Goal: Task Accomplishment & Management: Manage account settings

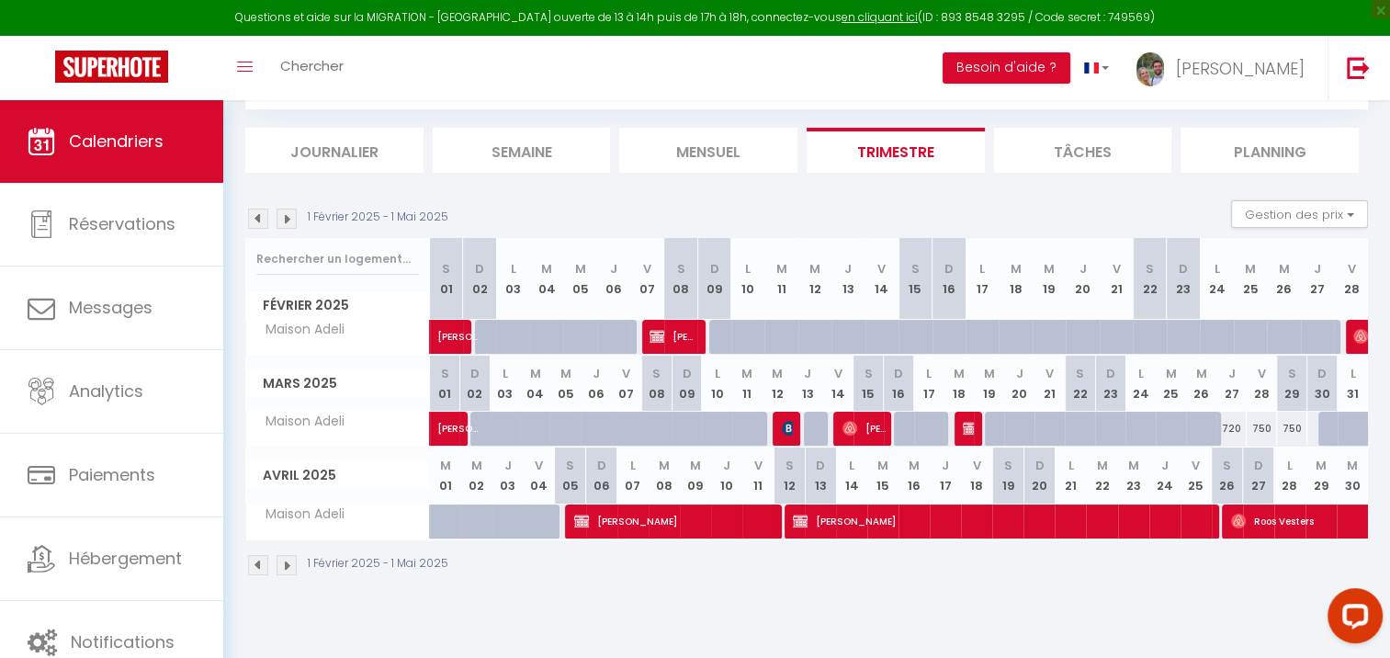
click at [294, 223] on img at bounding box center [287, 219] width 20 height 20
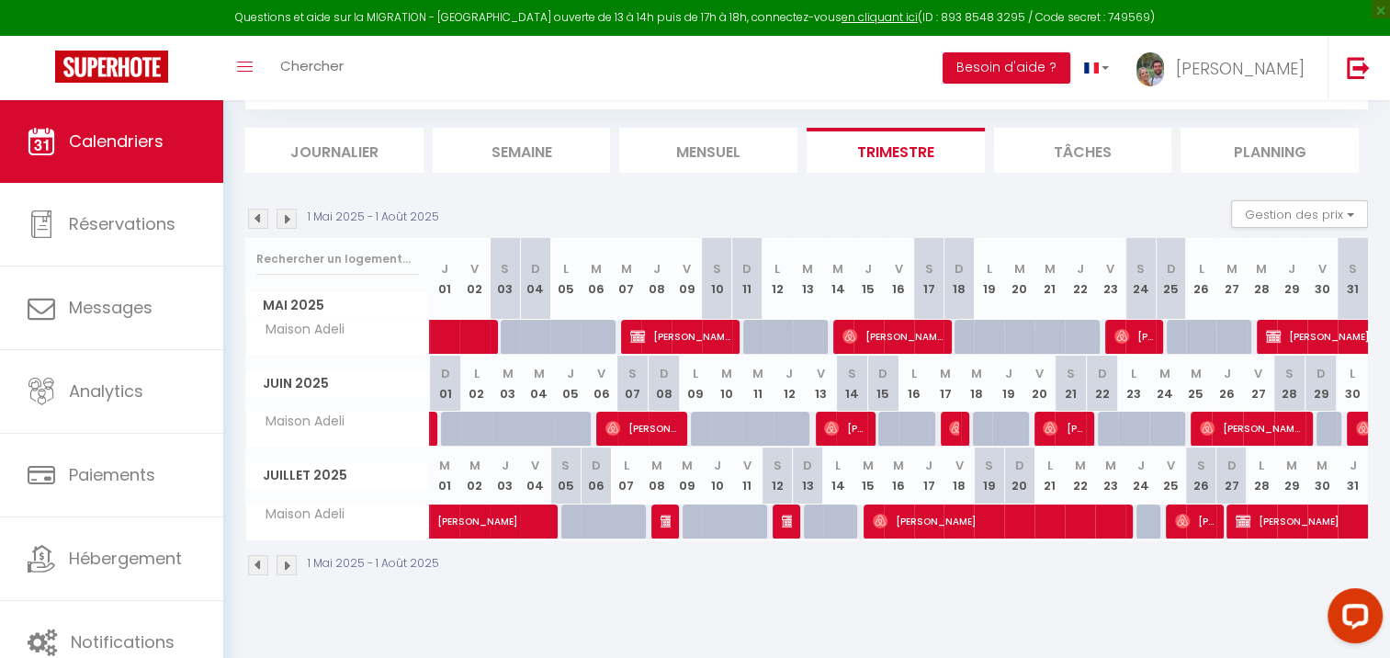
click at [291, 221] on img at bounding box center [287, 219] width 20 height 20
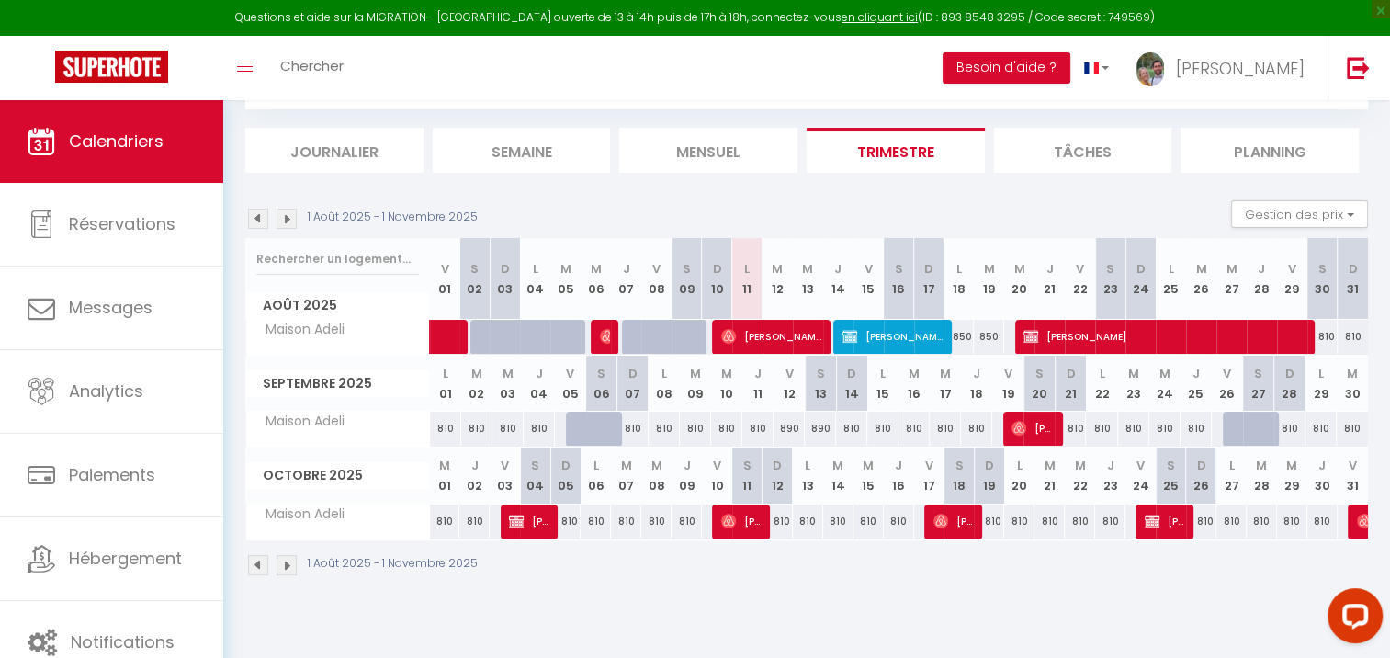
click at [260, 225] on img at bounding box center [258, 219] width 20 height 20
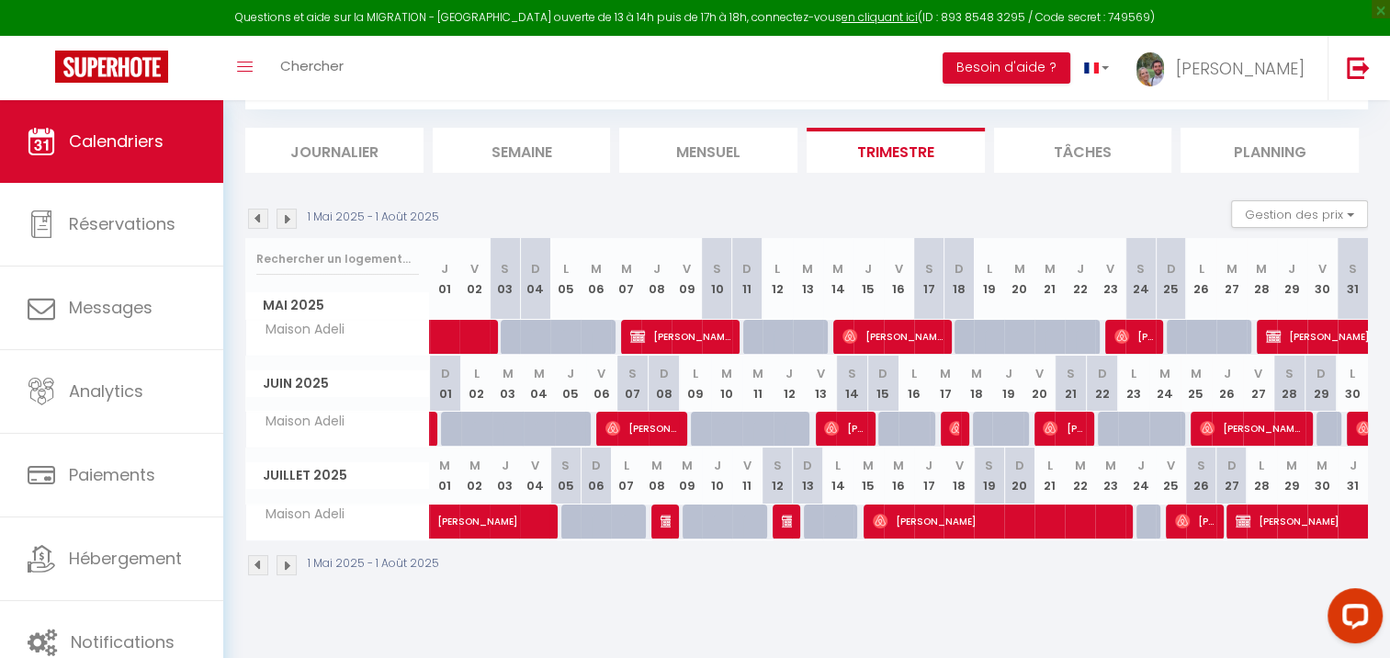
click at [290, 213] on img at bounding box center [287, 219] width 20 height 20
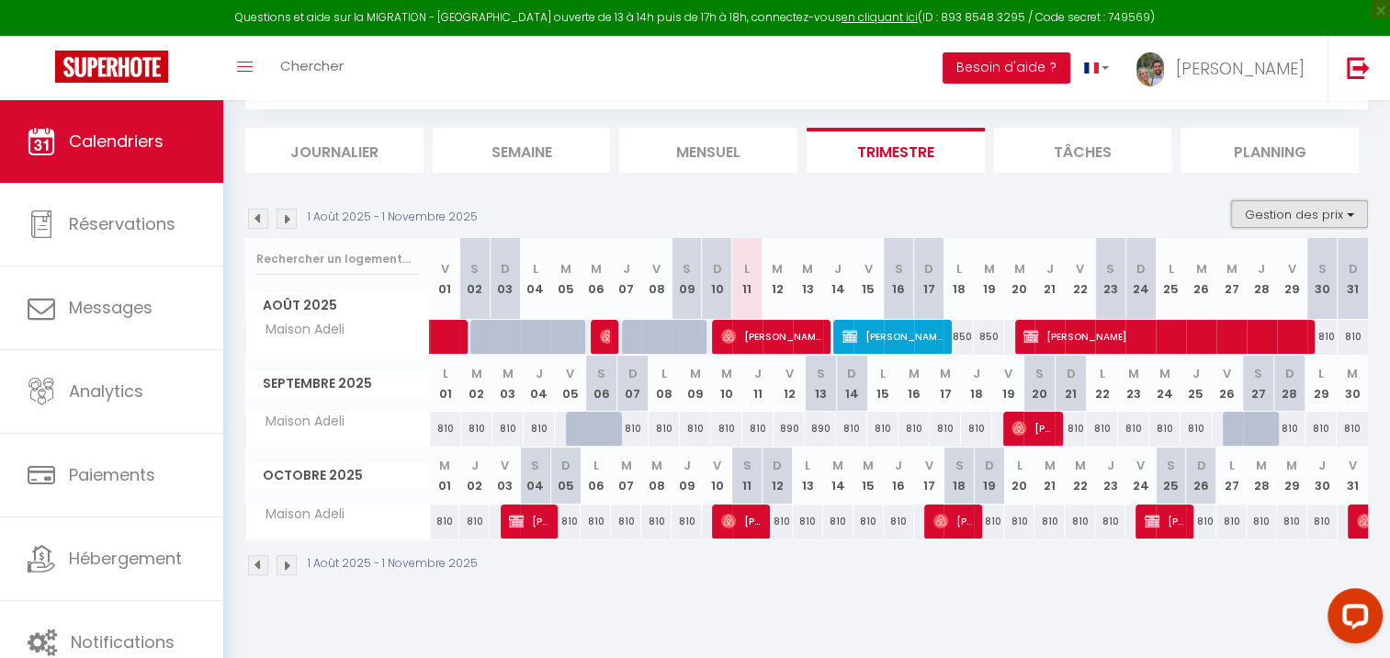
click at [1265, 219] on button "Gestion des prix" at bounding box center [1299, 214] width 137 height 28
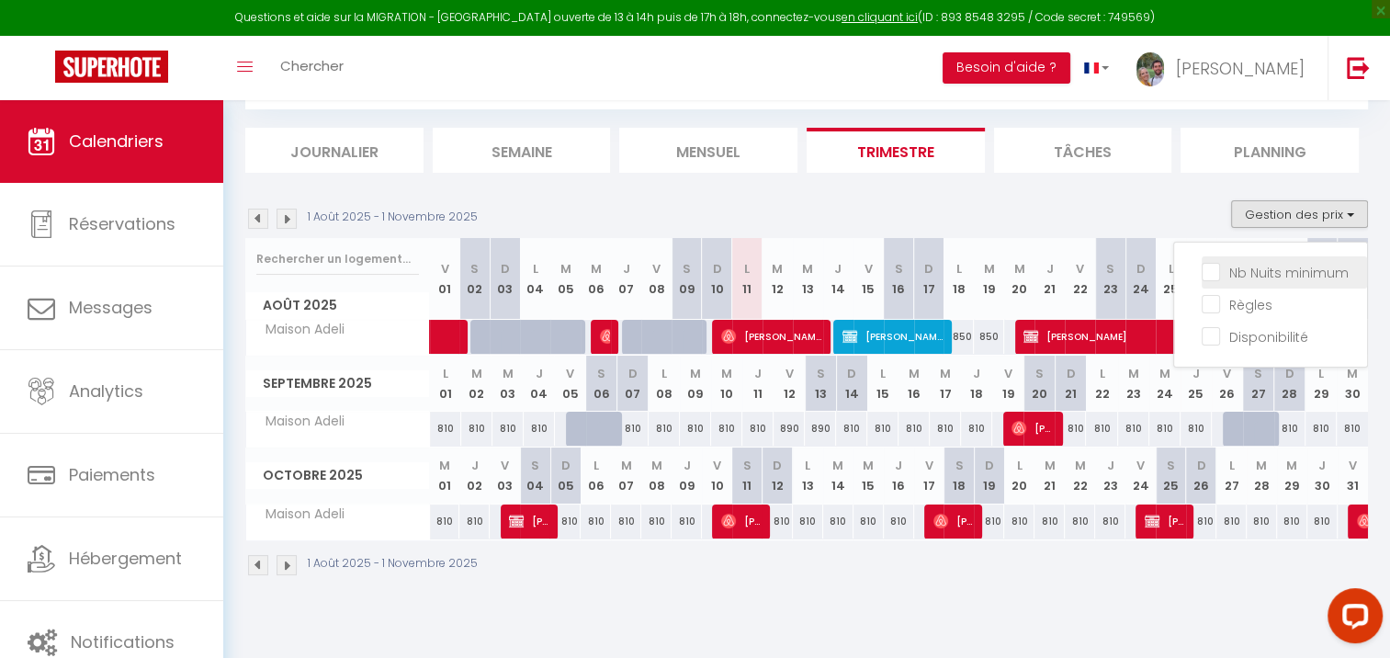
click at [1247, 278] on input "Nb Nuits minimum" at bounding box center [1284, 271] width 165 height 18
checkbox input "true"
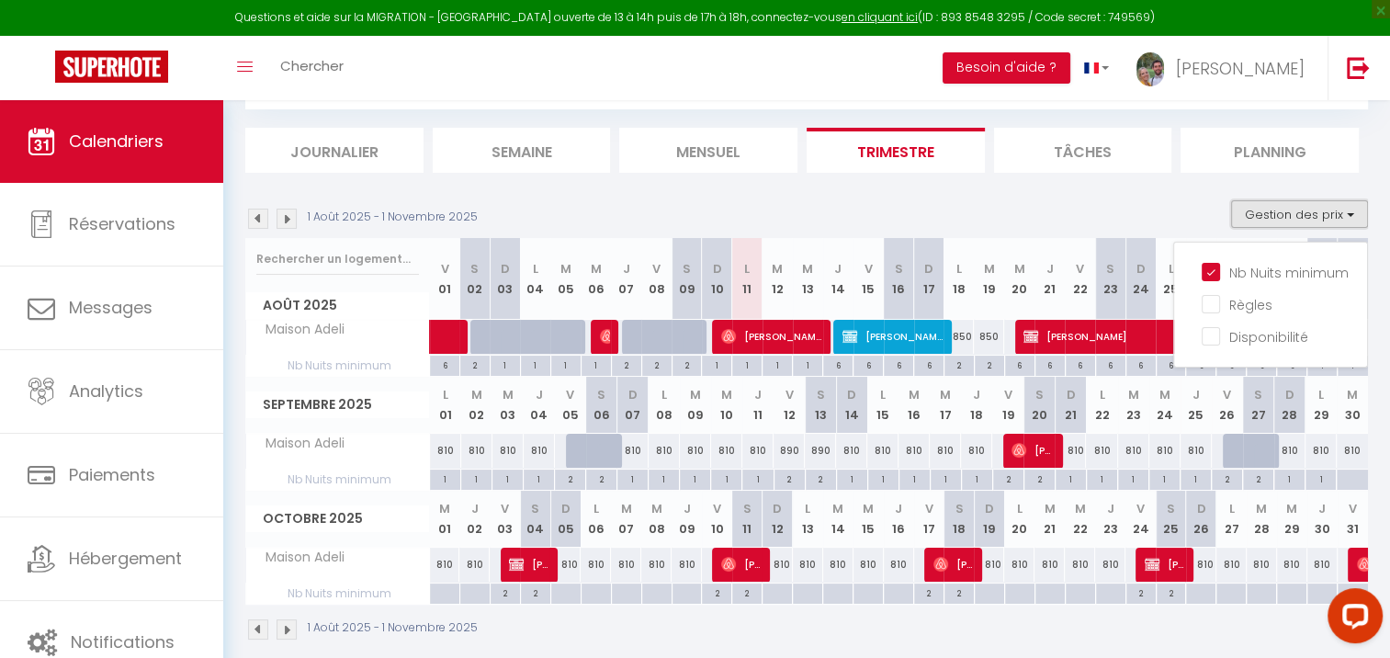
click at [1272, 212] on button "Gestion des prix" at bounding box center [1299, 214] width 137 height 28
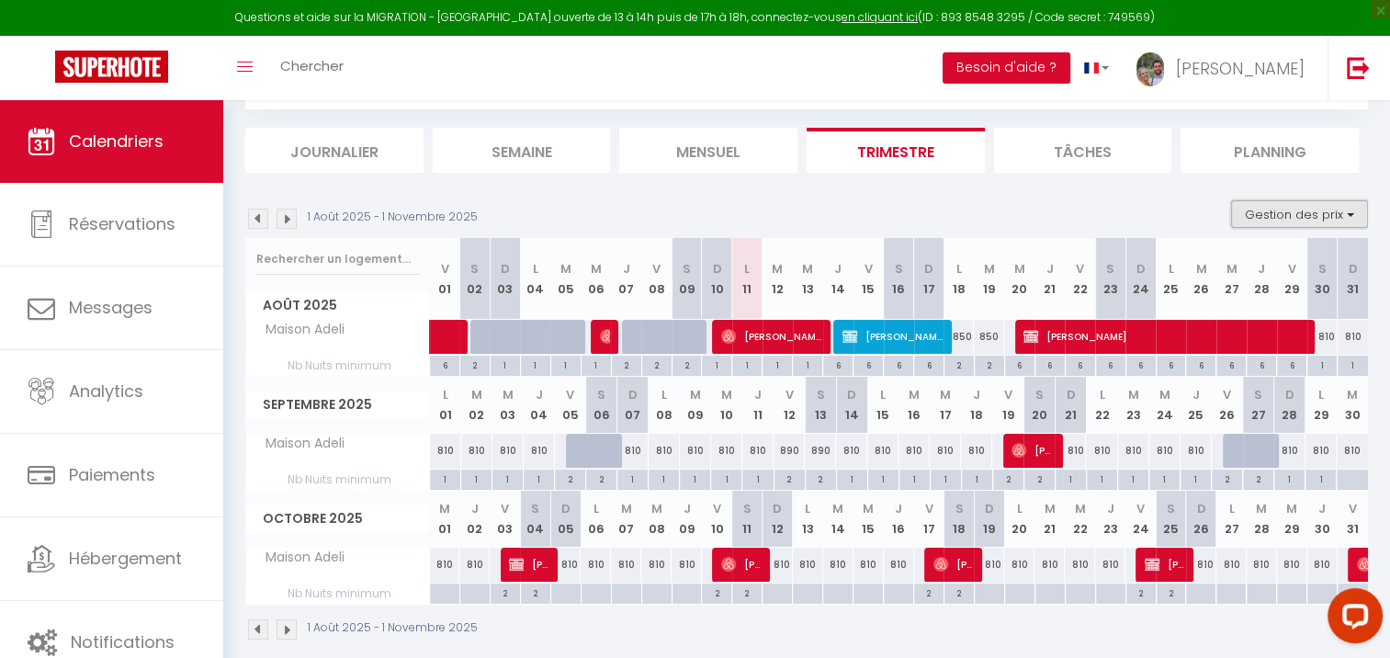
click at [1280, 217] on button "Gestion des prix" at bounding box center [1299, 214] width 137 height 28
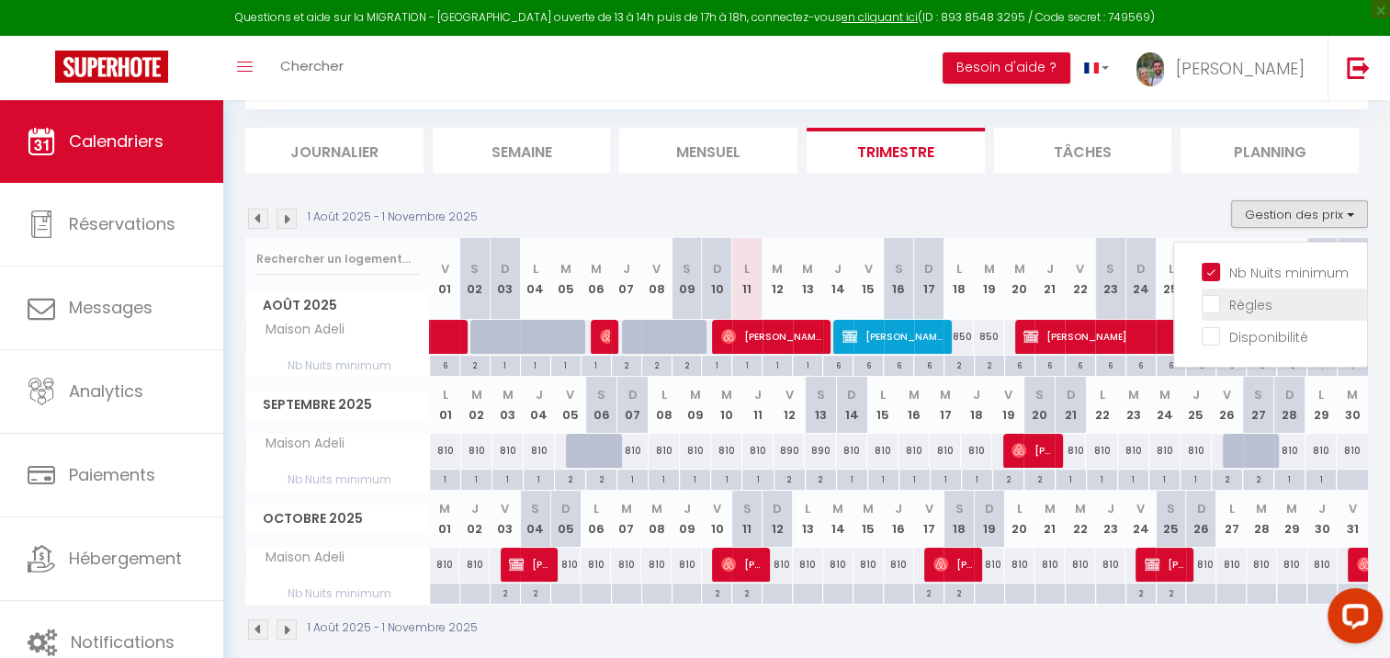
click at [1247, 305] on input "Règles" at bounding box center [1284, 303] width 165 height 18
checkbox input "true"
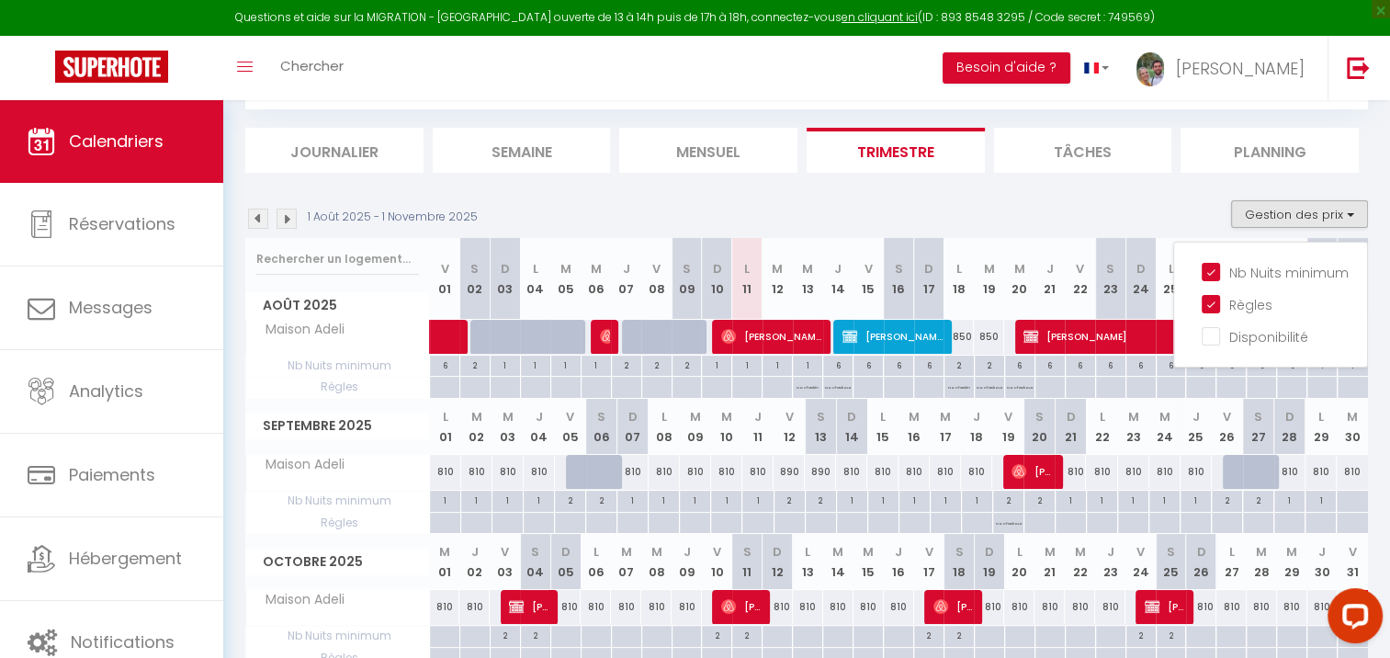
click at [1150, 192] on section "1 Août 2025 - 1 Novembre 2025 Gestion des prix Nb Nuits minimum Règles Disponib…" at bounding box center [806, 452] width 1123 height 541
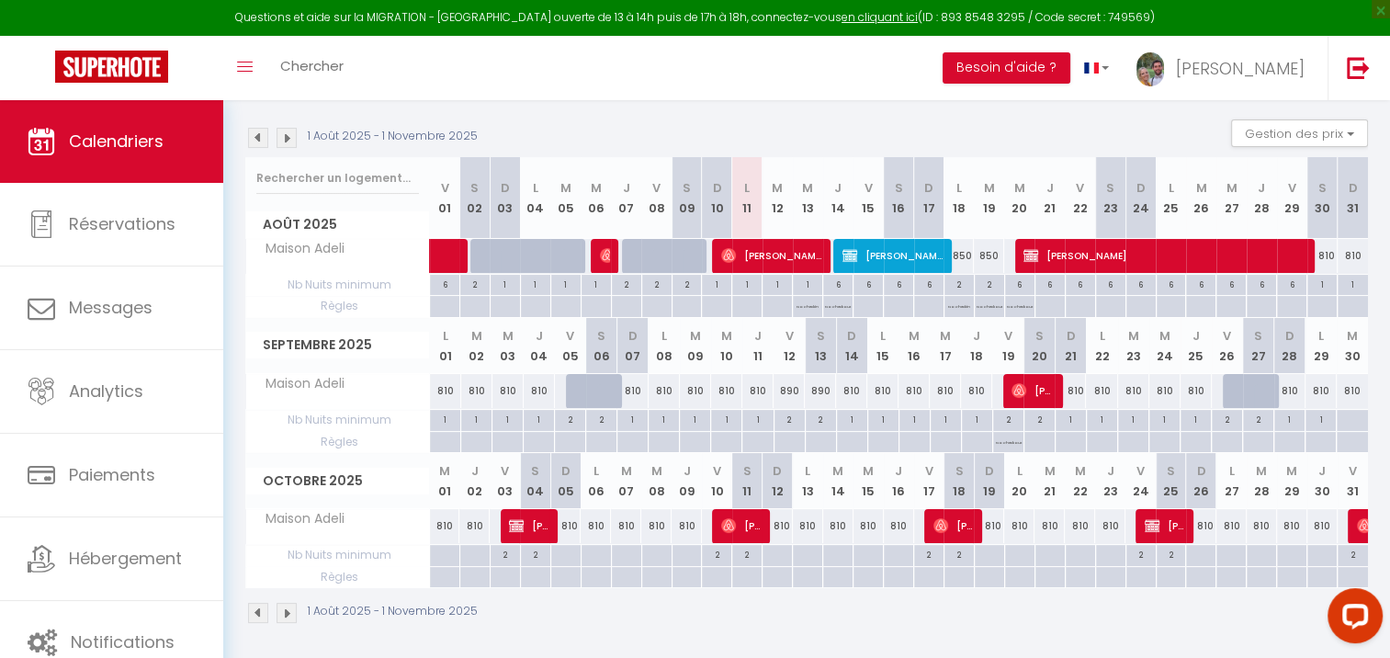
scroll to position [183, 0]
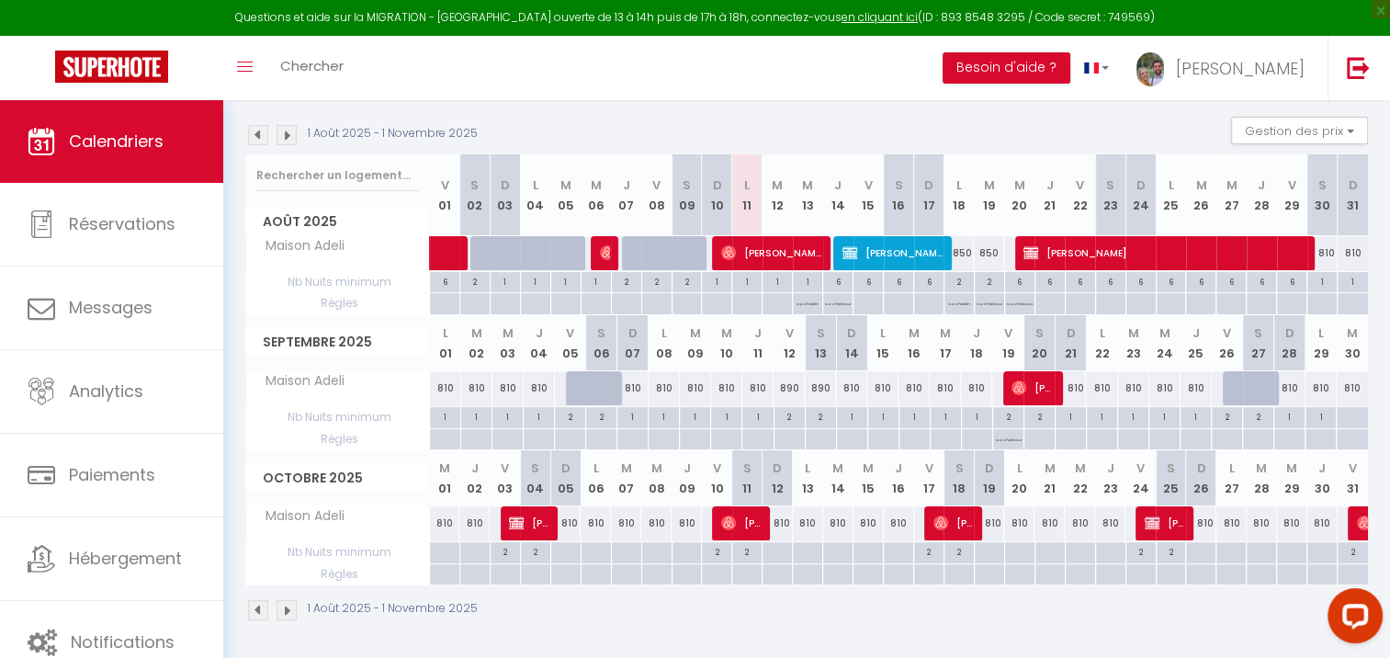
click at [990, 607] on div "1 Août 2025 - 1 Novembre 2025" at bounding box center [806, 612] width 1123 height 54
click at [257, 140] on img at bounding box center [258, 135] width 20 height 20
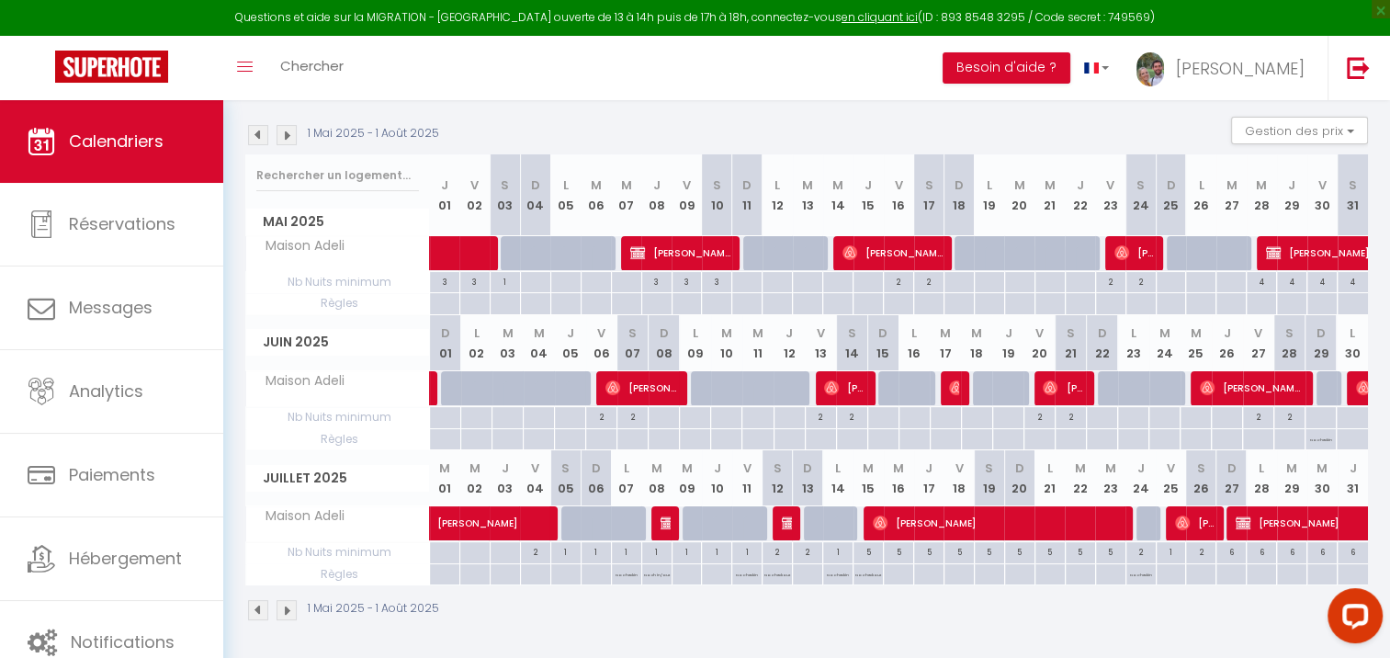
click at [257, 140] on img at bounding box center [258, 135] width 20 height 20
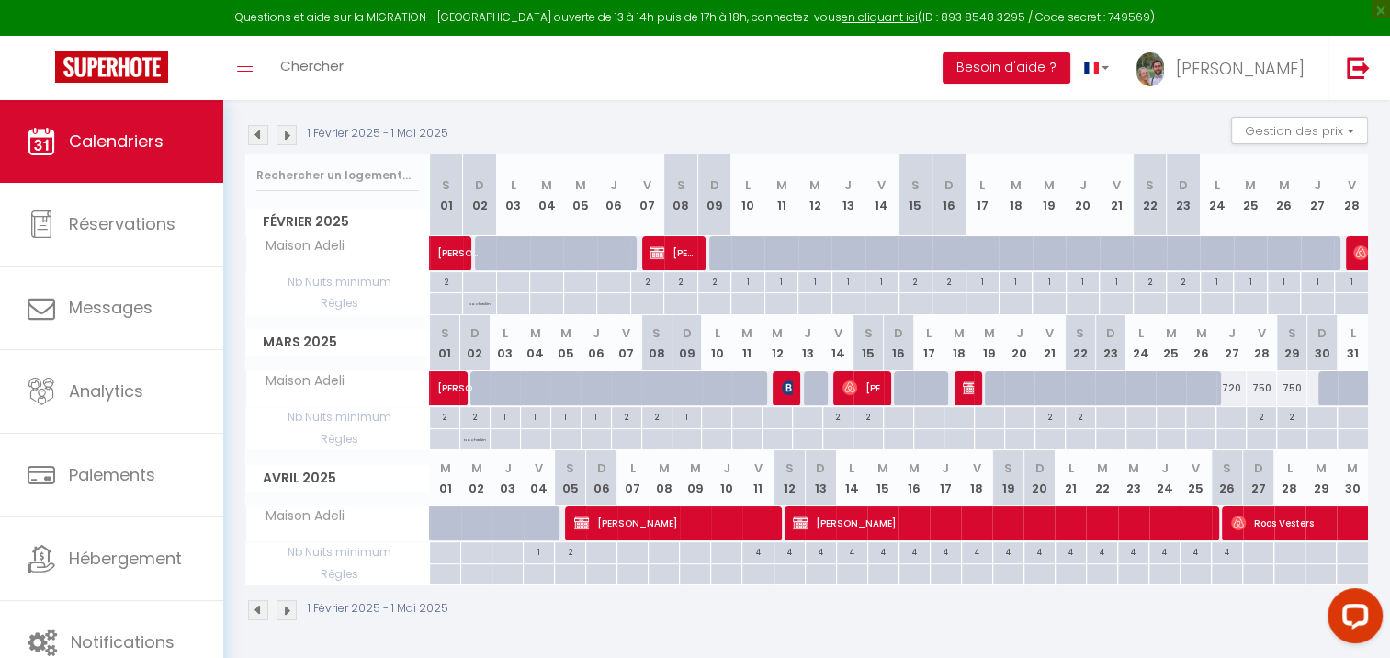
click at [257, 140] on img at bounding box center [258, 135] width 20 height 20
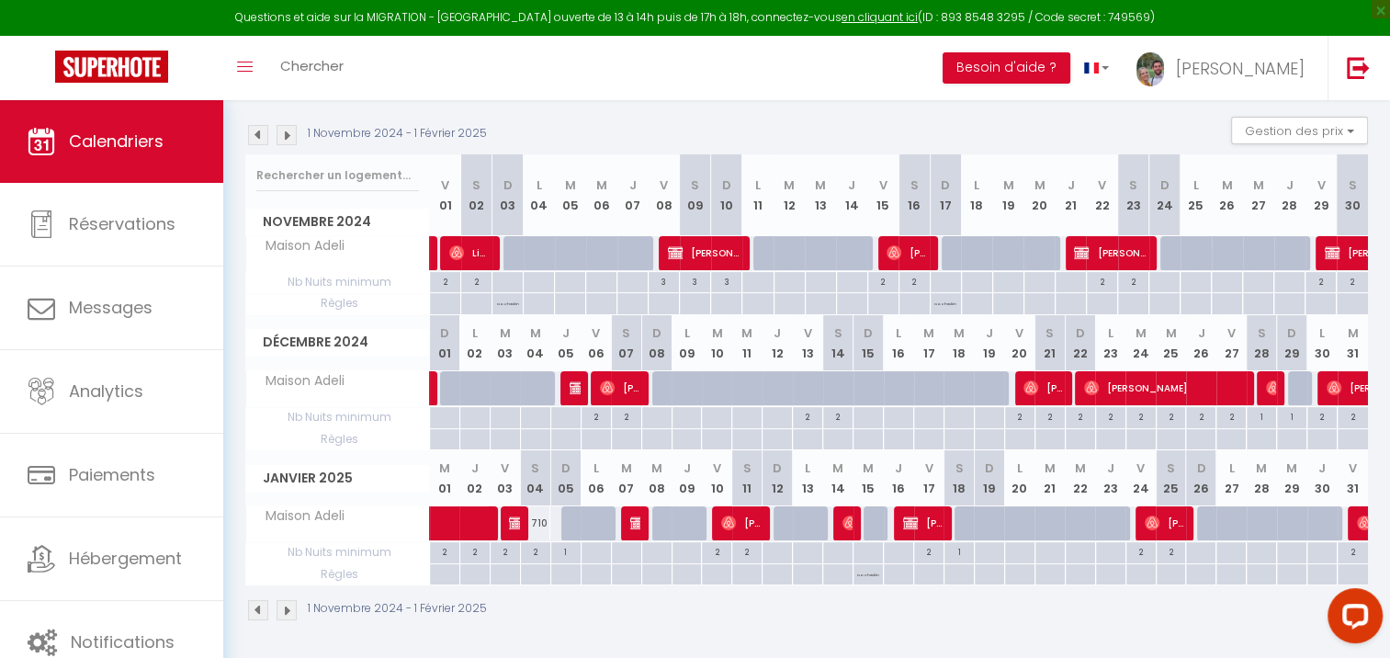
click at [257, 140] on img at bounding box center [258, 135] width 20 height 20
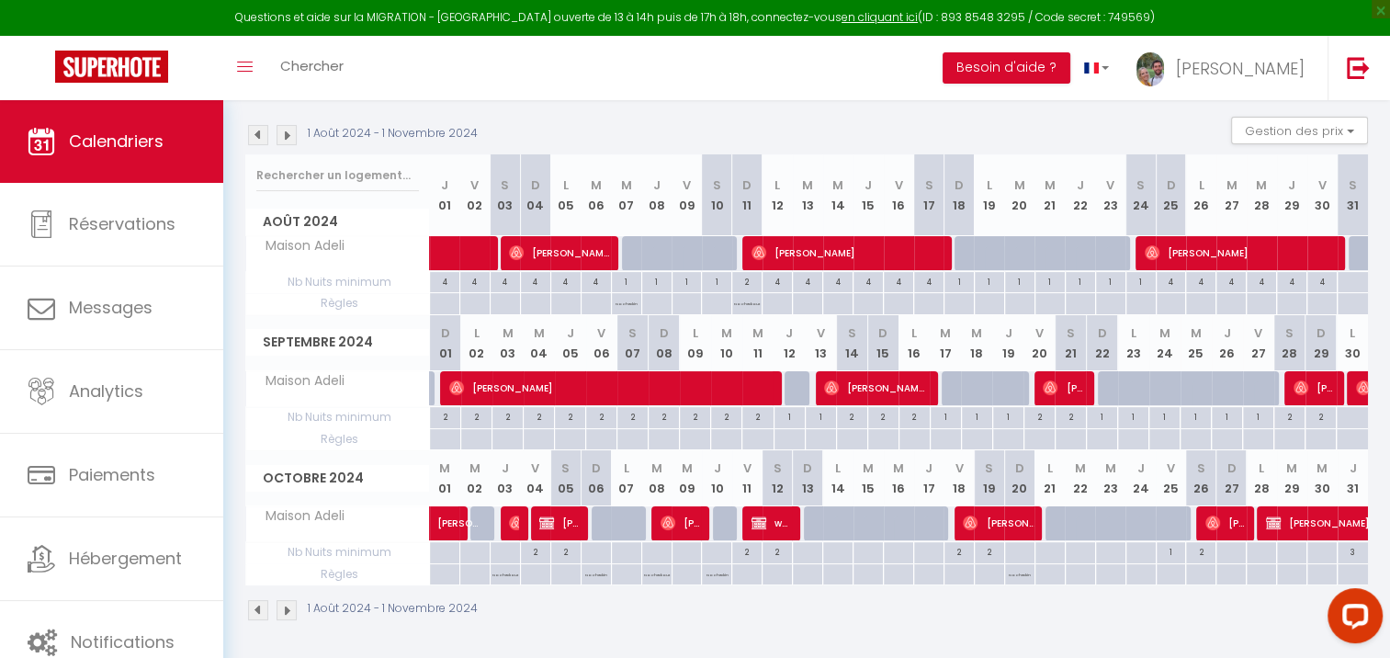
click at [257, 140] on img at bounding box center [258, 135] width 20 height 20
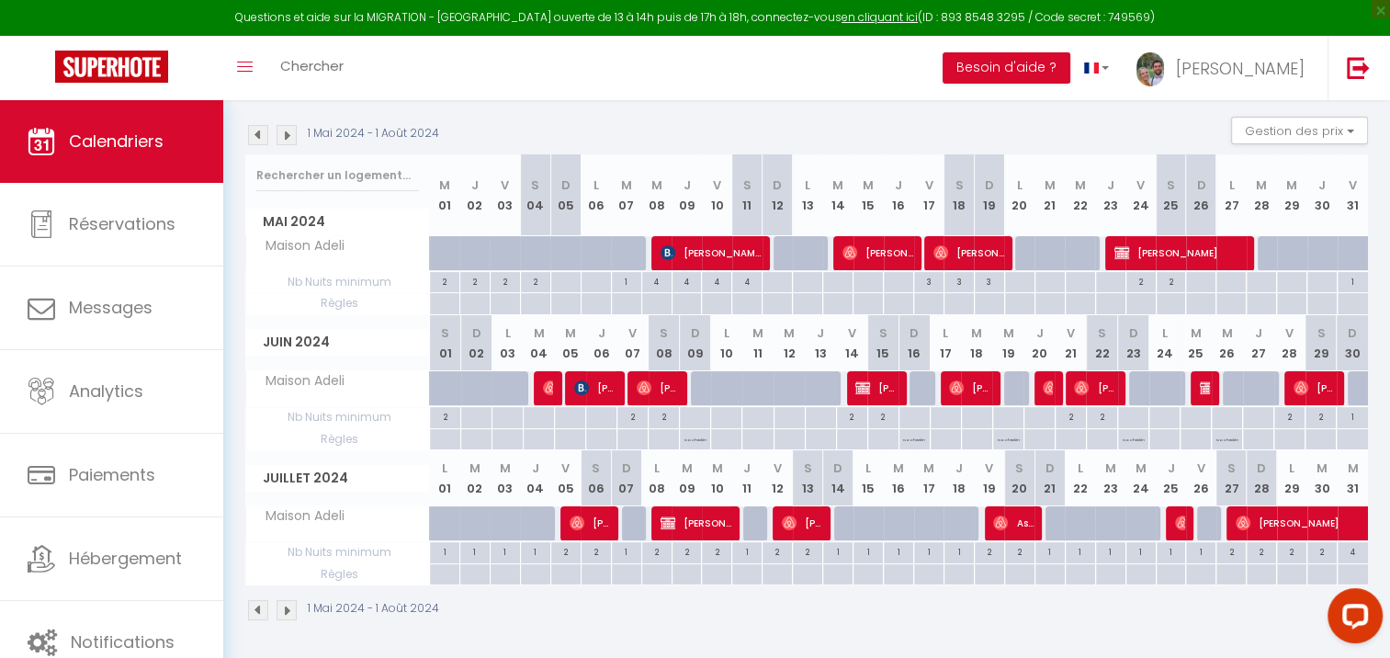
click at [257, 140] on img at bounding box center [258, 135] width 20 height 20
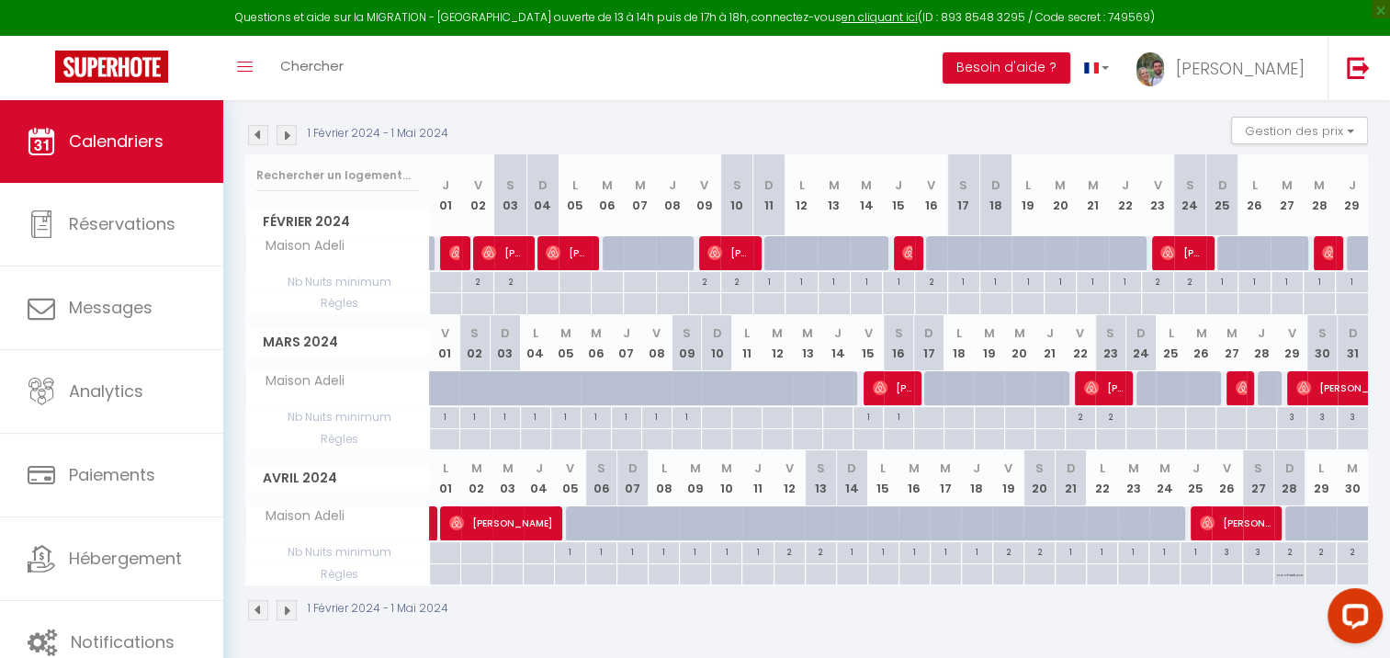
click at [258, 138] on img at bounding box center [258, 135] width 20 height 20
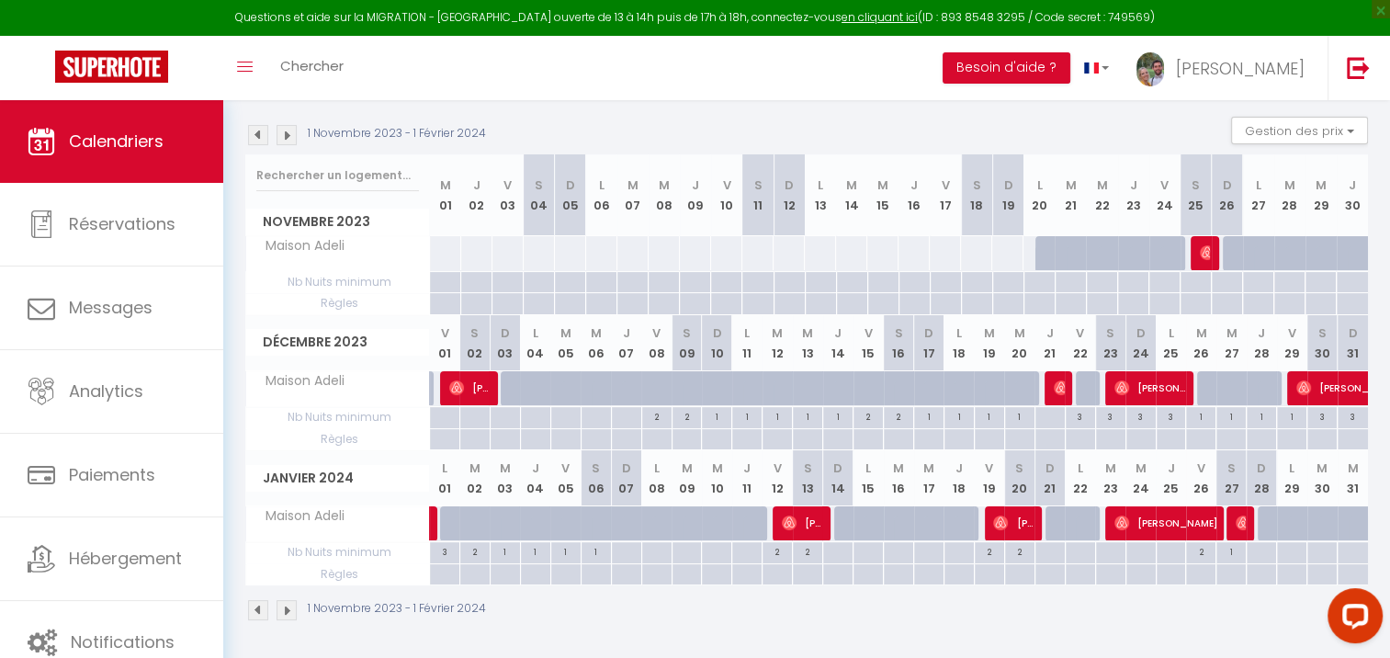
click at [290, 130] on img at bounding box center [287, 135] width 20 height 20
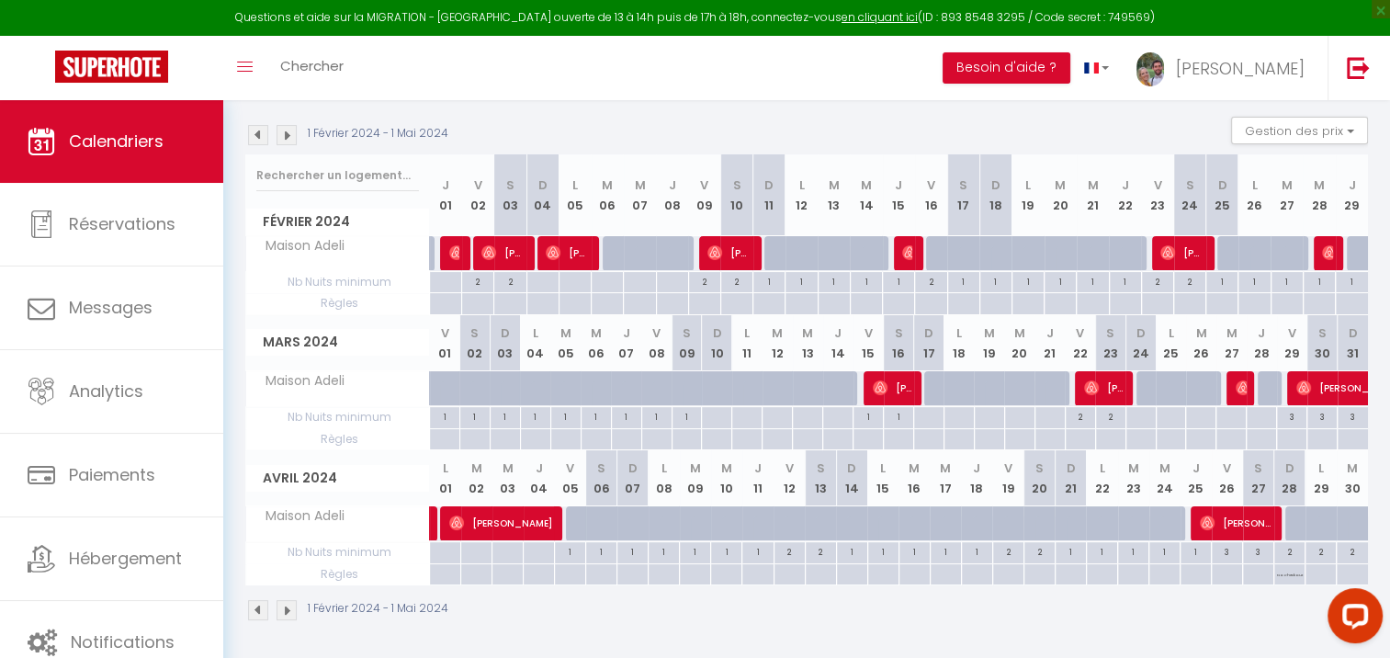
click at [290, 130] on img at bounding box center [287, 135] width 20 height 20
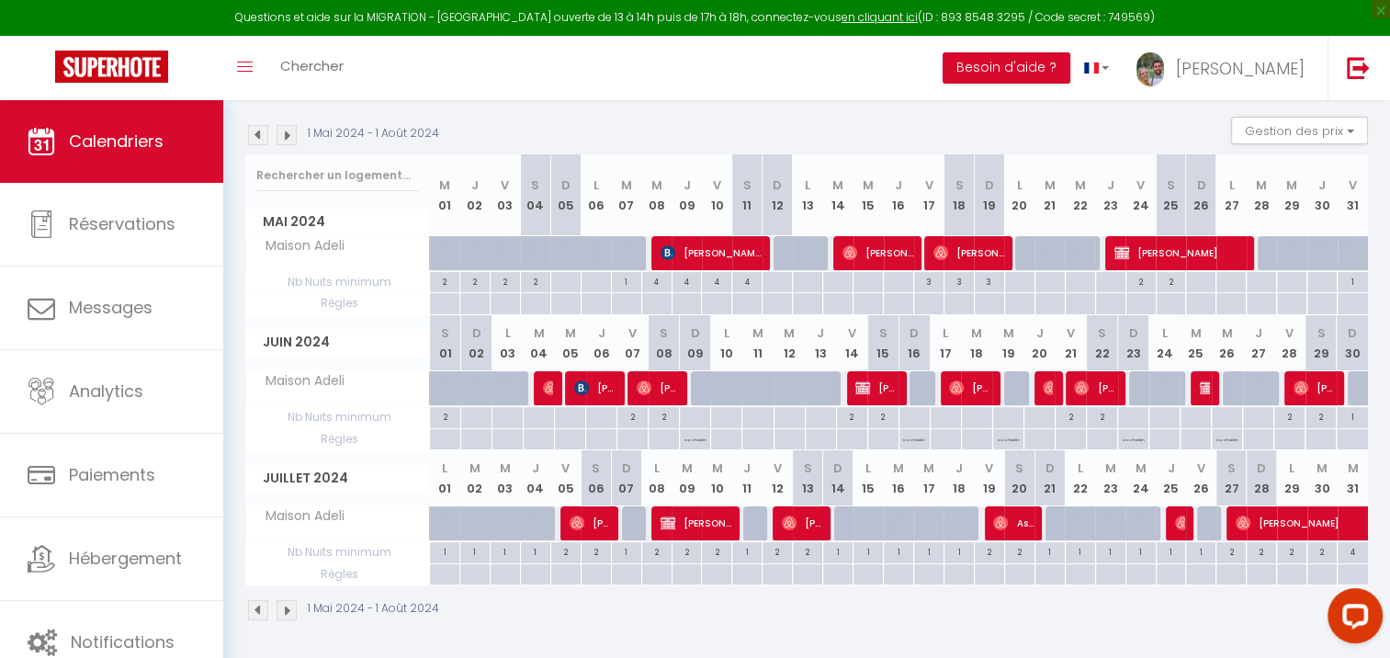
click at [290, 130] on img at bounding box center [287, 135] width 20 height 20
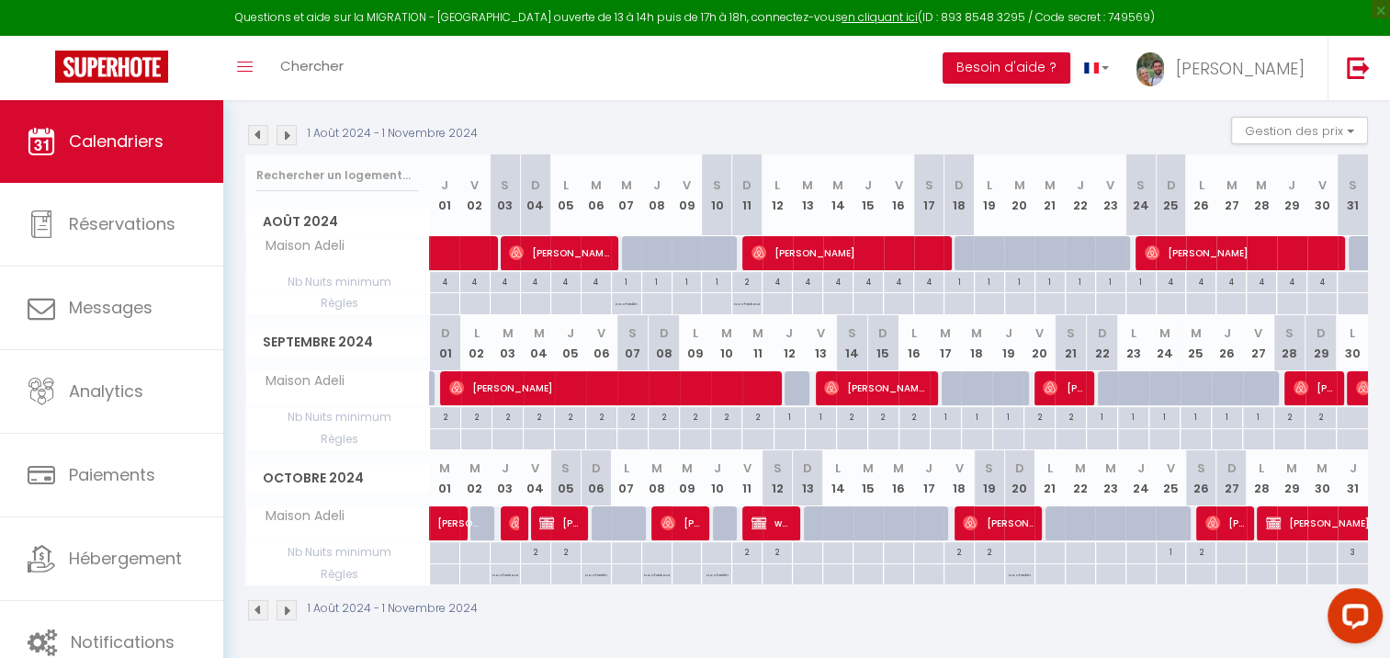
drag, startPoint x: 290, startPoint y: 130, endPoint x: 281, endPoint y: 136, distance: 11.2
click at [281, 136] on img at bounding box center [287, 135] width 20 height 20
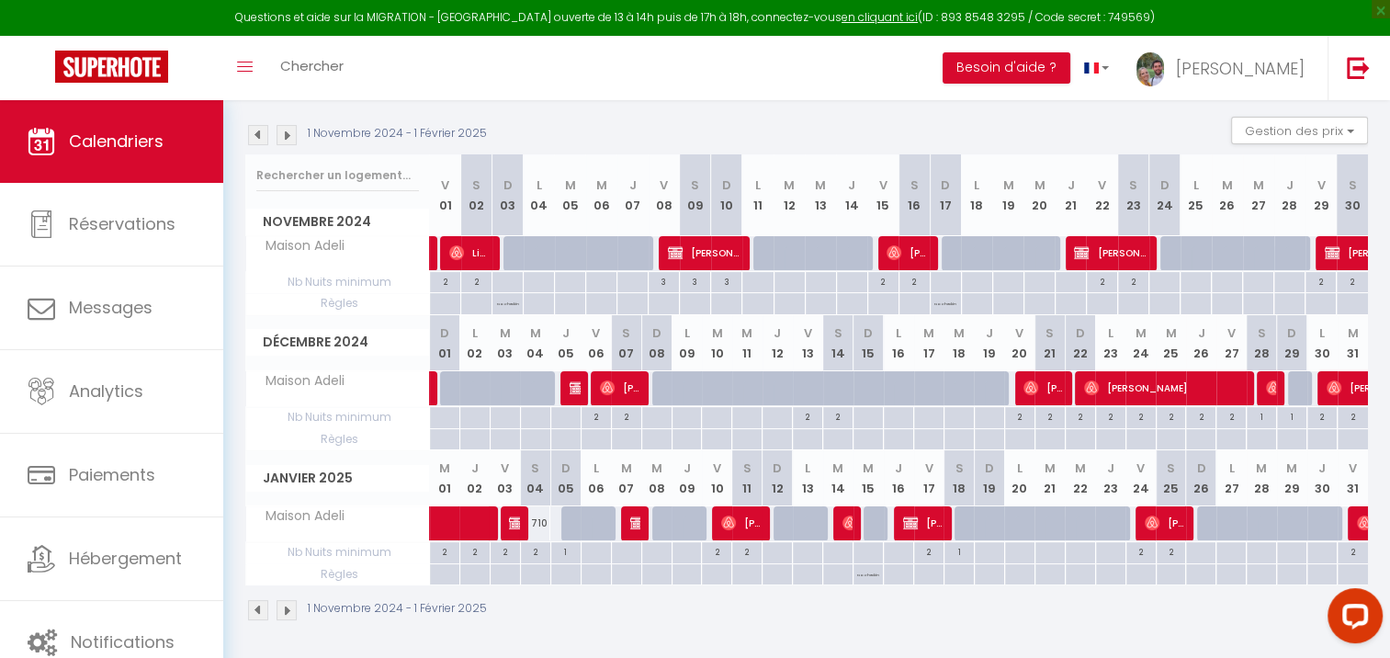
click at [281, 136] on img at bounding box center [287, 135] width 20 height 20
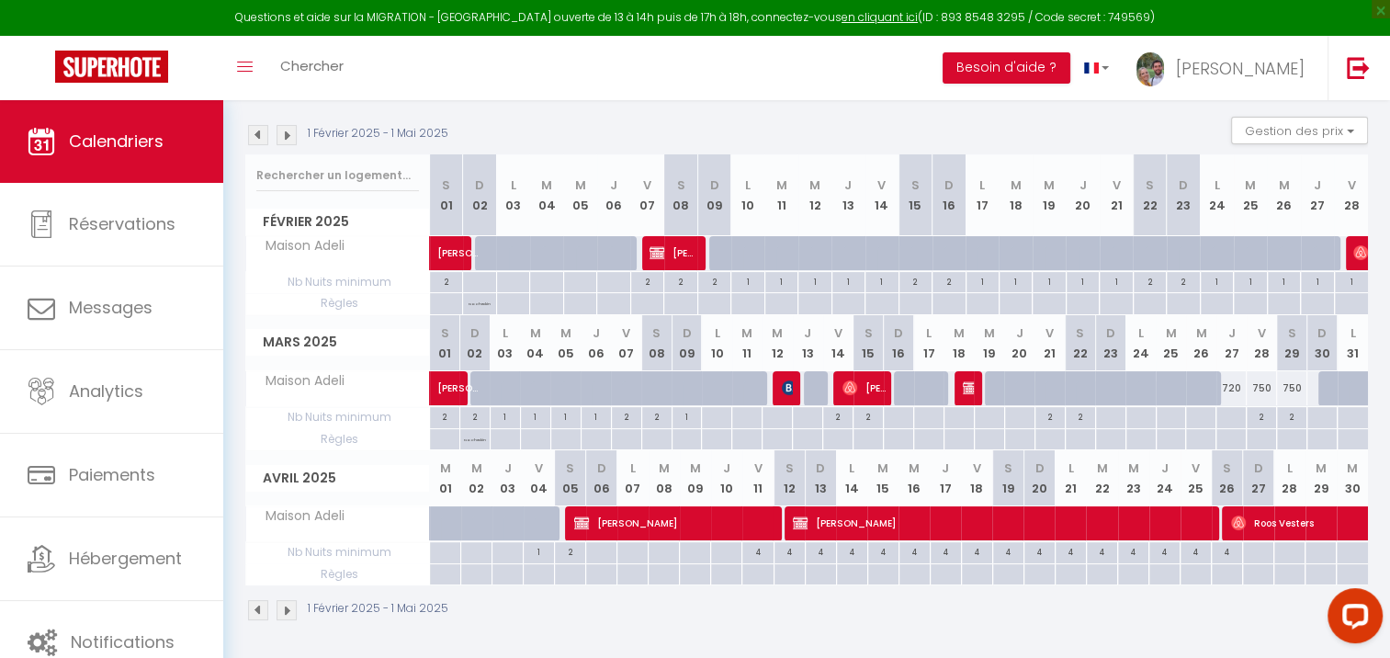
click at [256, 140] on img at bounding box center [258, 135] width 20 height 20
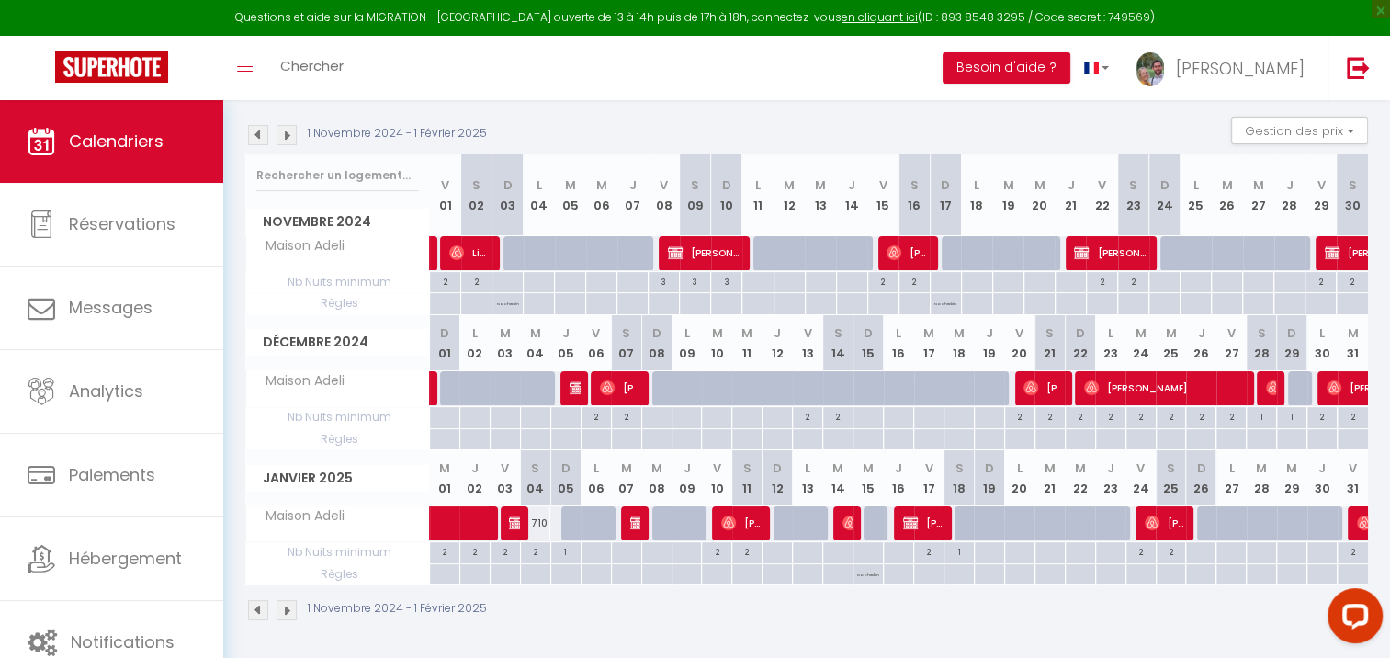
click at [258, 139] on img at bounding box center [258, 135] width 20 height 20
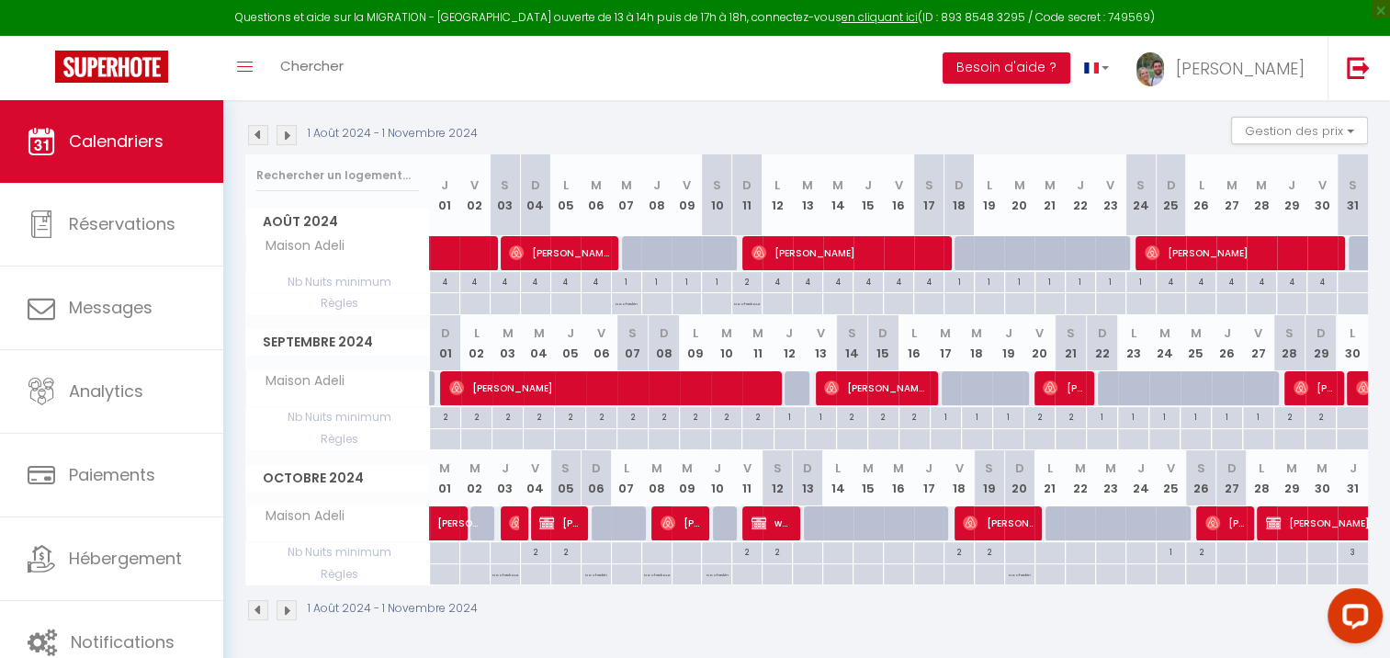
click at [258, 137] on img at bounding box center [258, 135] width 20 height 20
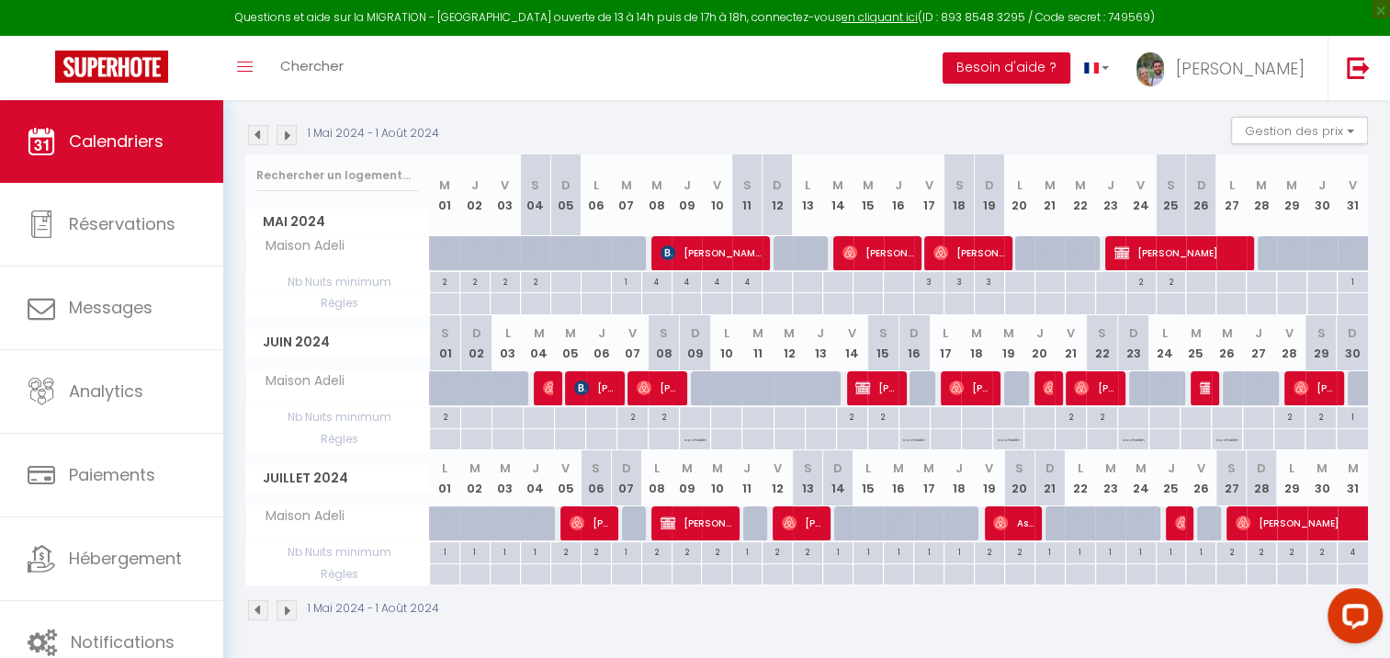
click at [258, 137] on img at bounding box center [258, 135] width 20 height 20
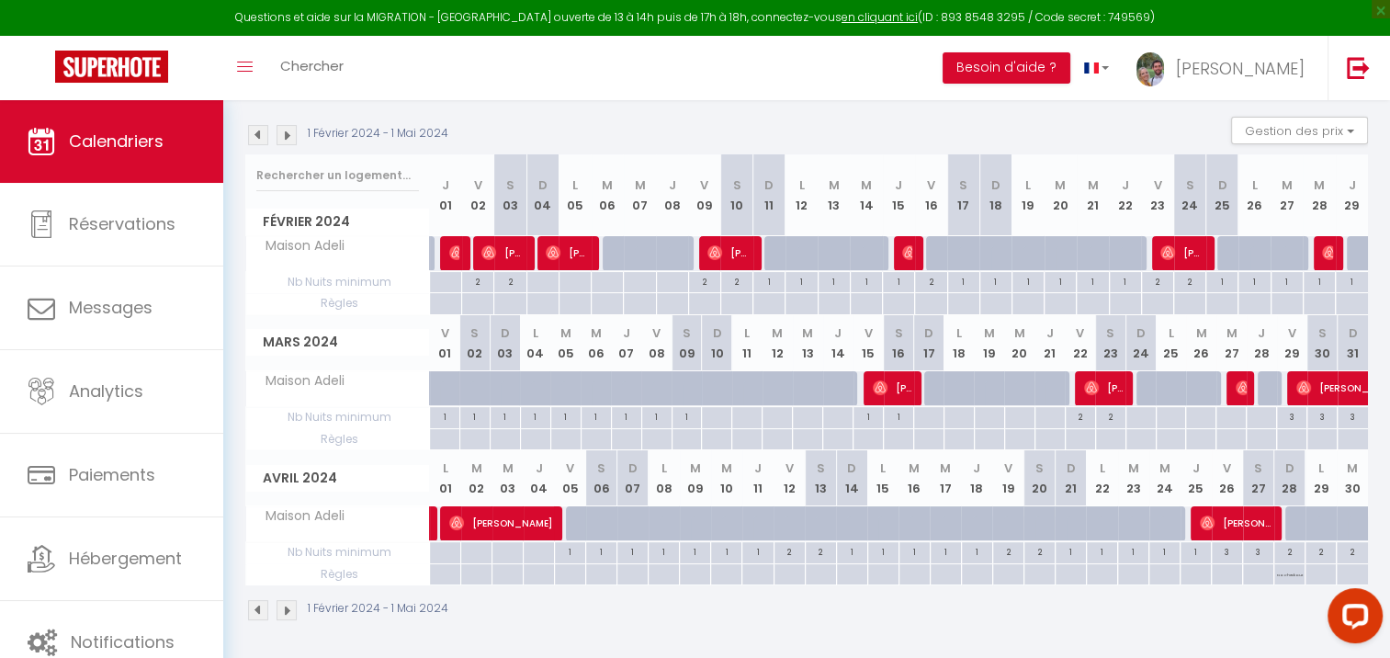
click at [258, 137] on img at bounding box center [258, 135] width 20 height 20
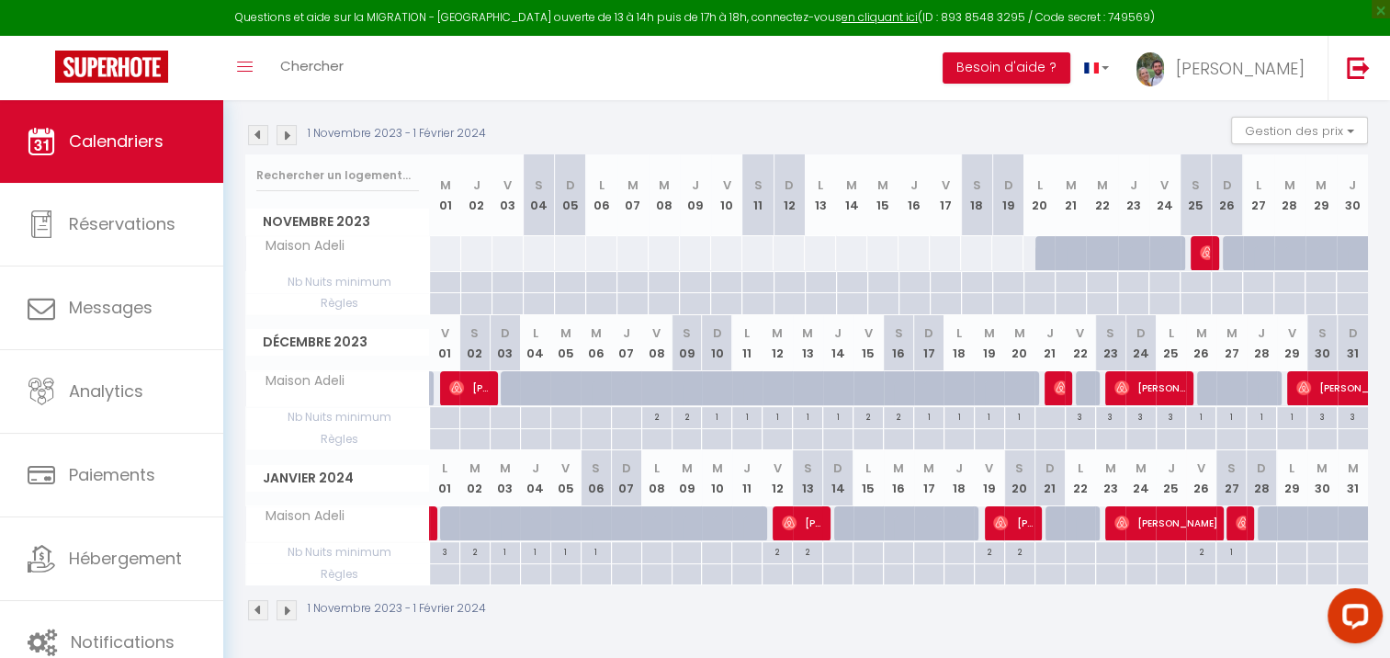
click at [266, 134] on img at bounding box center [258, 135] width 20 height 20
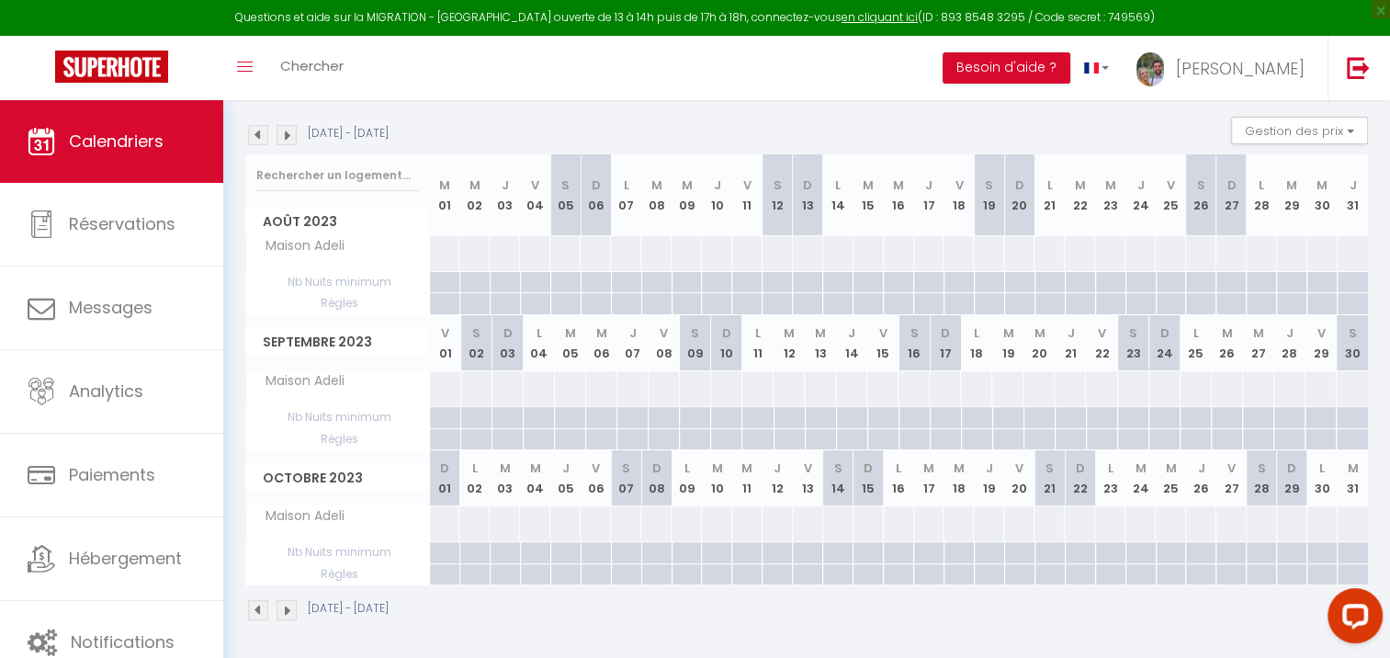
click at [302, 125] on div "[DATE] - [DATE]" at bounding box center [319, 135] width 149 height 20
click at [287, 135] on img at bounding box center [287, 135] width 20 height 20
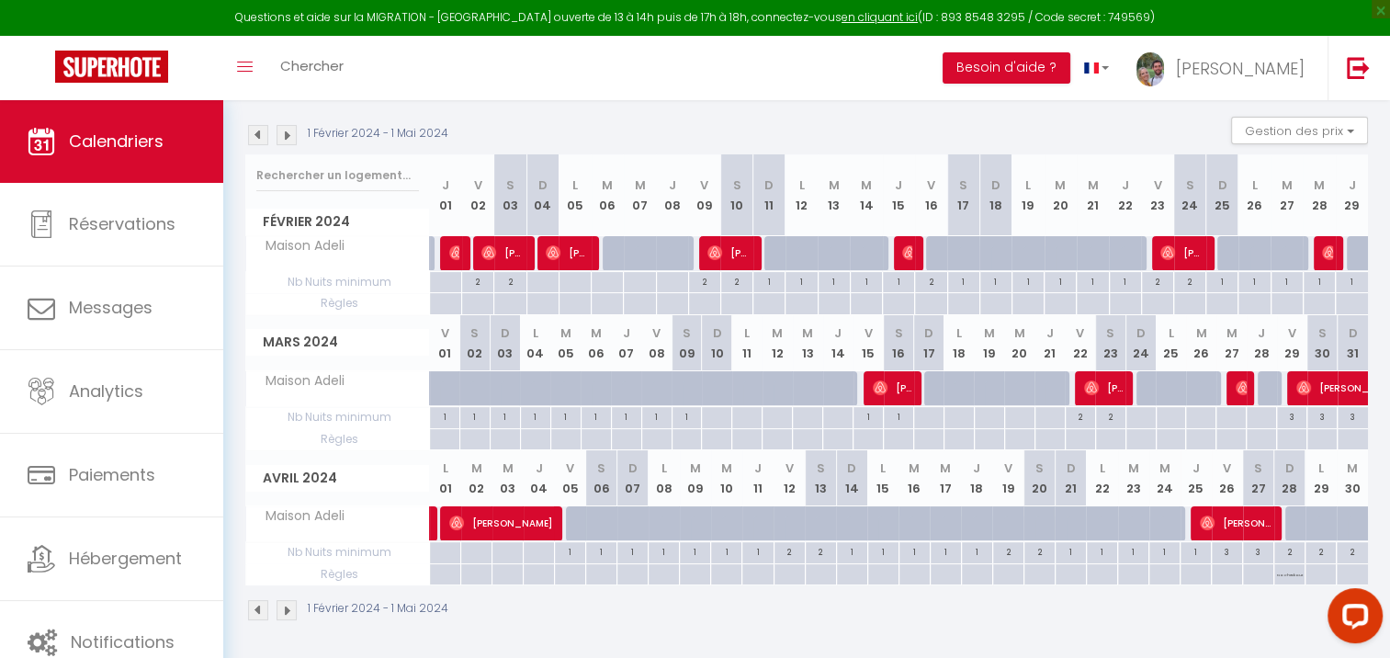
click at [287, 135] on img at bounding box center [287, 135] width 20 height 20
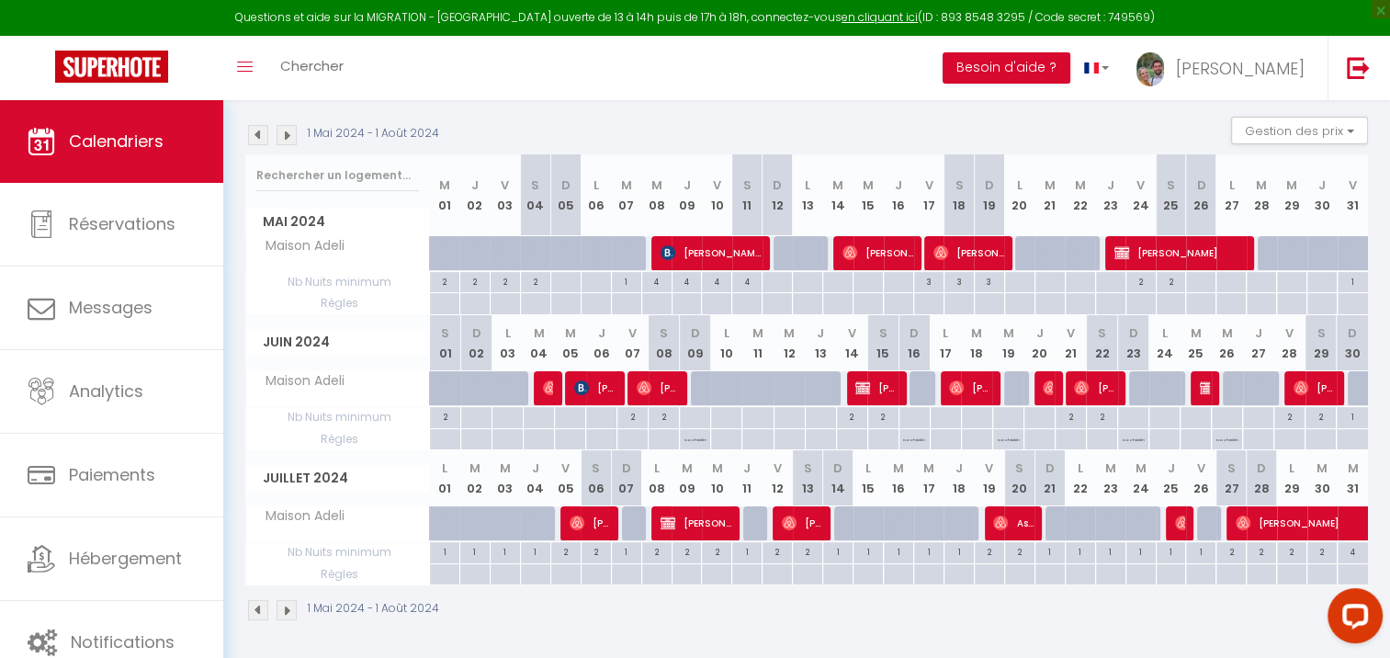
click at [287, 135] on img at bounding box center [287, 135] width 20 height 20
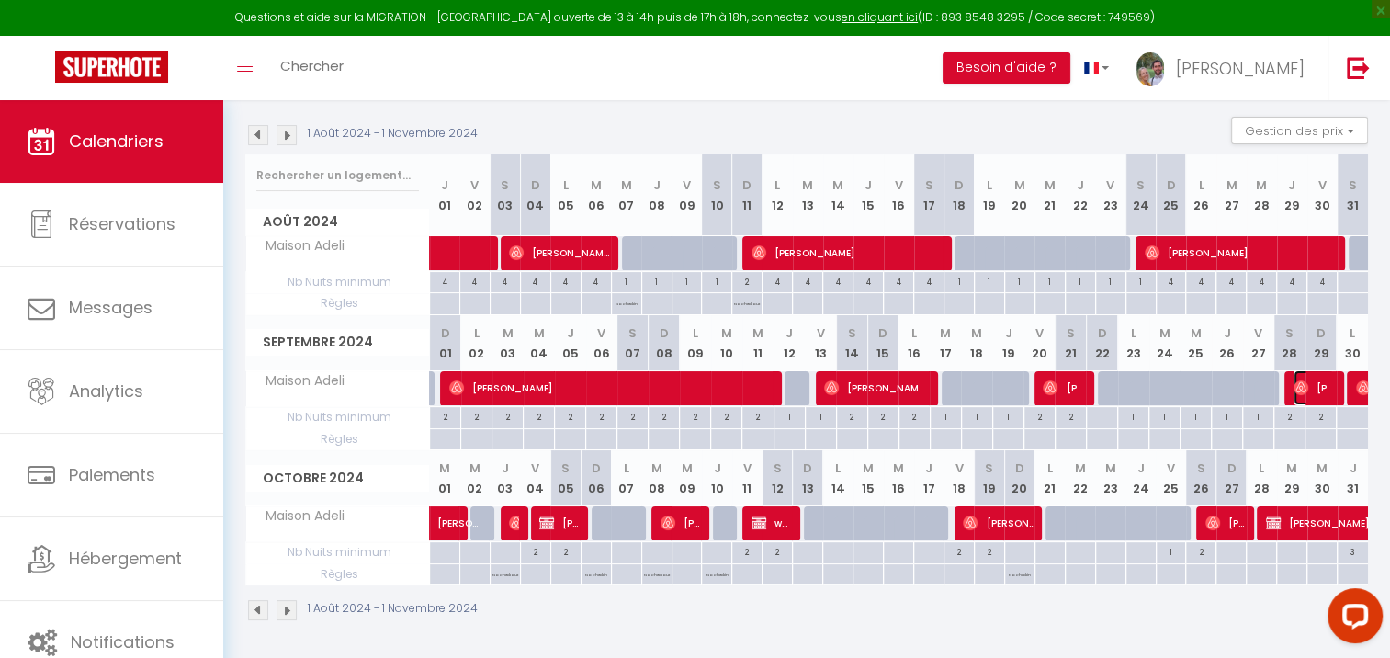
click at [1326, 384] on span "[PERSON_NAME]" at bounding box center [1314, 387] width 40 height 35
select select "23881"
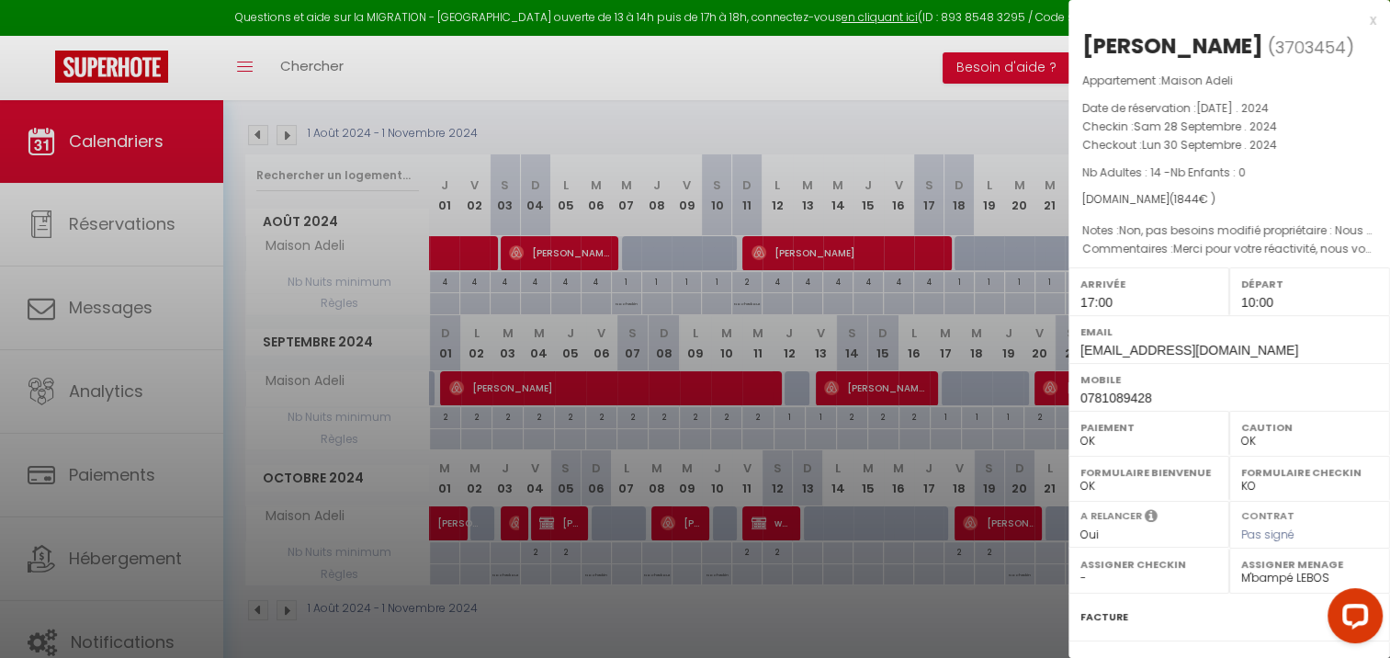
click at [695, 391] on div at bounding box center [695, 329] width 1390 height 658
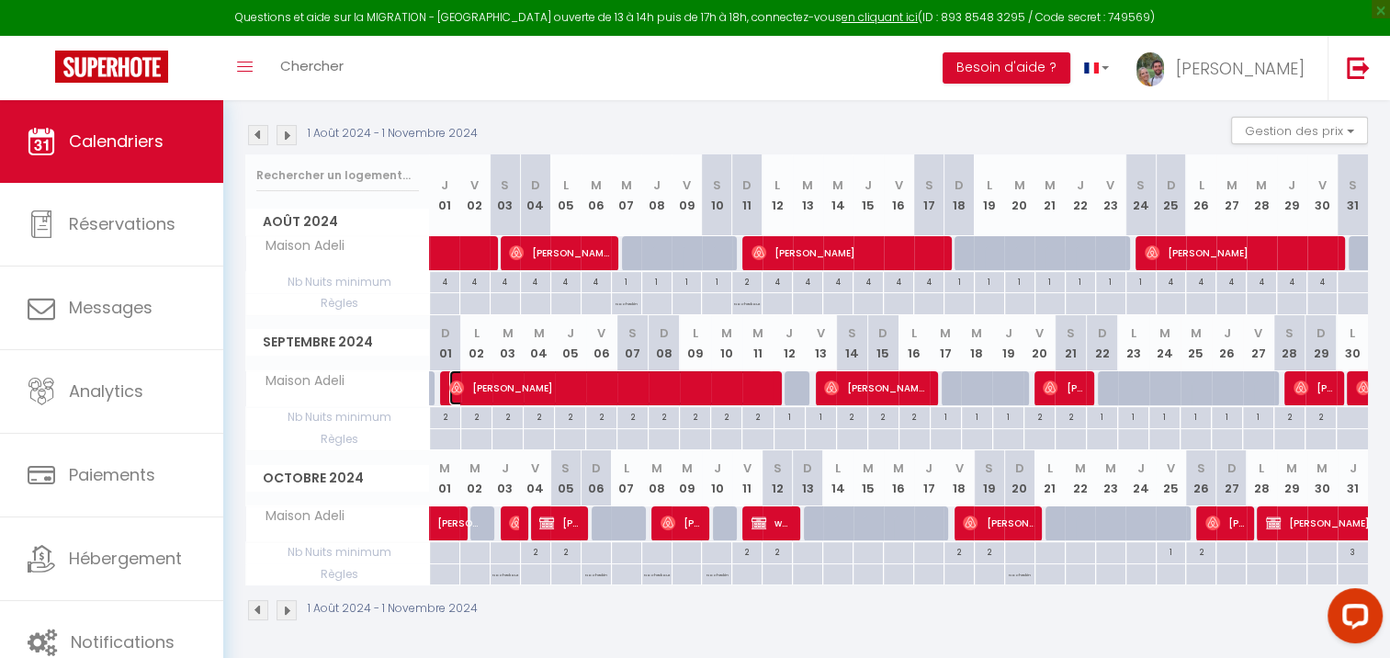
click at [697, 389] on span "[PERSON_NAME]" at bounding box center [605, 387] width 313 height 35
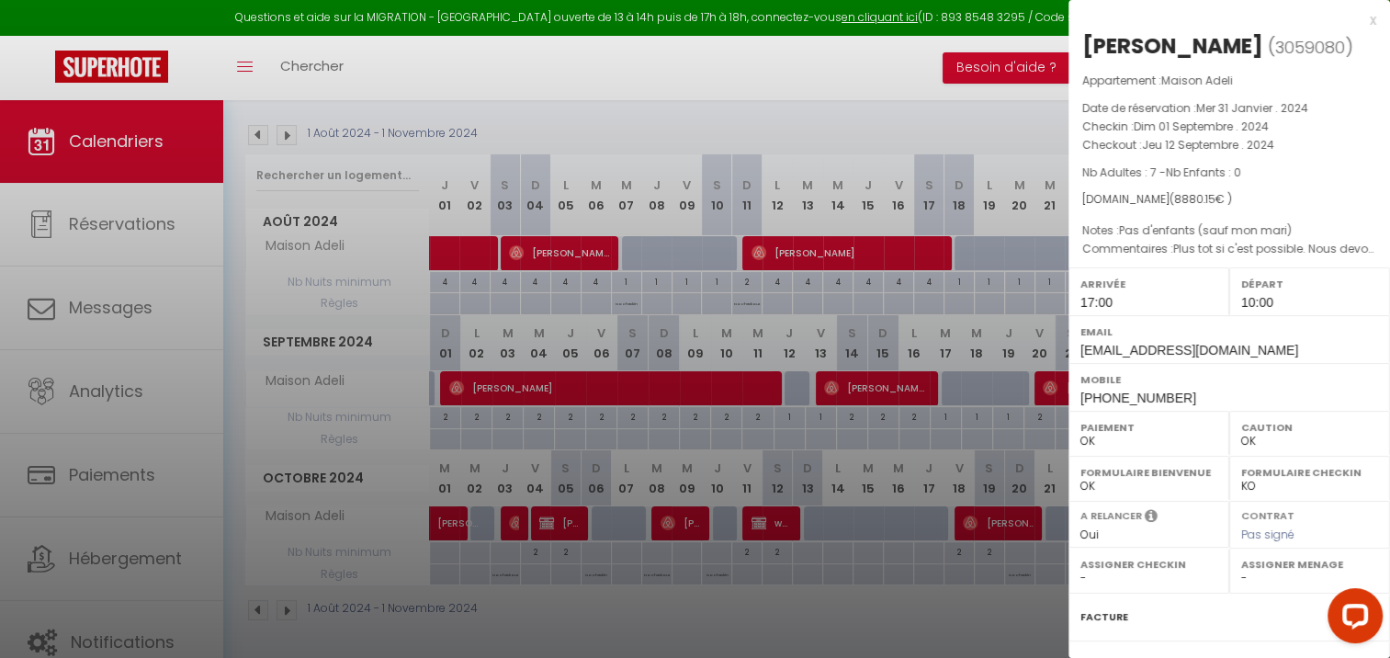
drag, startPoint x: 835, startPoint y: 379, endPoint x: 849, endPoint y: 382, distance: 14.3
click at [835, 379] on div at bounding box center [695, 329] width 1390 height 658
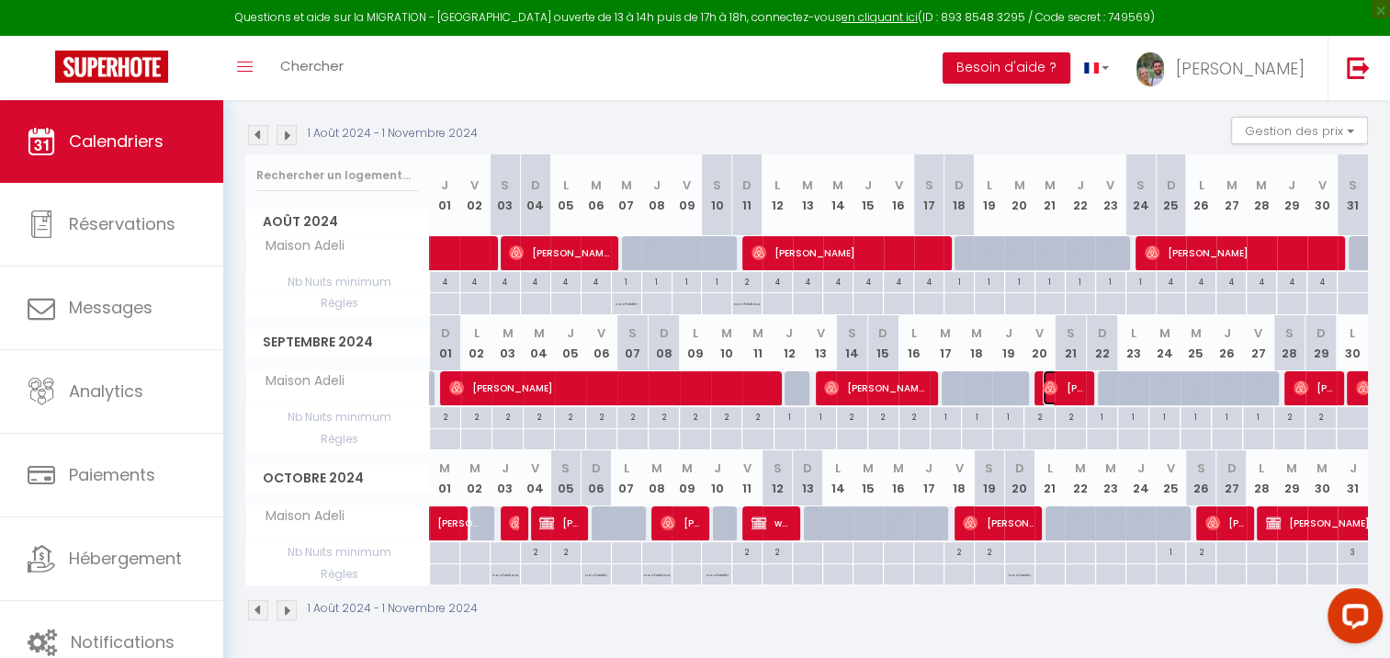
click at [1082, 387] on span "[PERSON_NAME]" at bounding box center [1063, 387] width 40 height 35
select select "23881"
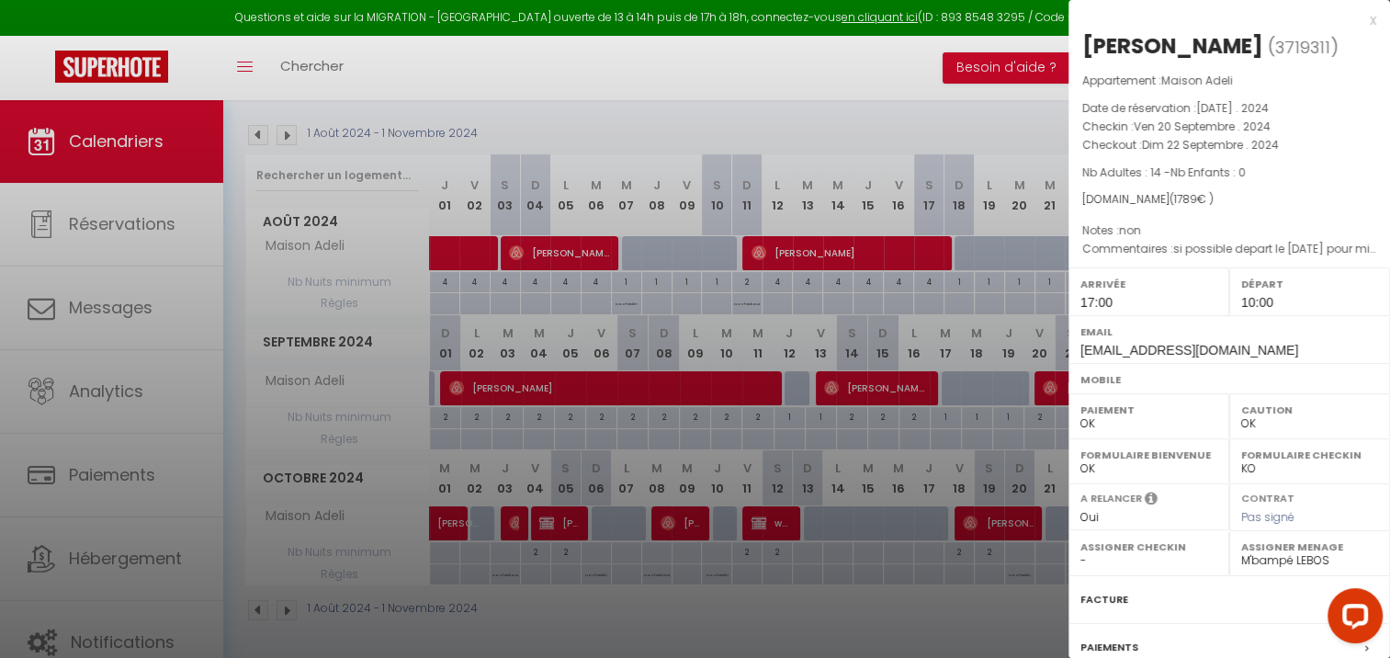
click at [1361, 26] on div "x" at bounding box center [1223, 20] width 308 height 22
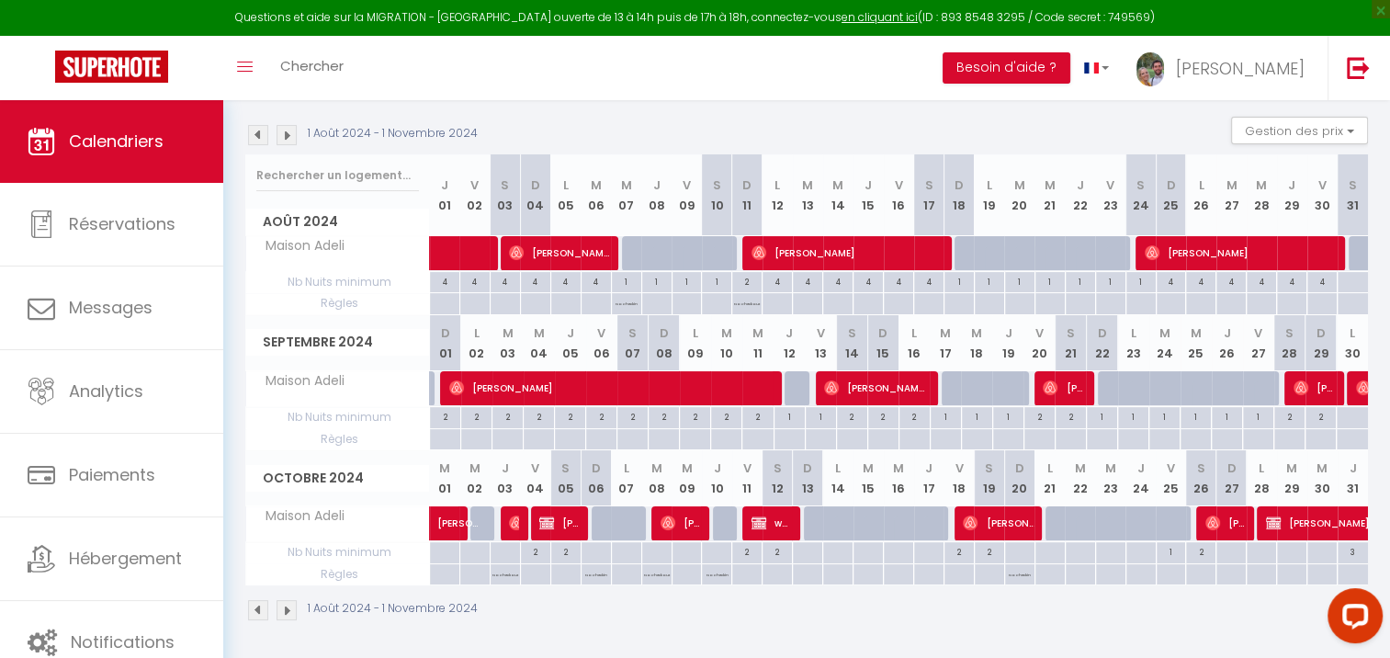
click at [284, 131] on img at bounding box center [287, 135] width 20 height 20
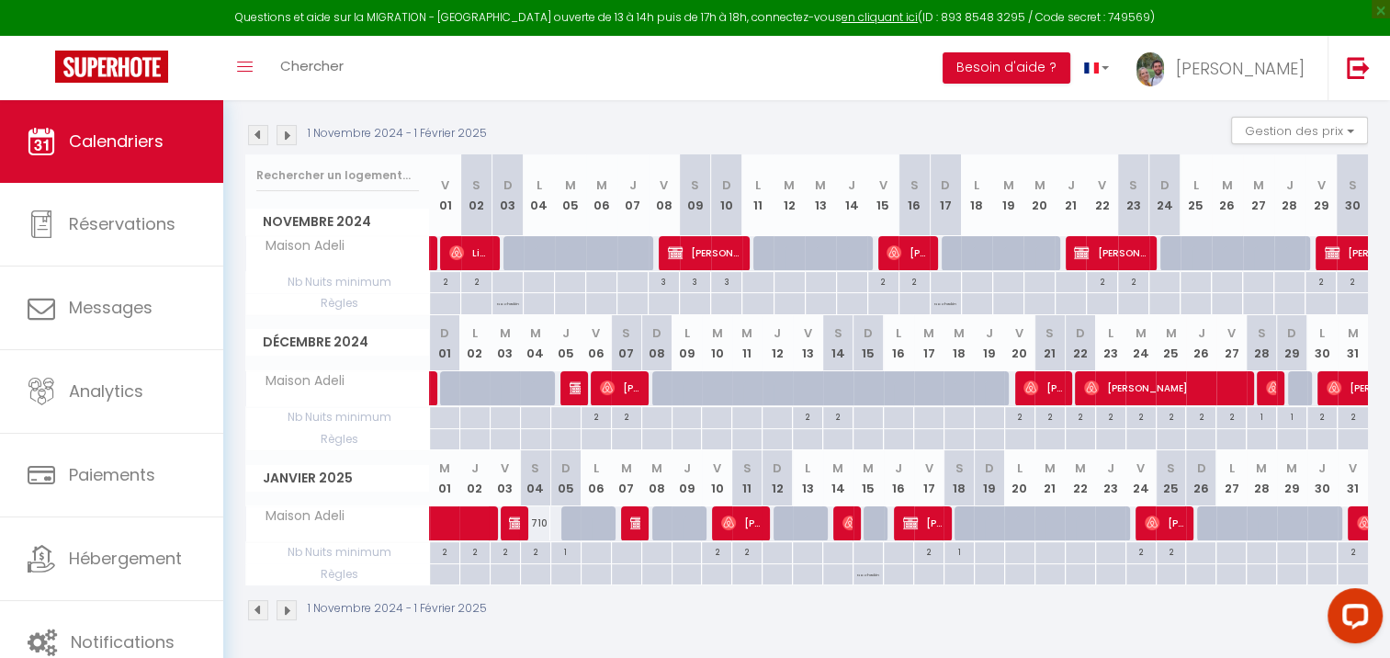
click at [284, 131] on img at bounding box center [287, 135] width 20 height 20
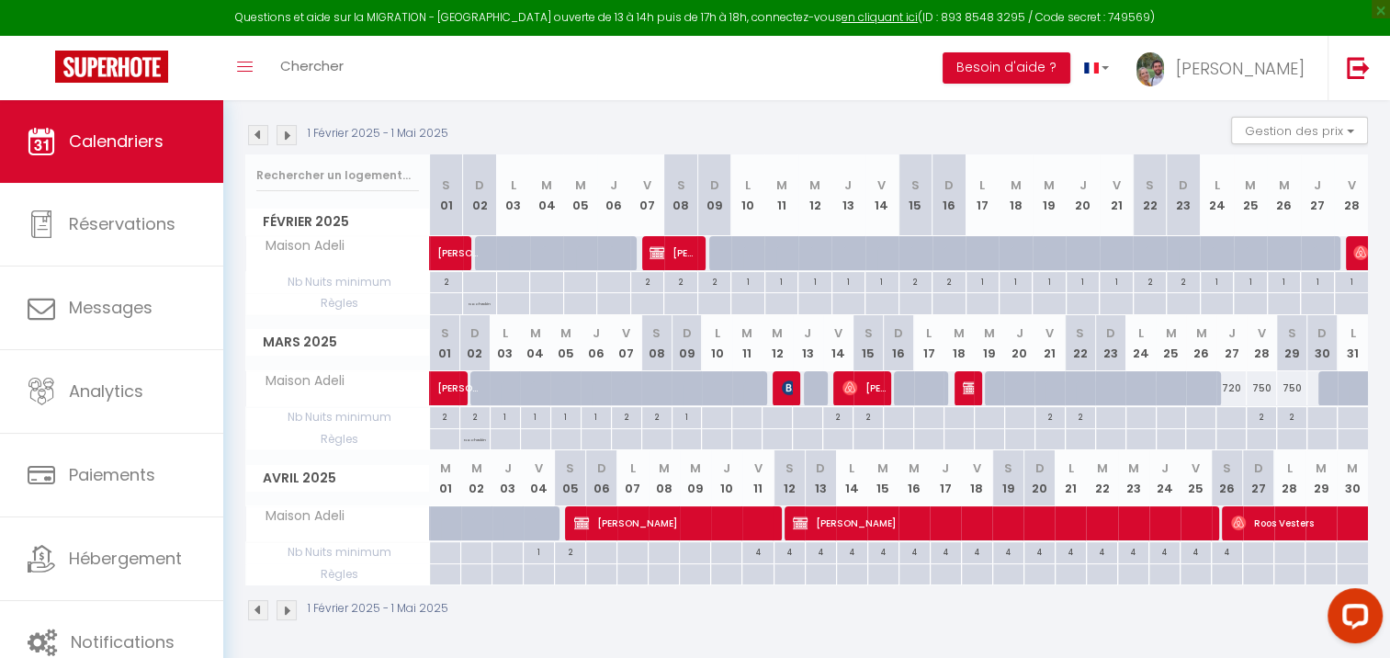
click at [284, 131] on img at bounding box center [287, 135] width 20 height 20
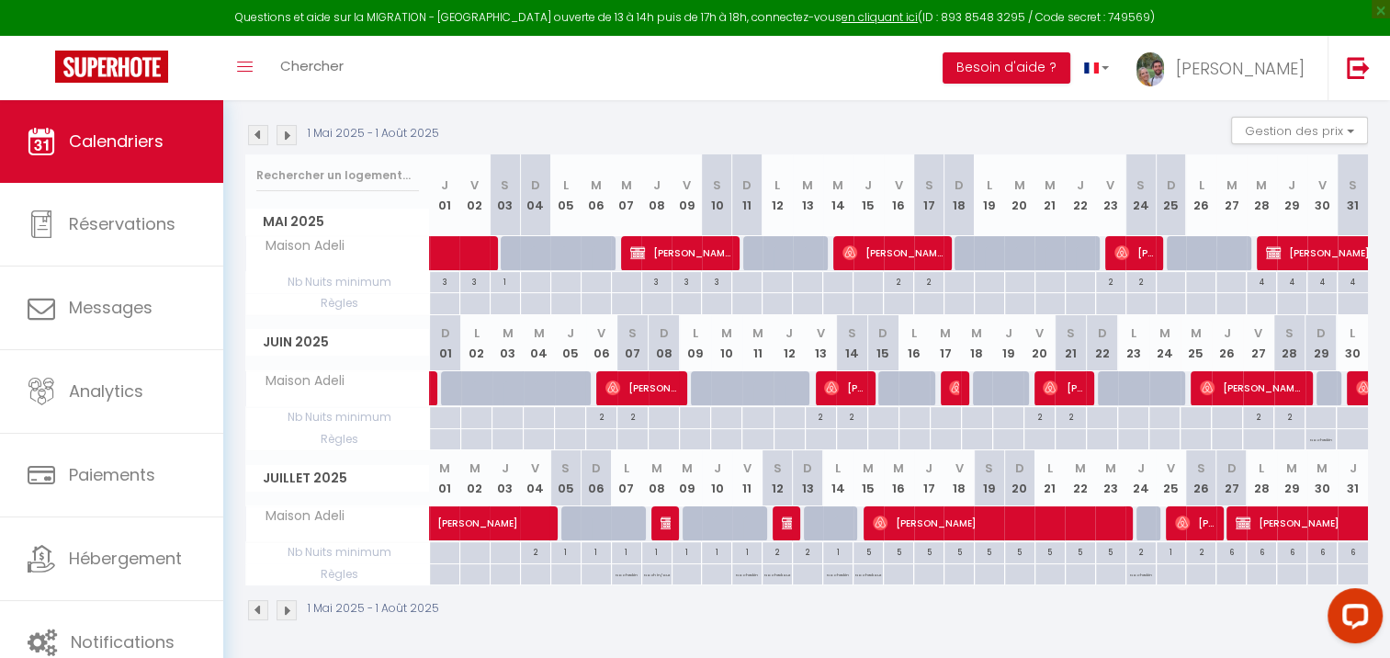
click at [284, 131] on img at bounding box center [287, 135] width 20 height 20
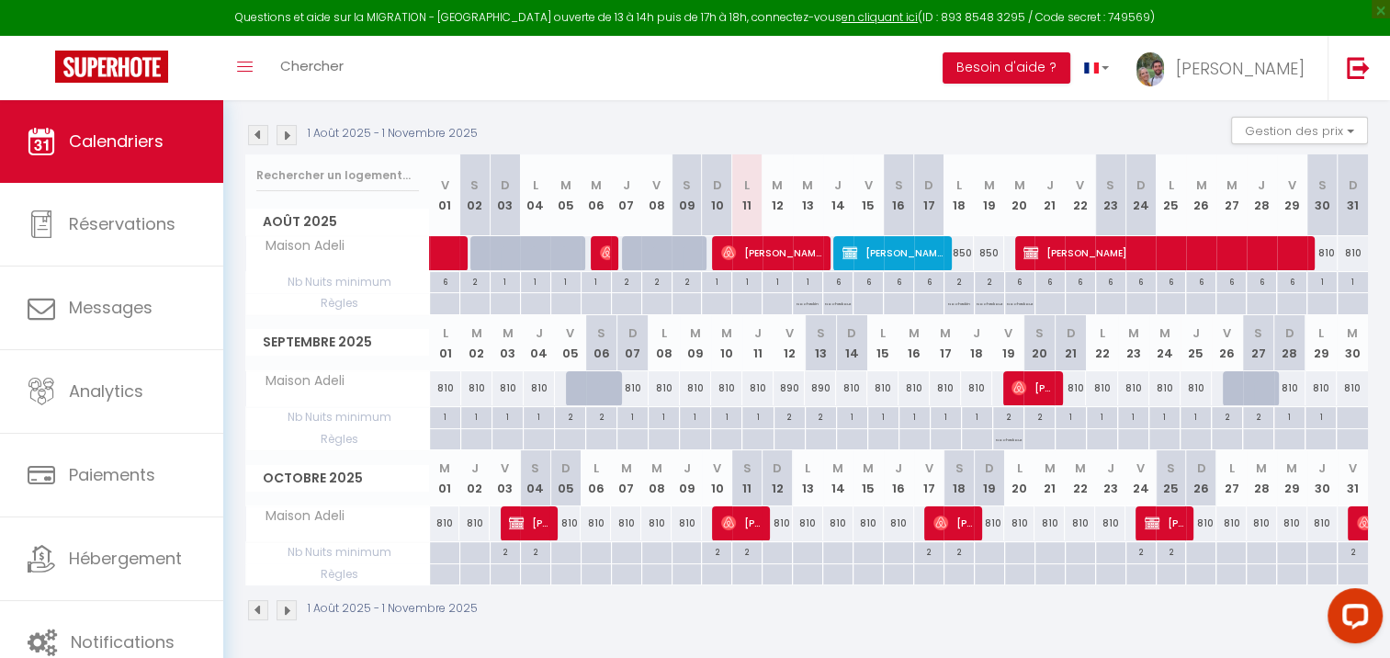
click at [757, 415] on div "1" at bounding box center [757, 415] width 30 height 17
type input "1"
type input "Jeu 11 Septembre 2025"
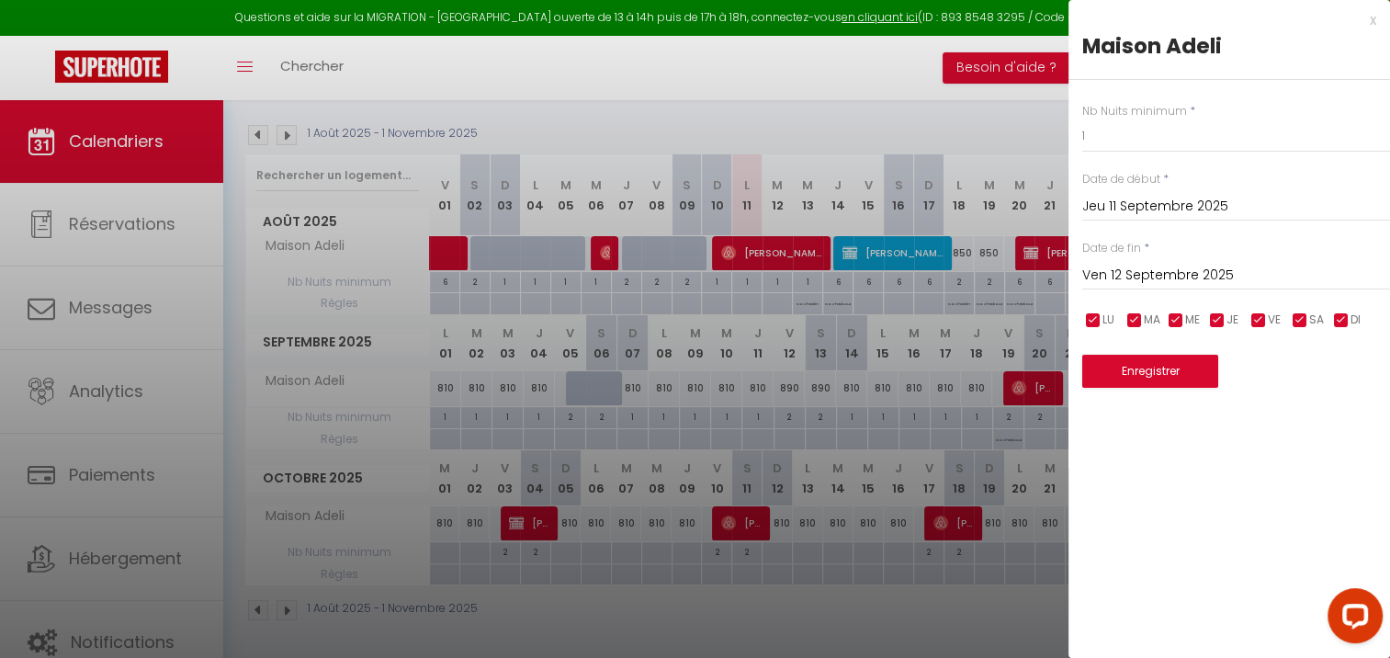
click at [1158, 273] on input "Ven 12 Septembre 2025" at bounding box center [1236, 276] width 308 height 24
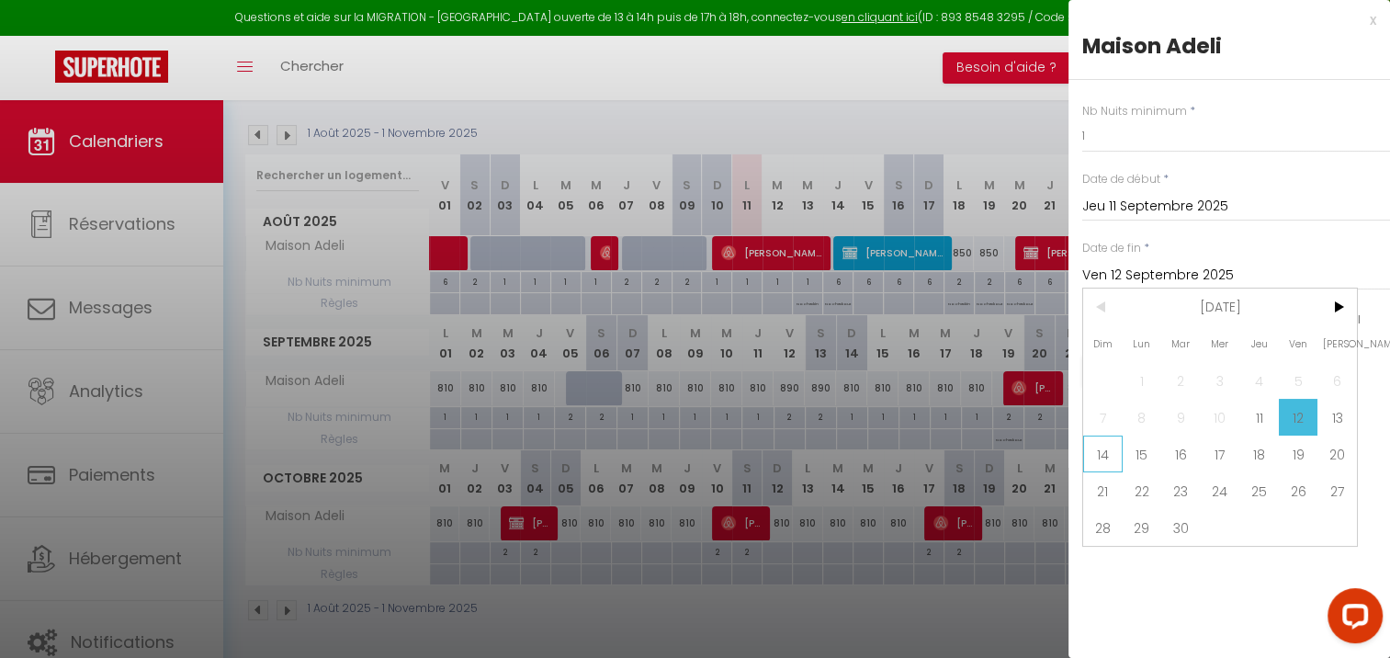
click at [1108, 459] on span "14" at bounding box center [1103, 454] width 40 height 37
type input "Dim 14 Septembre 2025"
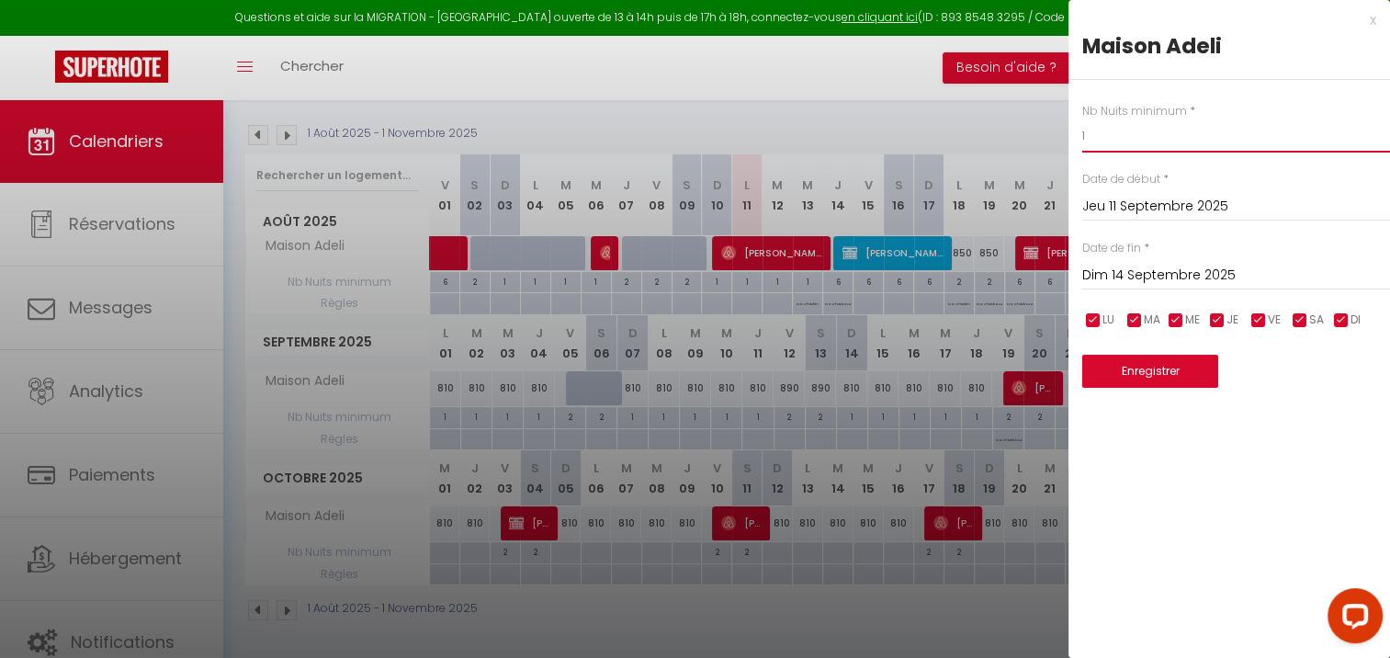
drag, startPoint x: 1150, startPoint y: 136, endPoint x: 1048, endPoint y: 144, distance: 103.2
click at [1048, 144] on body "Questions et aide sur la MIGRATION - [GEOGRAPHIC_DATA] ouverte de 13 à 14h puis…" at bounding box center [695, 289] width 1390 height 744
type input "3"
click at [1105, 361] on button "Enregistrer" at bounding box center [1150, 371] width 136 height 33
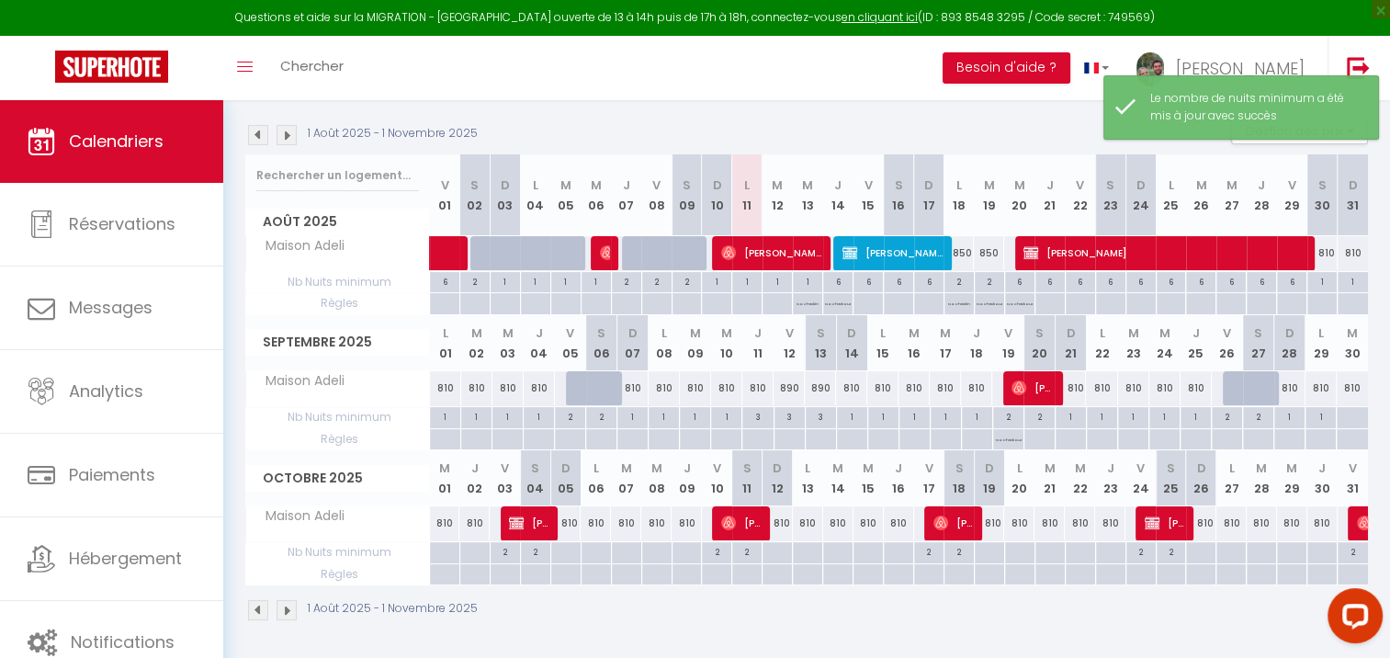
click at [850, 415] on div "1" at bounding box center [852, 415] width 30 height 17
type input "1"
type input "Dim 14 Septembre 2025"
type input "Lun 15 Septembre 2025"
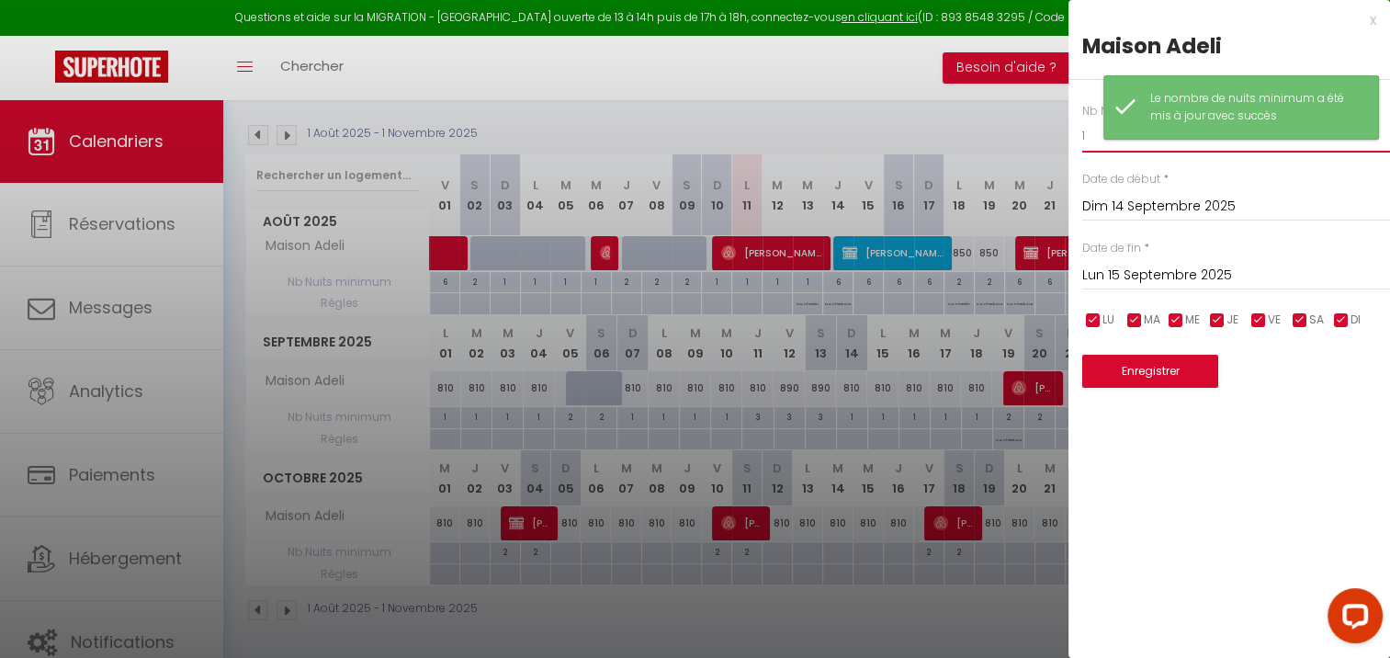
drag, startPoint x: 1081, startPoint y: 132, endPoint x: 1049, endPoint y: 132, distance: 31.2
click at [1050, 132] on body "Questions et aide sur la MIGRATION - [GEOGRAPHIC_DATA] ouverte de 13 à 14h puis…" at bounding box center [695, 289] width 1390 height 744
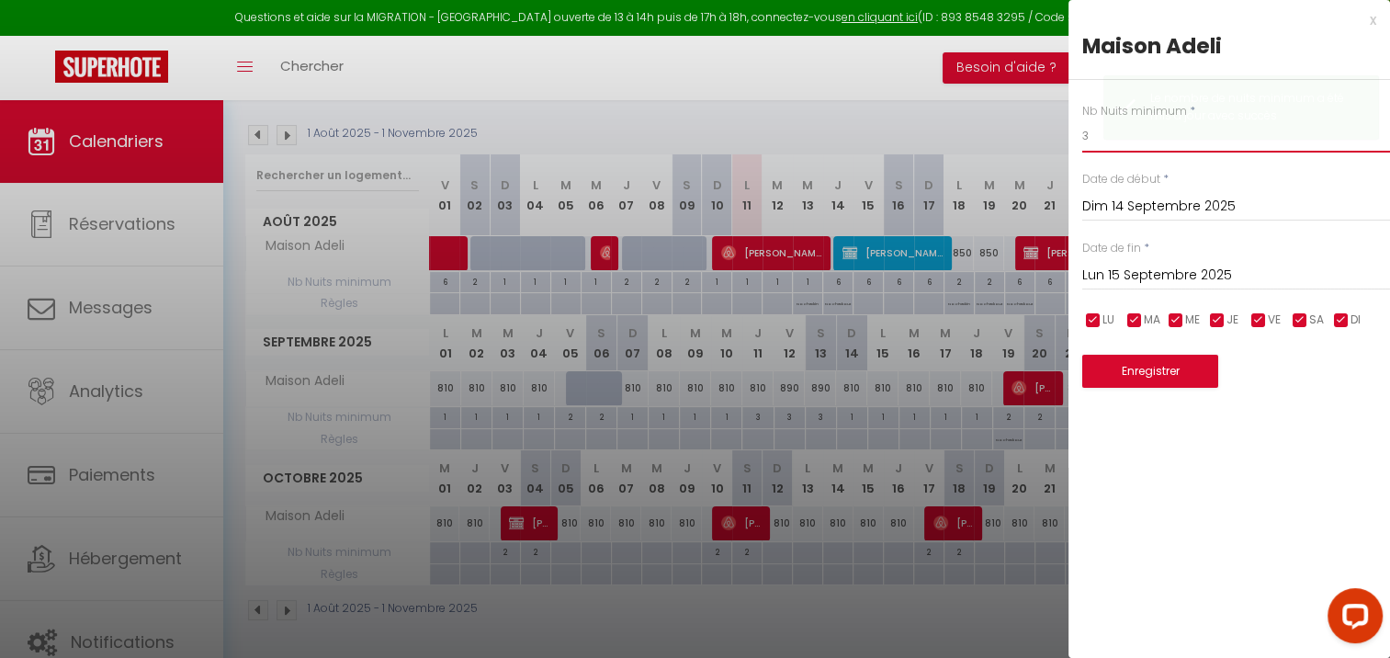
type input "3"
click at [1104, 377] on button "Enregistrer" at bounding box center [1150, 371] width 136 height 33
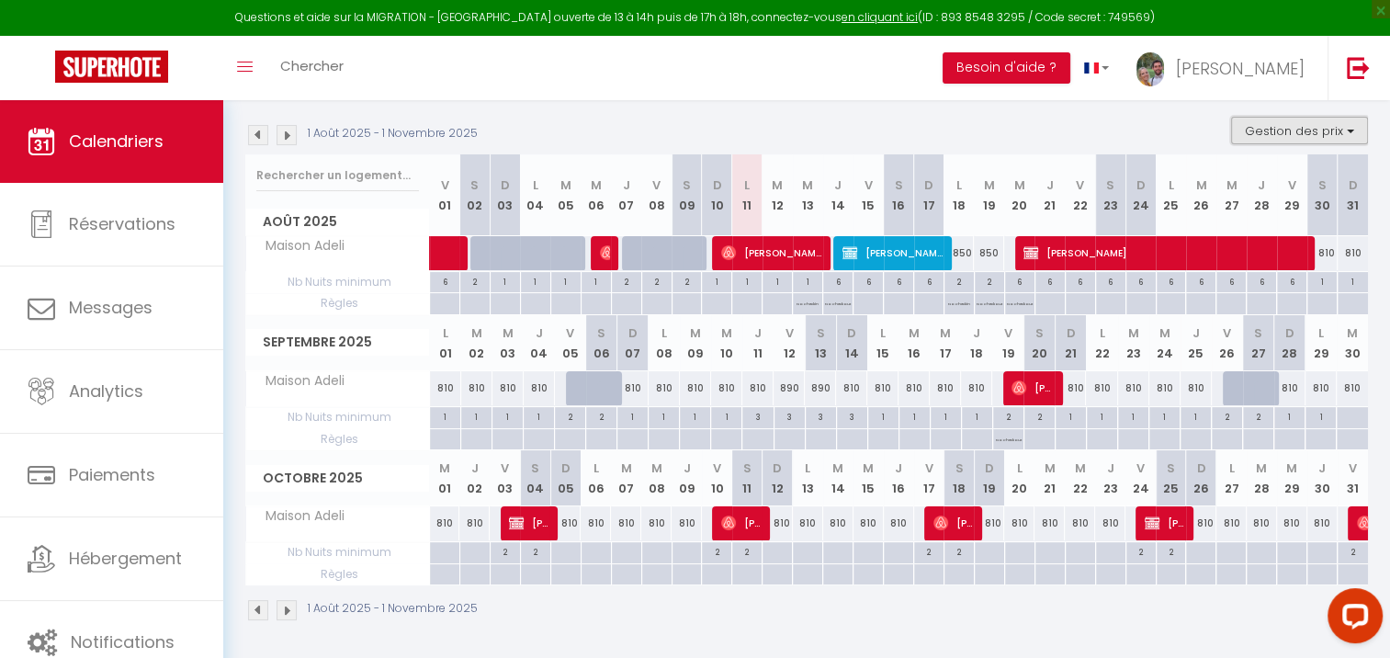
click at [1261, 136] on button "Gestion des prix" at bounding box center [1299, 131] width 137 height 28
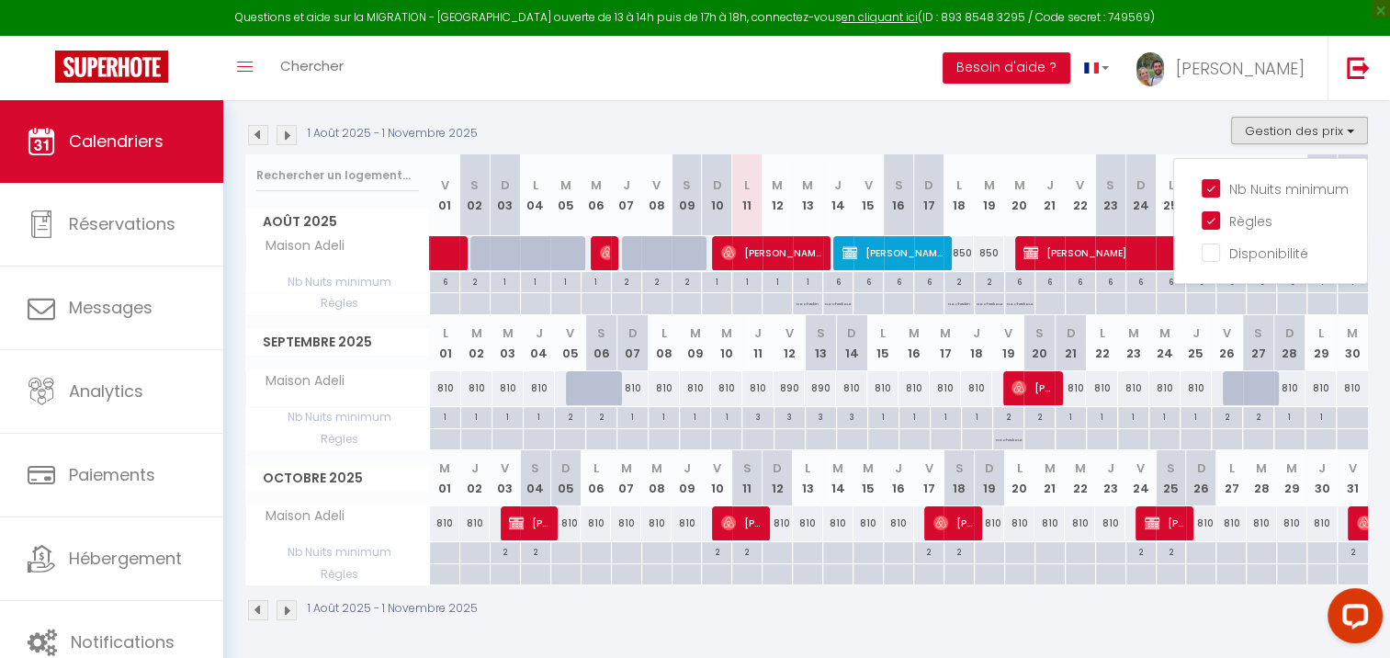
click at [1104, 119] on div "1 Août 2025 - 1 Novembre 2025 Gestion des prix Nb Nuits minimum Règles Disponib…" at bounding box center [806, 136] width 1123 height 38
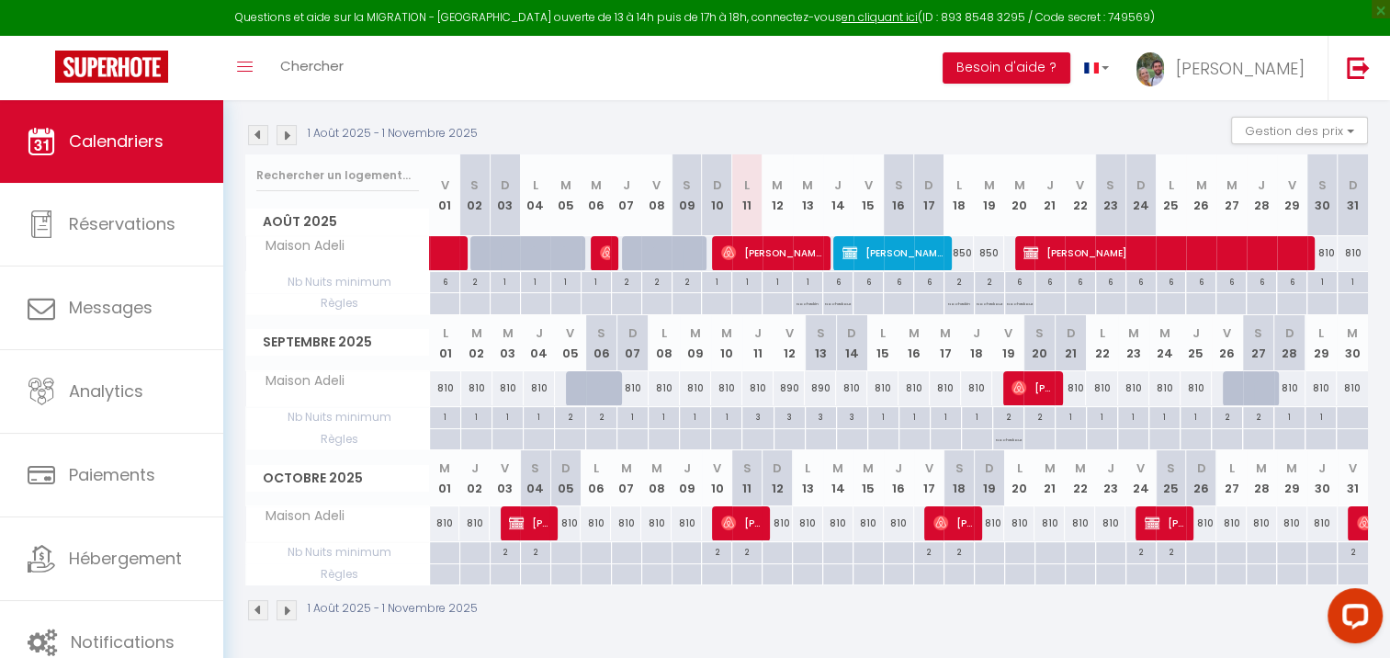
click at [450, 382] on div "810" at bounding box center [445, 388] width 31 height 34
type input "810"
type input "Lun 01 Septembre 2025"
type input "[DATE]"
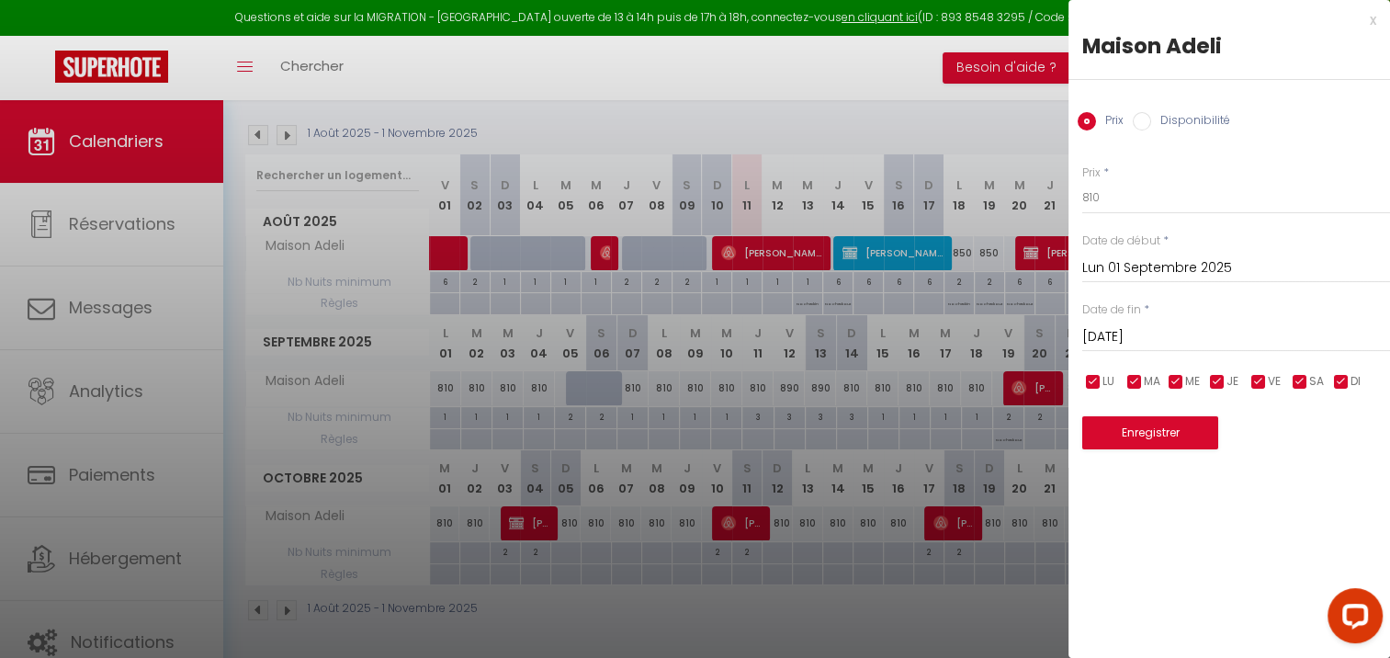
click at [1374, 27] on div "x" at bounding box center [1223, 20] width 308 height 22
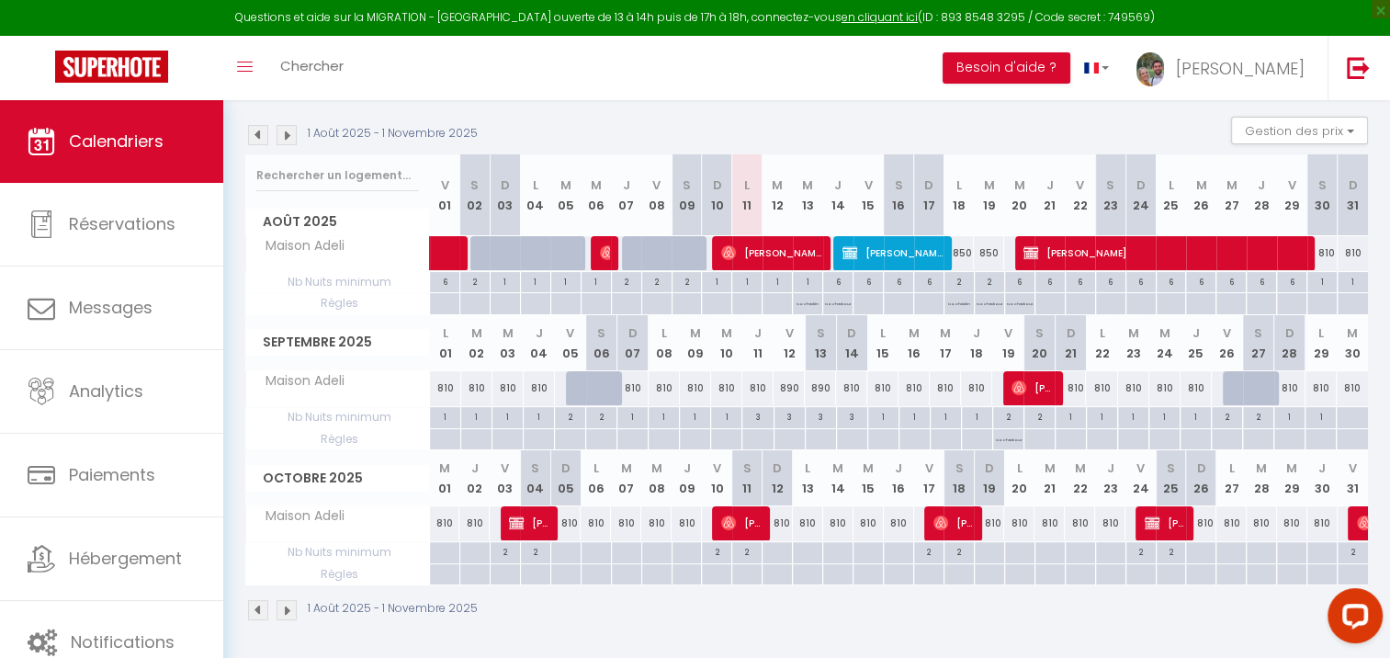
click at [438, 390] on div "810" at bounding box center [445, 388] width 31 height 34
type input "810"
type input "Lun 01 Septembre 2025"
type input "[DATE]"
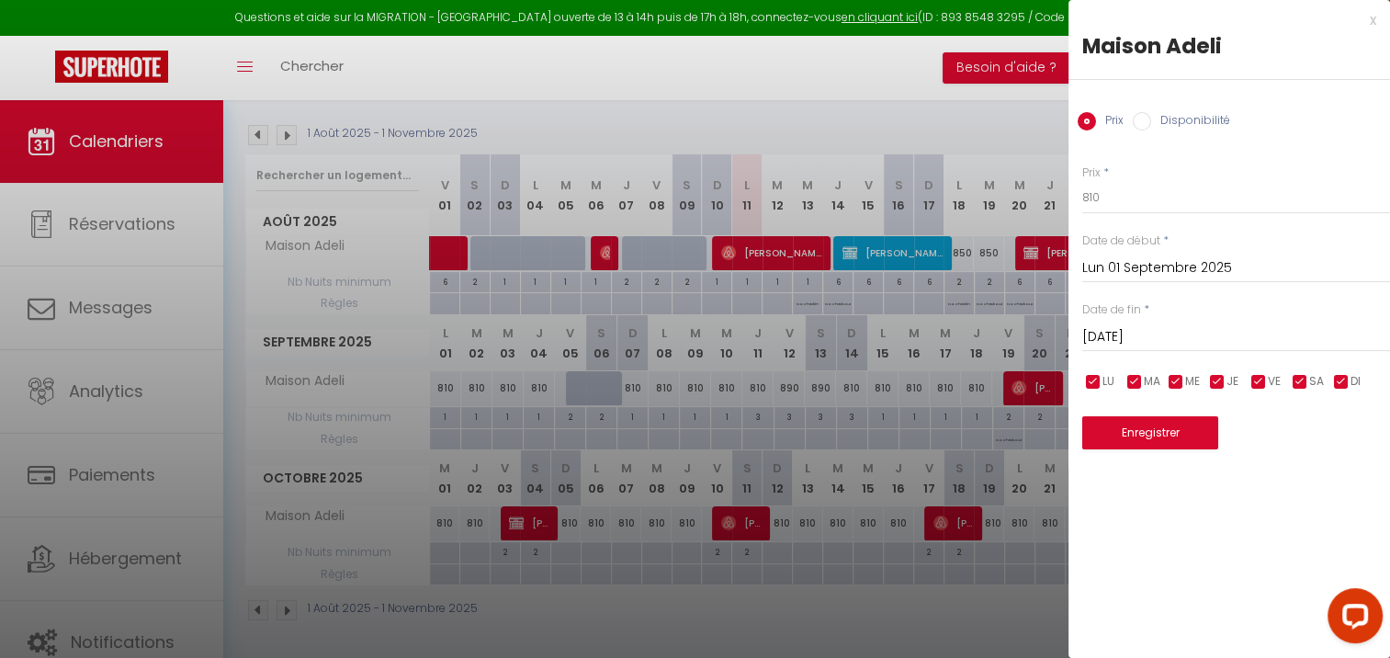
click at [1186, 329] on input "[DATE]" at bounding box center [1236, 337] width 308 height 24
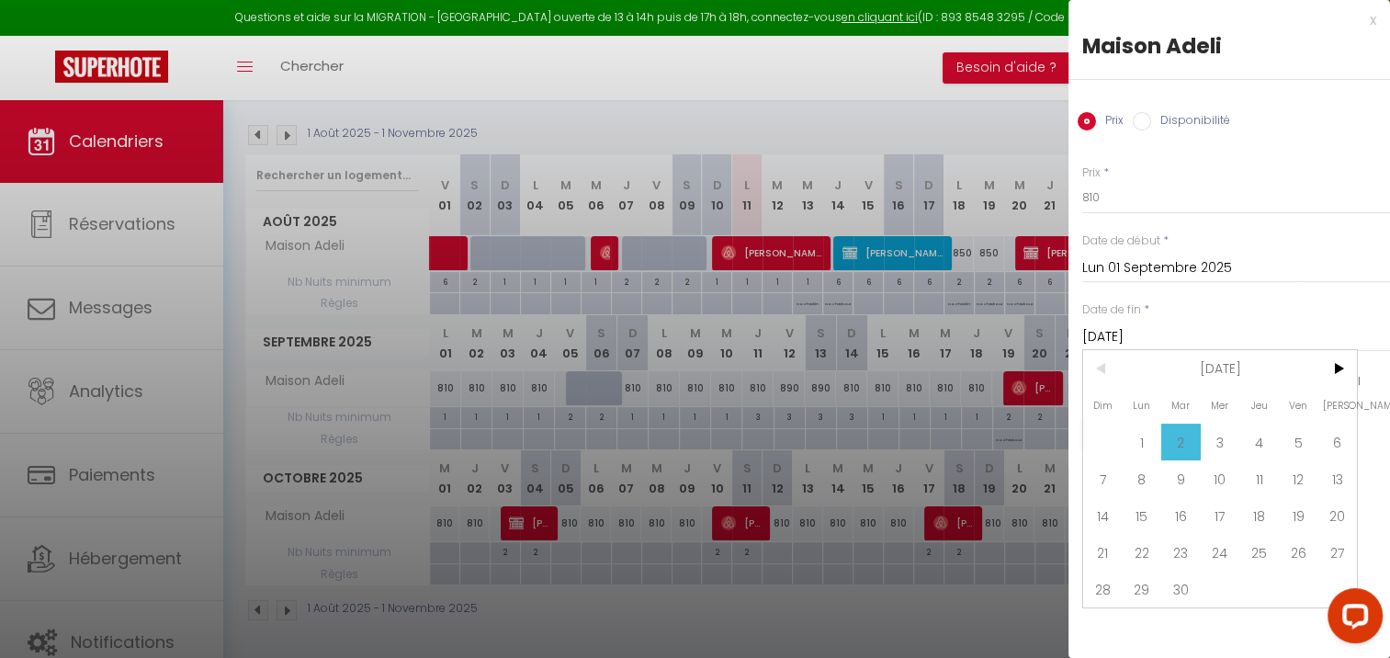
click at [1282, 287] on div "Prix * 810 Statut * Disponible Indisponible Date de début * [DATE] < [DATE] > D…" at bounding box center [1230, 296] width 322 height 309
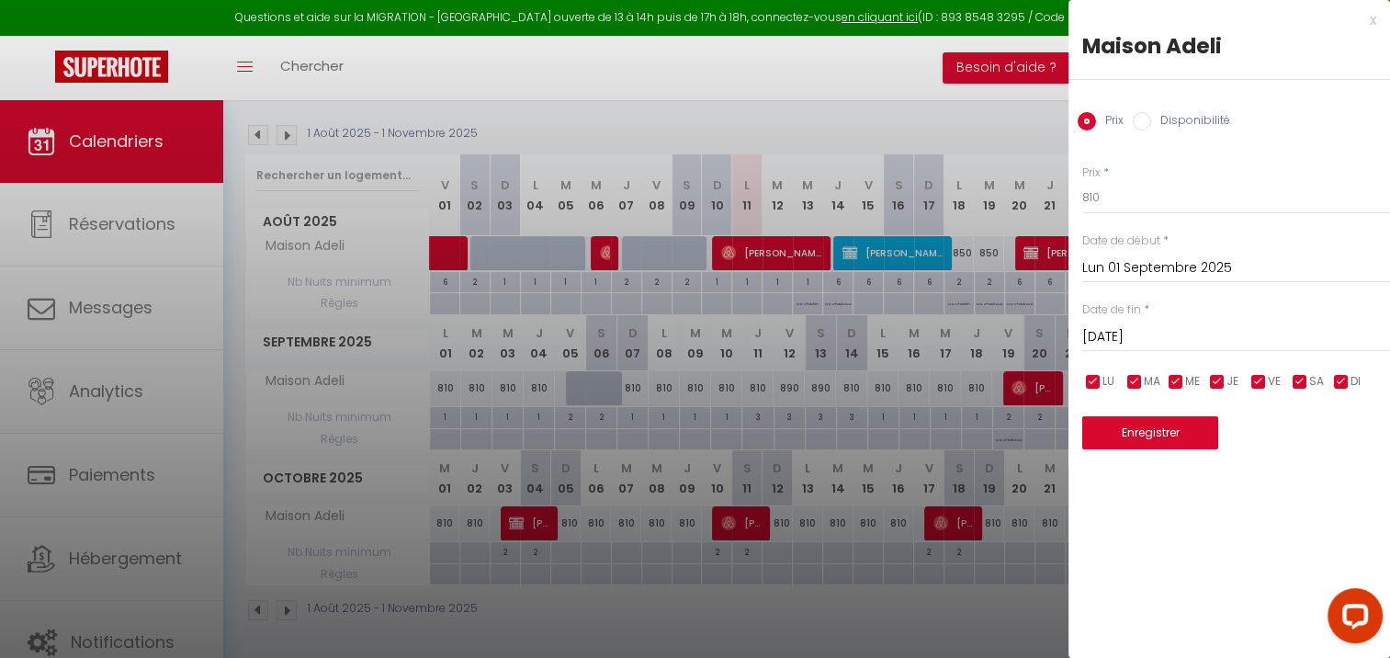
drag, startPoint x: 1372, startPoint y: 22, endPoint x: 1283, endPoint y: 200, distance: 199.3
click at [1372, 23] on div "x" at bounding box center [1223, 20] width 308 height 22
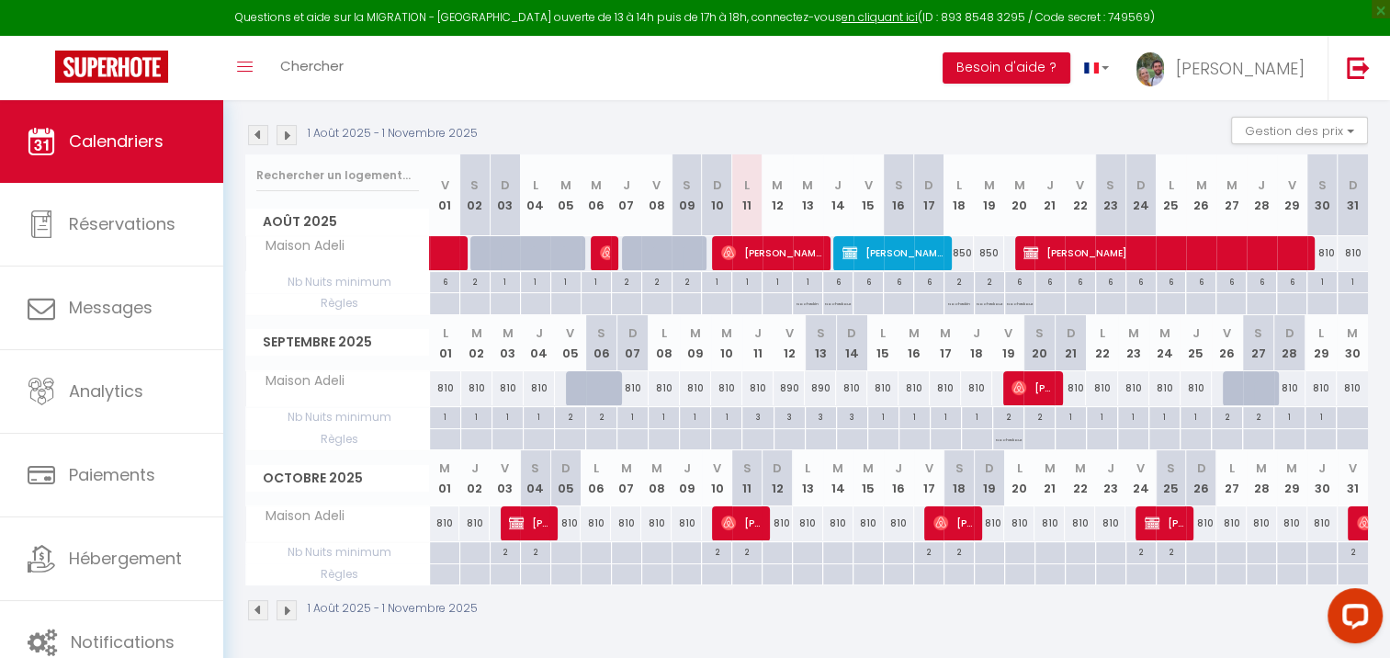
click at [1352, 252] on div "810" at bounding box center [1353, 253] width 30 height 34
type input "810"
type input "Dim 31 Août 2025"
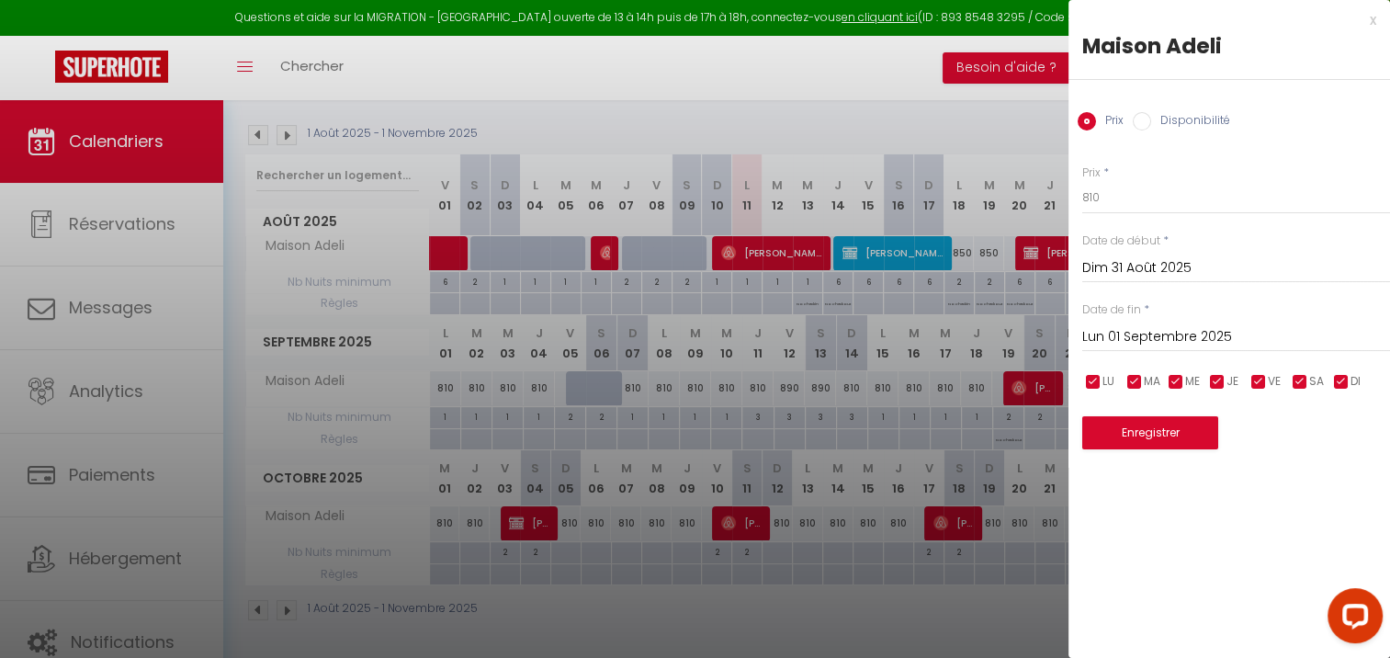
click at [1223, 327] on input "Lun 01 Septembre 2025" at bounding box center [1236, 337] width 308 height 24
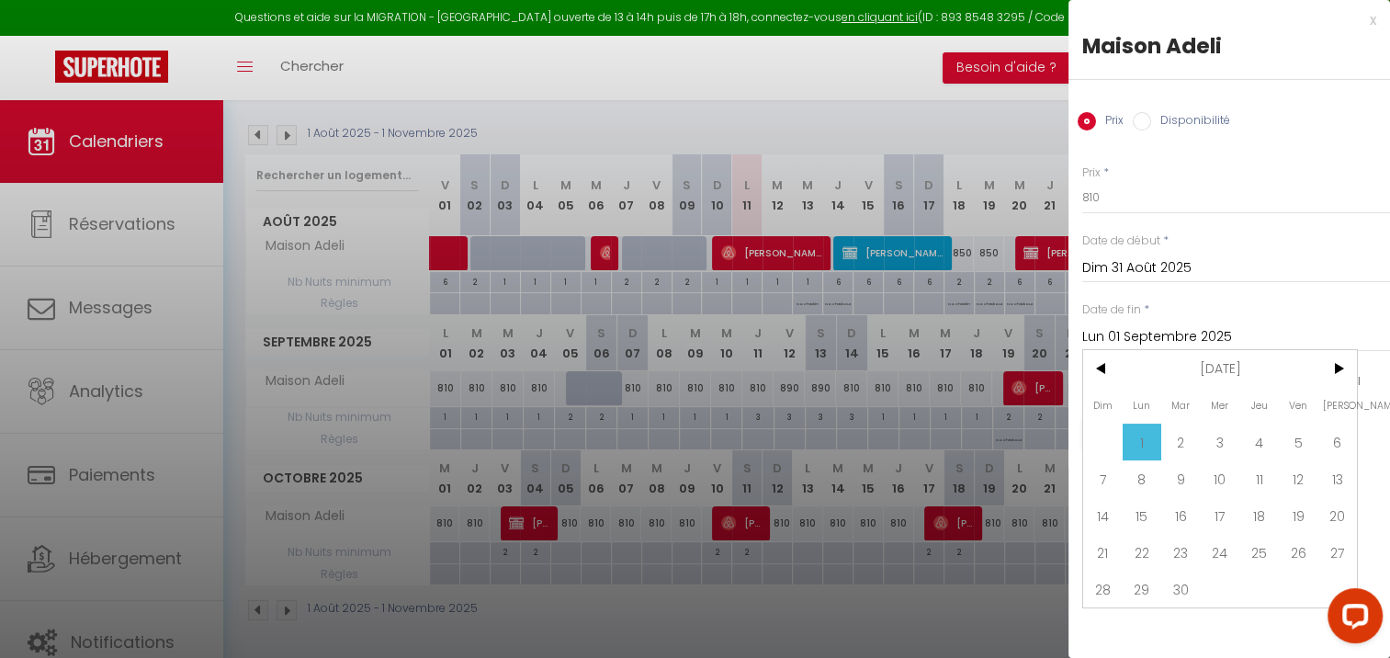
click at [1178, 578] on span "30" at bounding box center [1181, 589] width 40 height 37
type input "[DATE]"
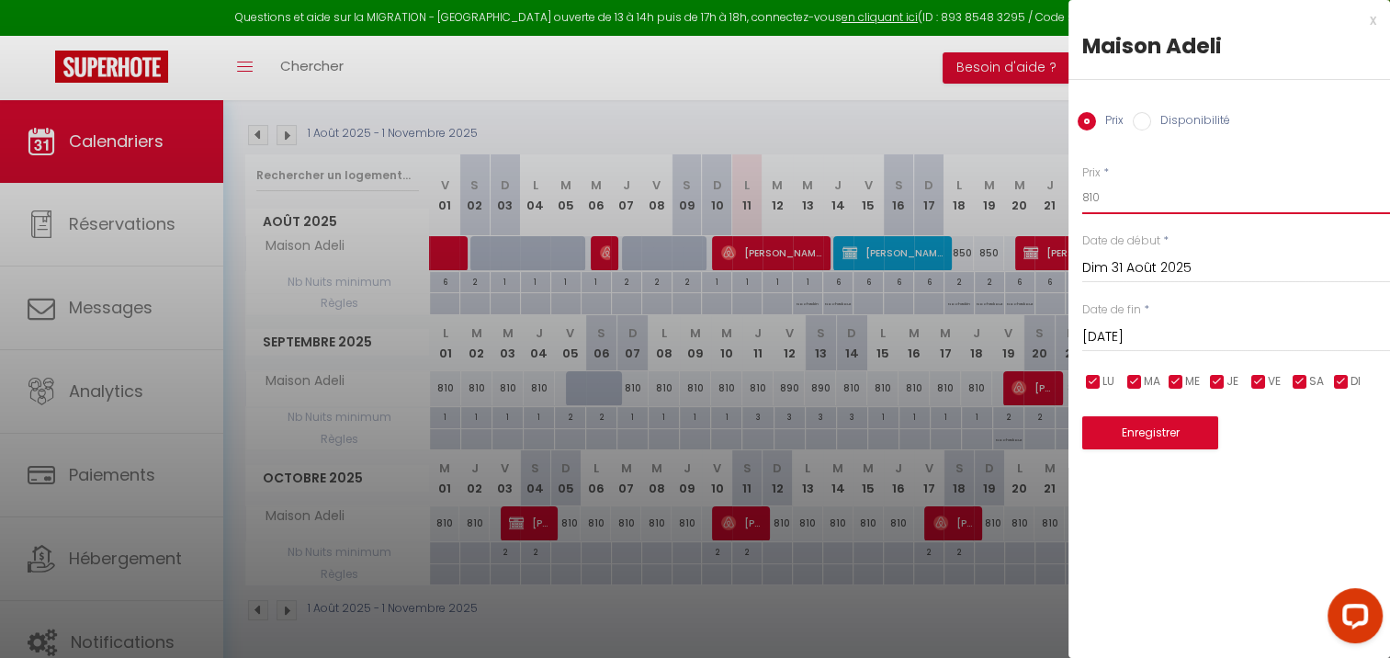
drag, startPoint x: 1147, startPoint y: 210, endPoint x: 1078, endPoint y: 202, distance: 69.3
click at [1078, 202] on div "Prix * 810 Statut * Disponible Indisponible Date de début * [DATE] < [DATE] > D…" at bounding box center [1230, 296] width 322 height 309
type input "750"
click at [1257, 382] on input "checkbox" at bounding box center [1259, 382] width 18 height 18
checkbox input "false"
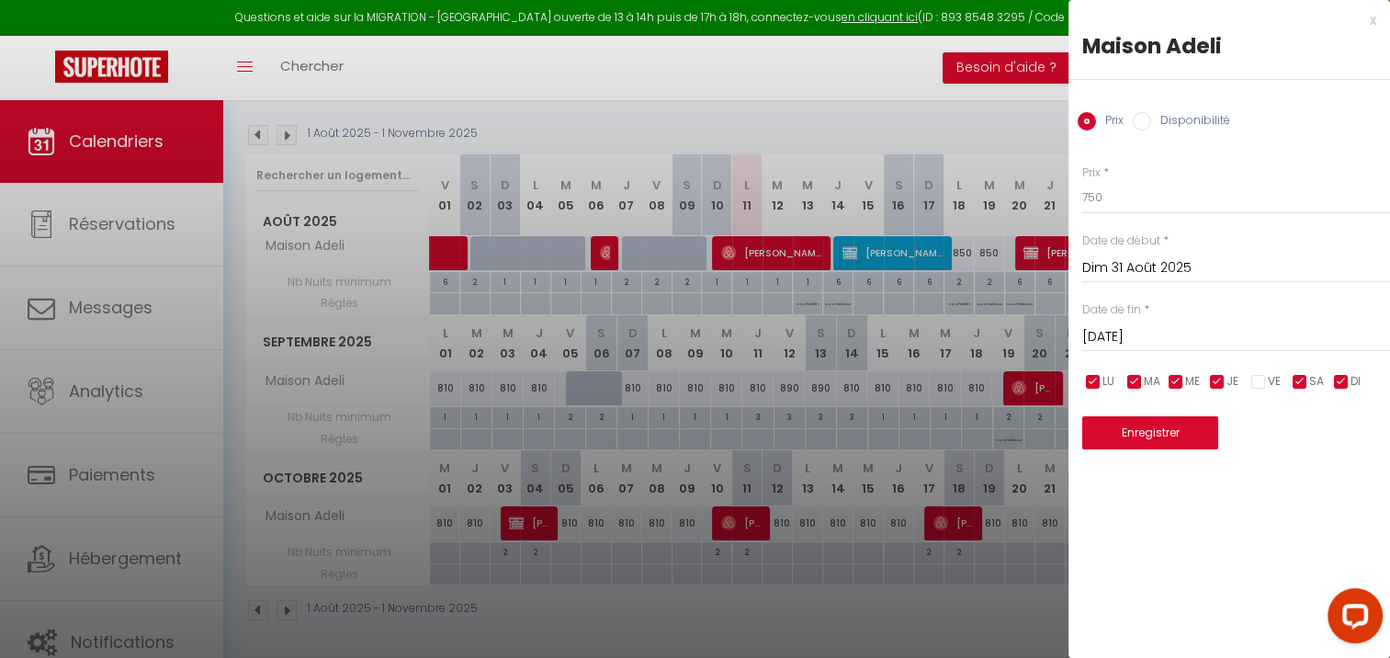
drag, startPoint x: 1298, startPoint y: 379, endPoint x: 1250, endPoint y: 419, distance: 62.7
click at [1291, 382] on input "checkbox" at bounding box center [1300, 382] width 18 height 18
checkbox input "false"
click at [1189, 435] on button "Enregistrer" at bounding box center [1150, 432] width 136 height 33
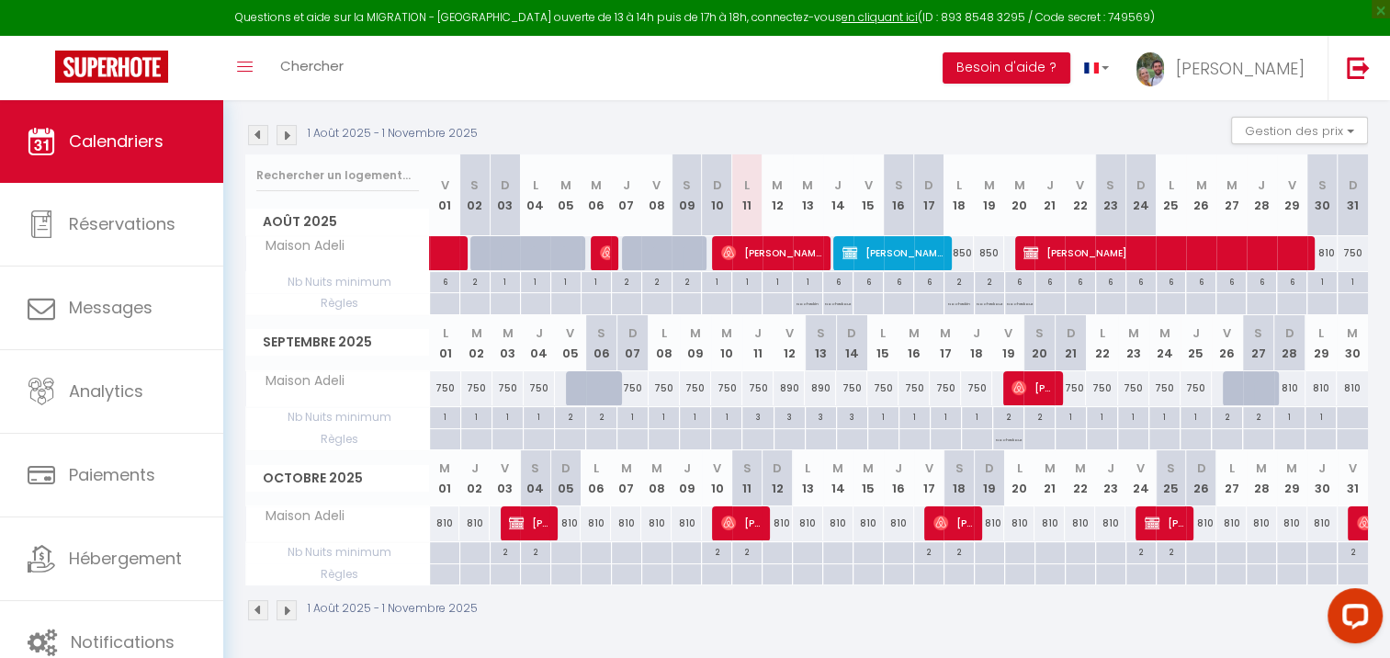
click at [287, 139] on img at bounding box center [287, 135] width 20 height 20
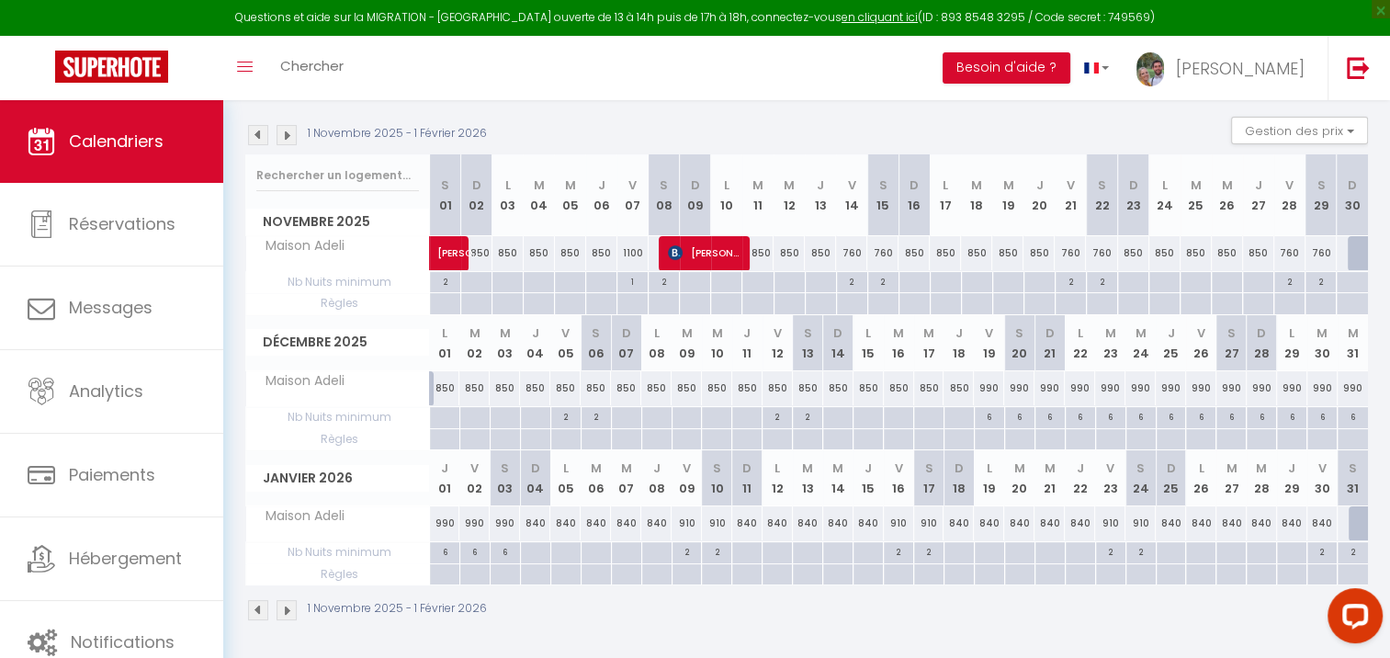
click at [261, 139] on img at bounding box center [258, 135] width 20 height 20
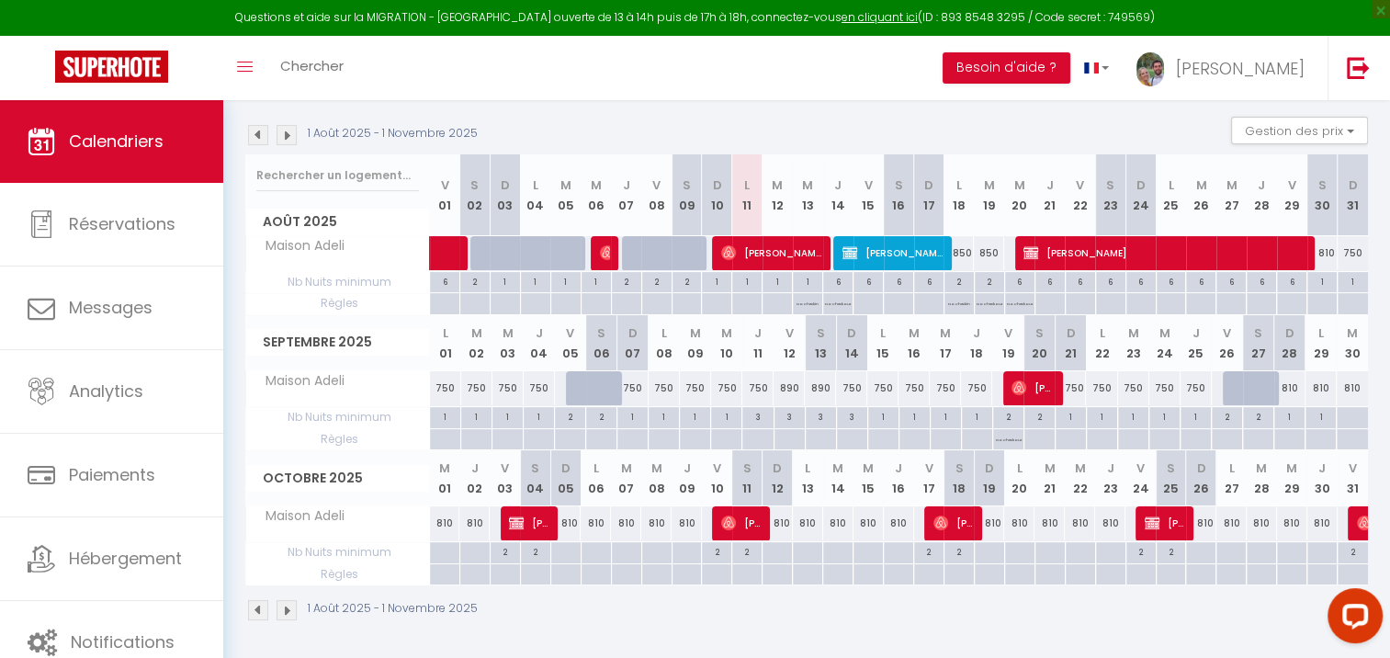
click at [1314, 293] on div at bounding box center [1322, 282] width 30 height 21
type input "[DATE]"
type input "Dim 31 Août 2025"
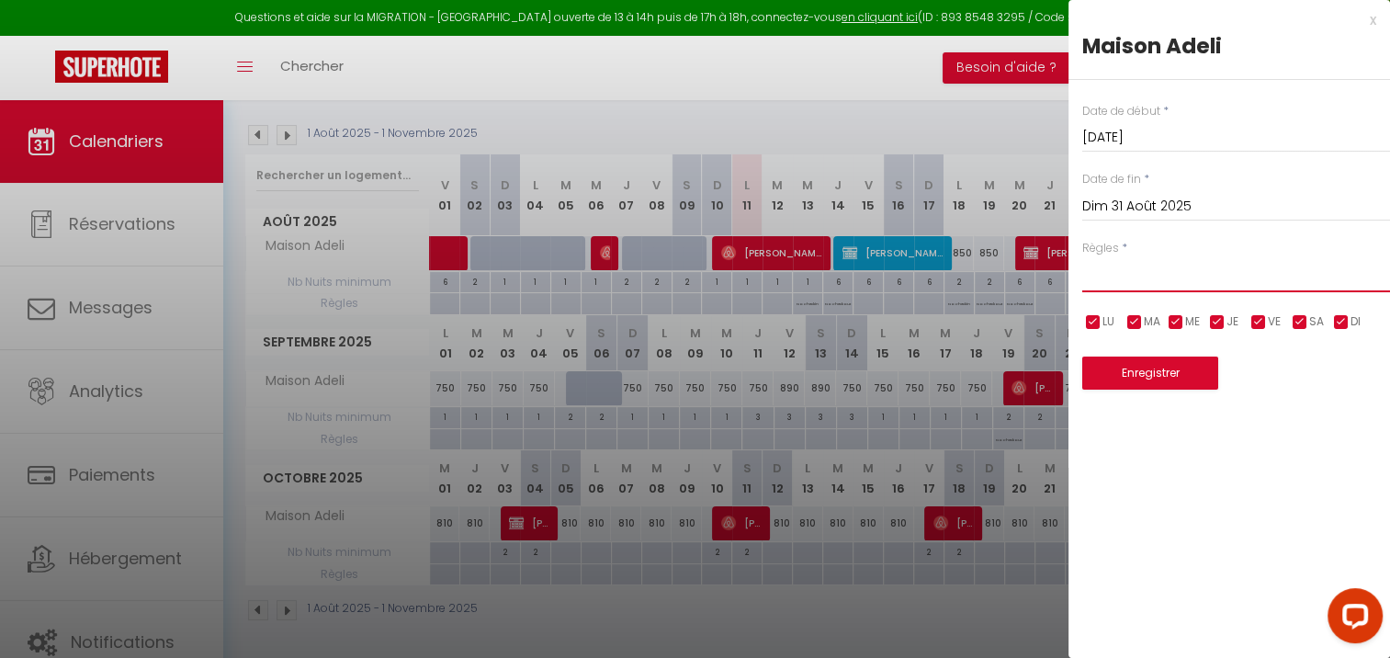
click at [1132, 283] on select "Aucun No Checkin No Checkout Pas d'arrivée / Pas de départ" at bounding box center [1236, 274] width 308 height 35
select select "1"
click at [1082, 257] on select "Aucun No Checkin No Checkout Pas d'arrivée / Pas de départ" at bounding box center [1236, 274] width 308 height 35
click at [1142, 367] on button "Enregistrer" at bounding box center [1150, 373] width 136 height 33
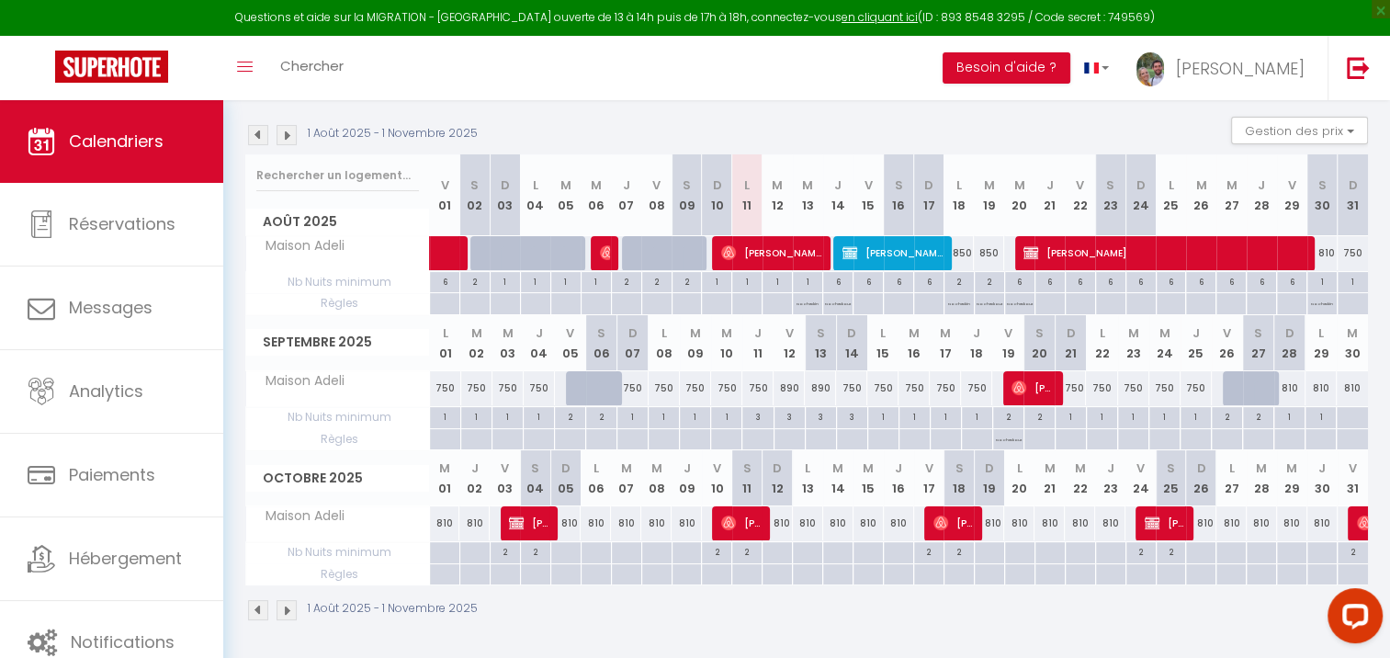
click at [289, 131] on img at bounding box center [287, 135] width 20 height 20
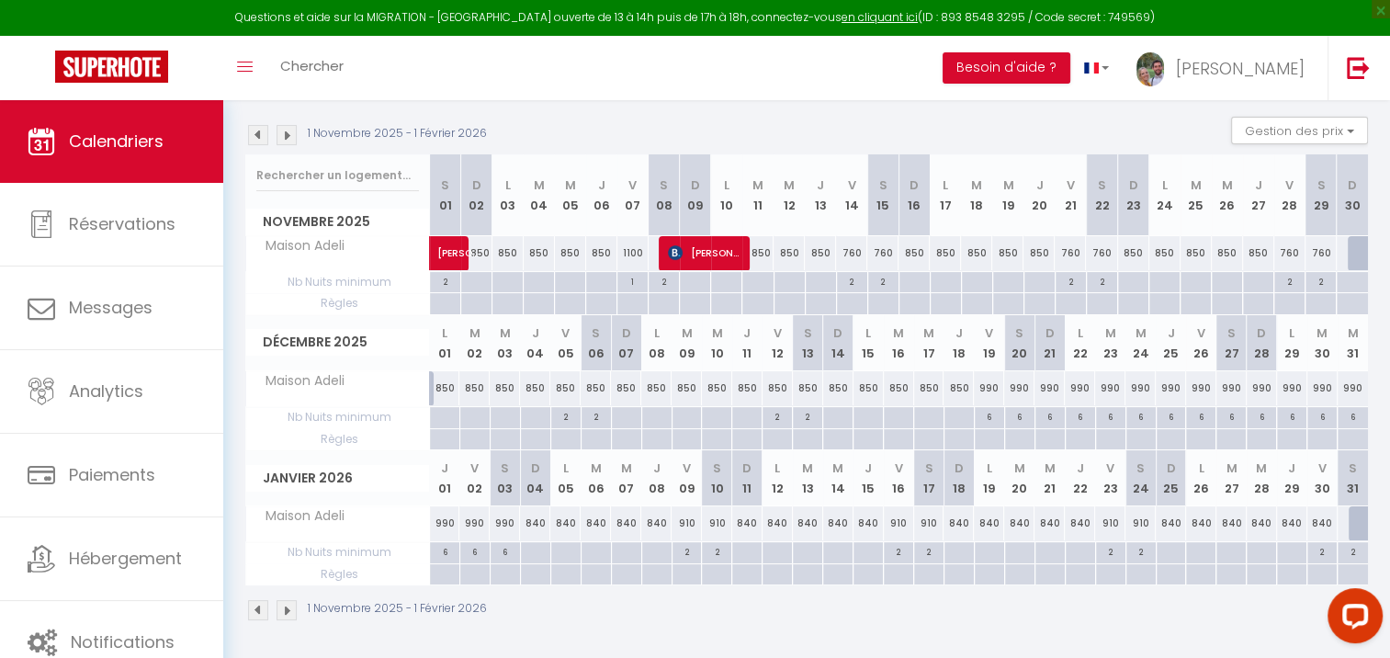
click at [263, 136] on img at bounding box center [258, 135] width 20 height 20
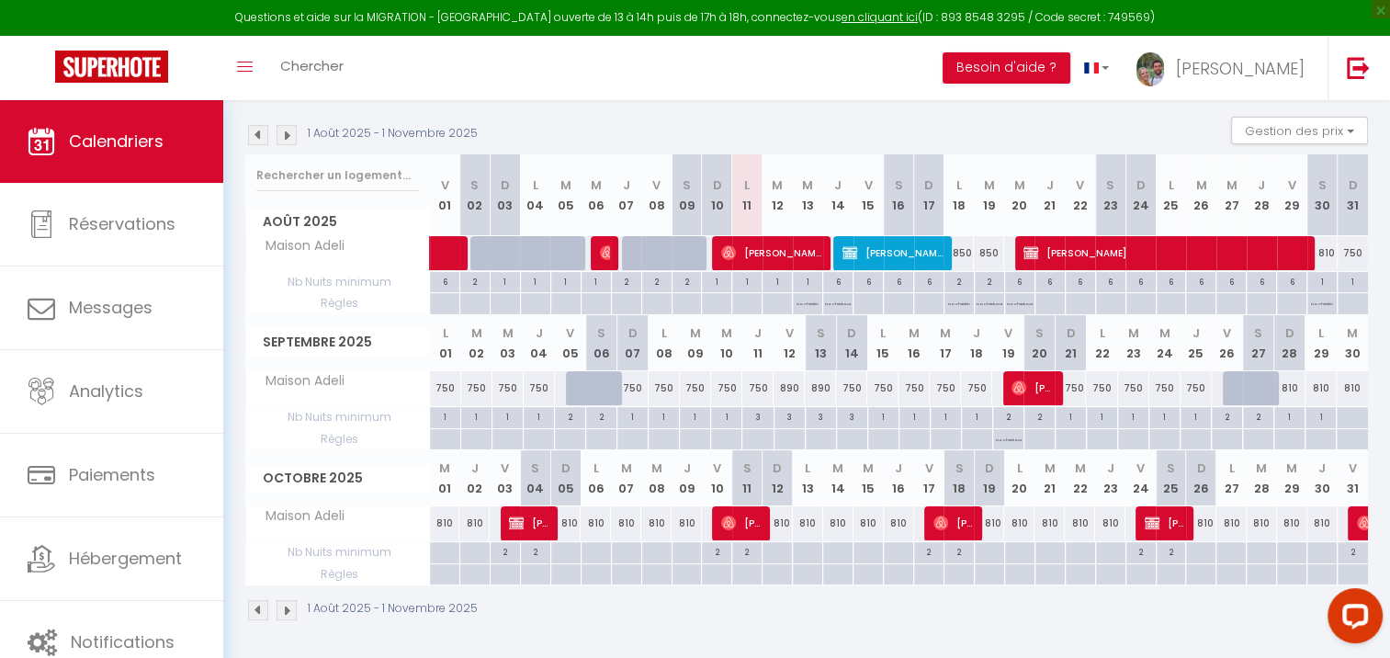
click at [283, 135] on img at bounding box center [287, 135] width 20 height 20
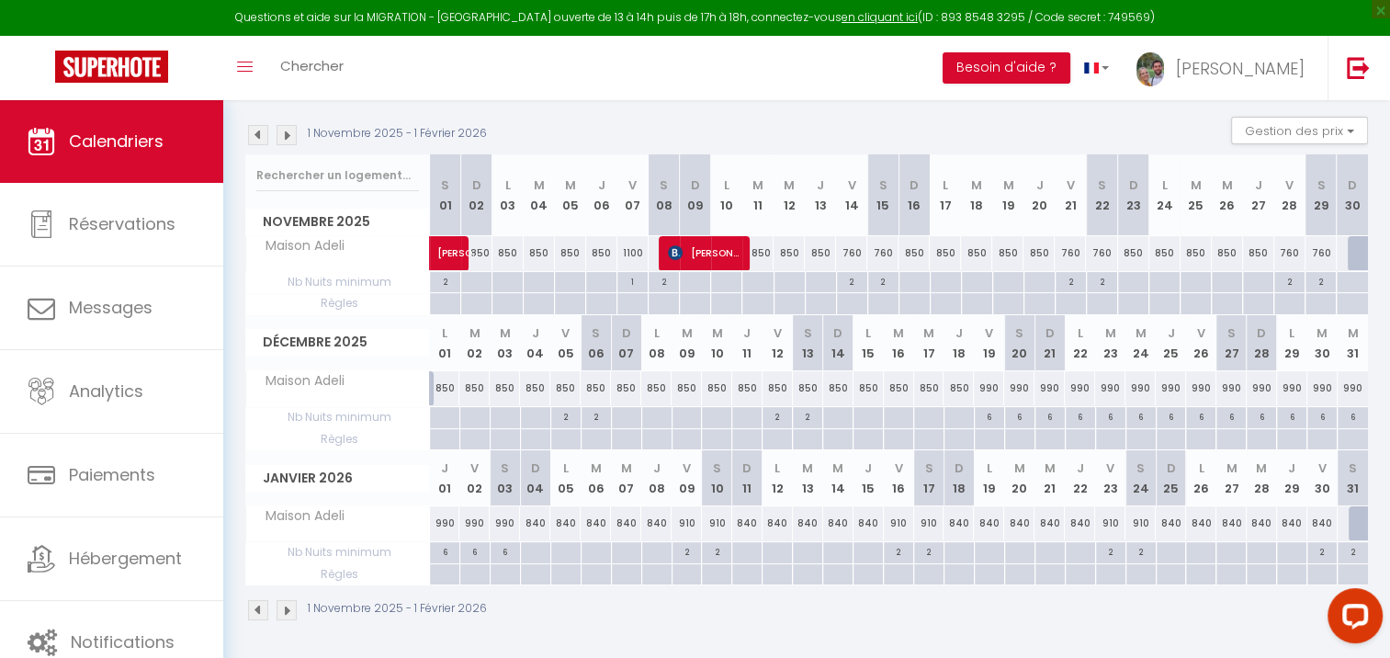
click at [255, 136] on img at bounding box center [258, 135] width 20 height 20
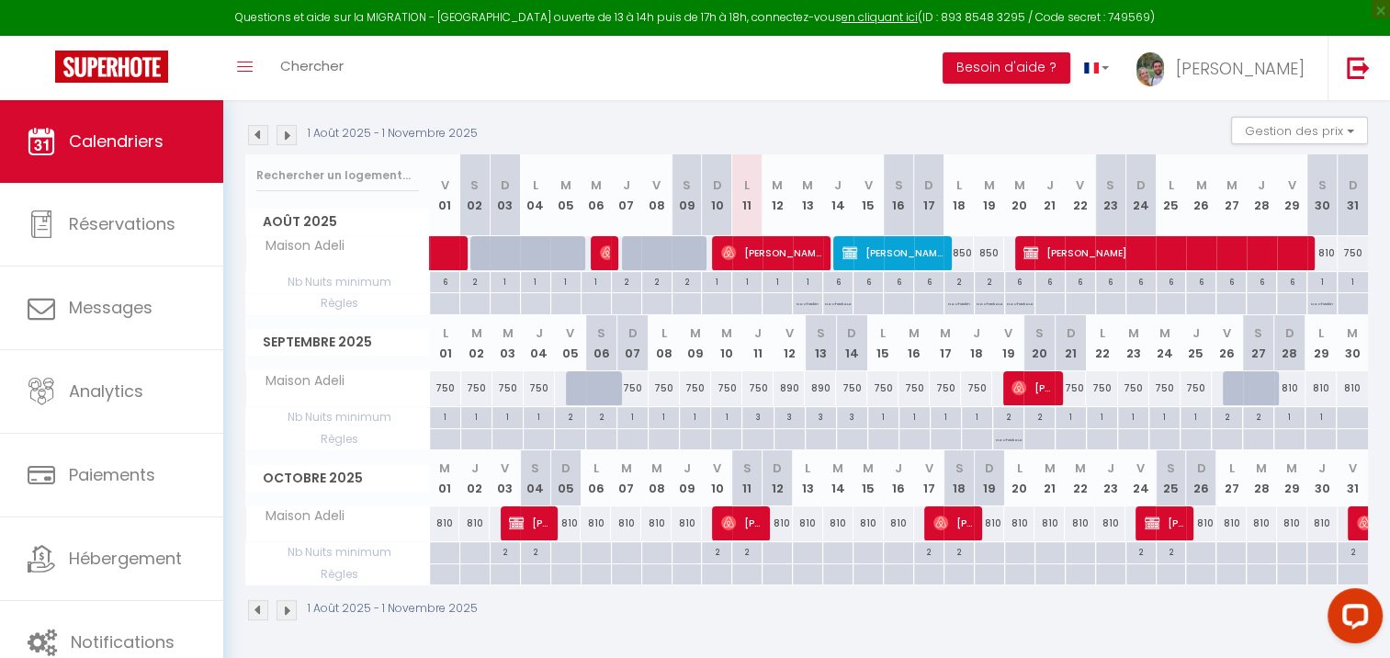
click at [1291, 390] on div "810" at bounding box center [1289, 388] width 31 height 34
type input "810"
type input "Dim 28 Septembre 2025"
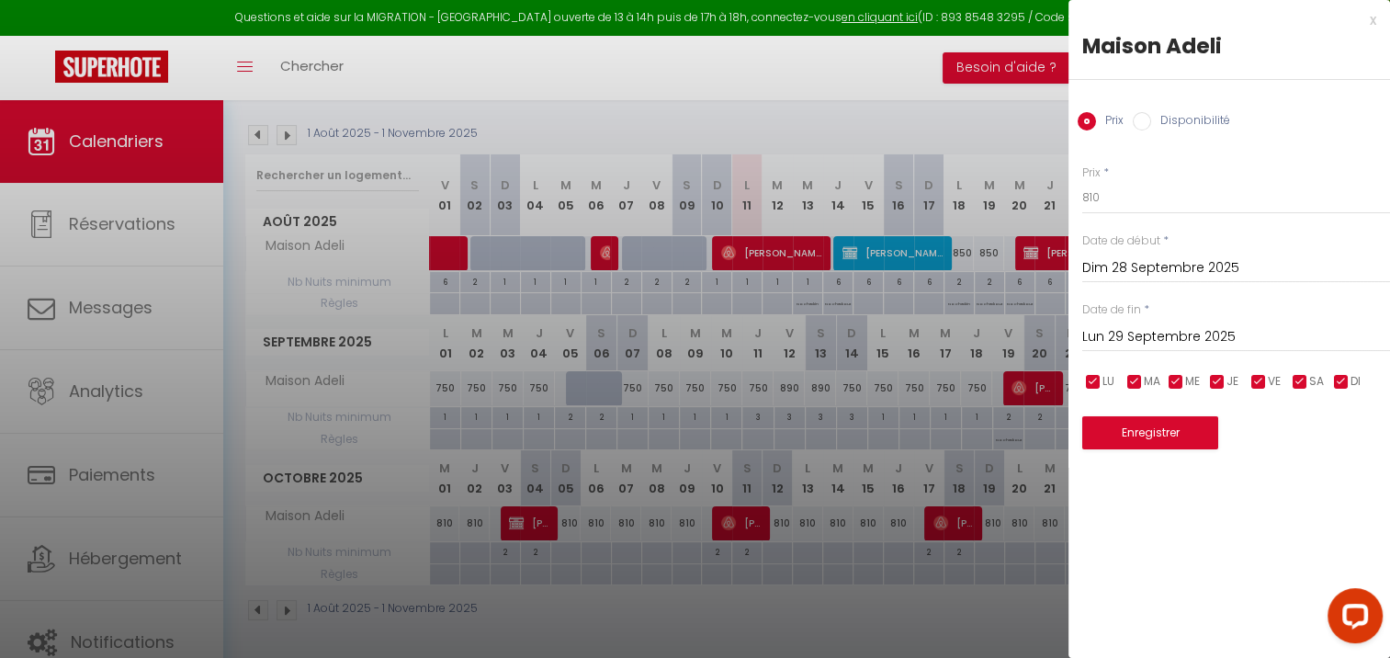
click at [1116, 336] on input "Lun 29 Septembre 2025" at bounding box center [1236, 337] width 308 height 24
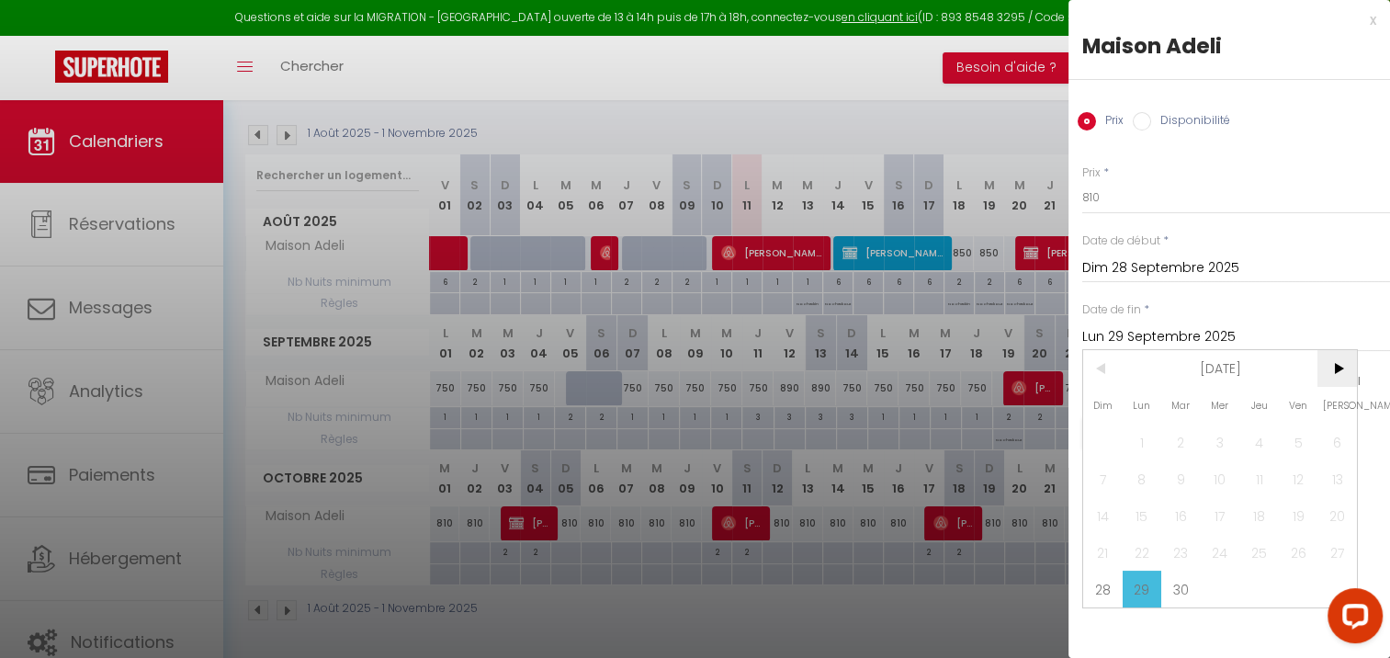
click at [1321, 364] on span ">" at bounding box center [1338, 368] width 40 height 37
click at [1293, 592] on span "31" at bounding box center [1299, 589] width 40 height 37
type input "Ven 31 Octobre 2025"
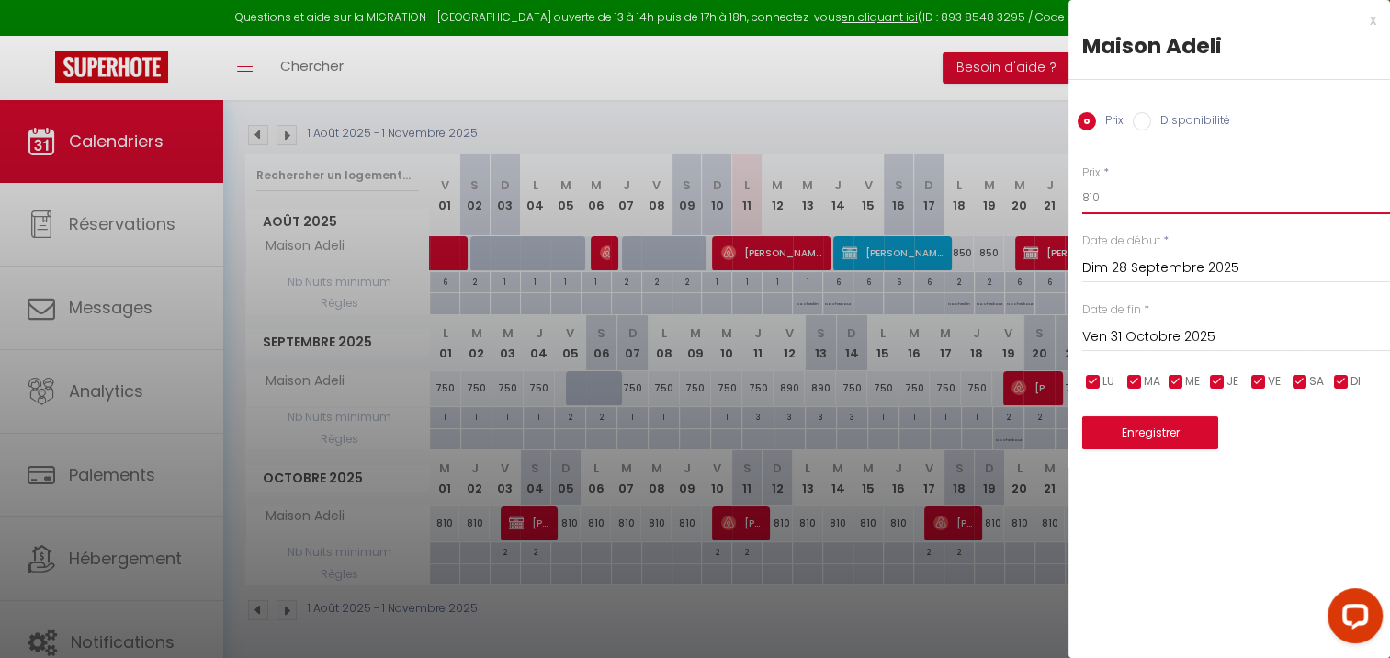
drag, startPoint x: 1139, startPoint y: 181, endPoint x: 1036, endPoint y: 222, distance: 110.9
click at [1036, 222] on body "Questions et aide sur la MIGRATION - [GEOGRAPHIC_DATA] ouverte de 13 à 14h puis…" at bounding box center [695, 289] width 1390 height 744
type input "700"
click at [1256, 379] on input "checkbox" at bounding box center [1259, 382] width 18 height 18
checkbox input "false"
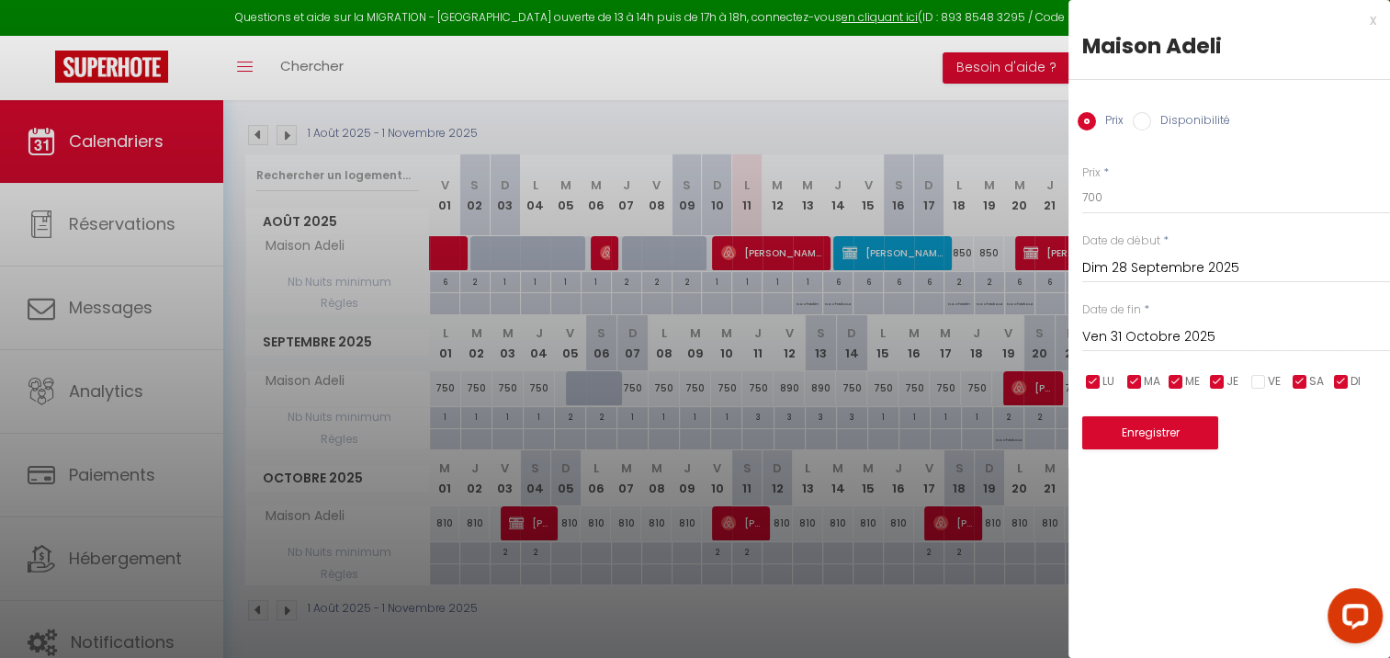
click at [1296, 379] on input "checkbox" at bounding box center [1300, 382] width 18 height 18
checkbox input "false"
click at [1189, 436] on button "Enregistrer" at bounding box center [1150, 432] width 136 height 33
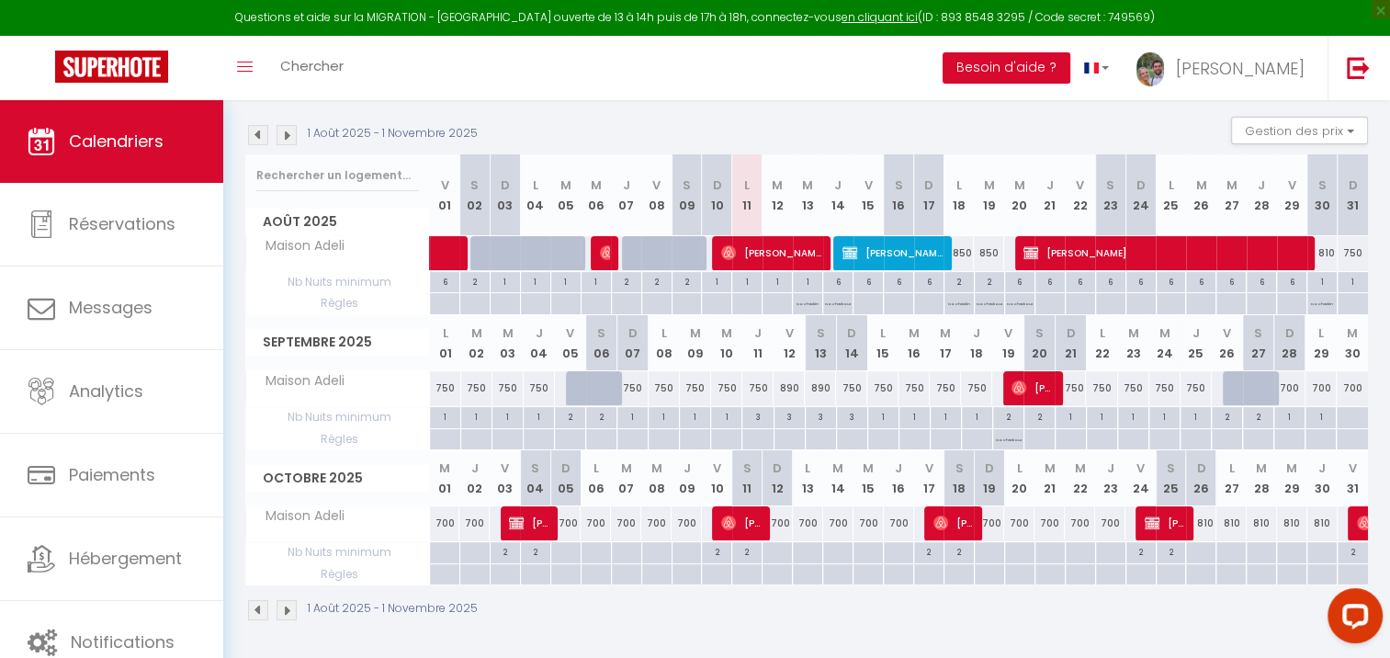
click at [1210, 527] on div "810" at bounding box center [1201, 523] width 30 height 34
type input "810"
type input "Dim 26 Octobre 2025"
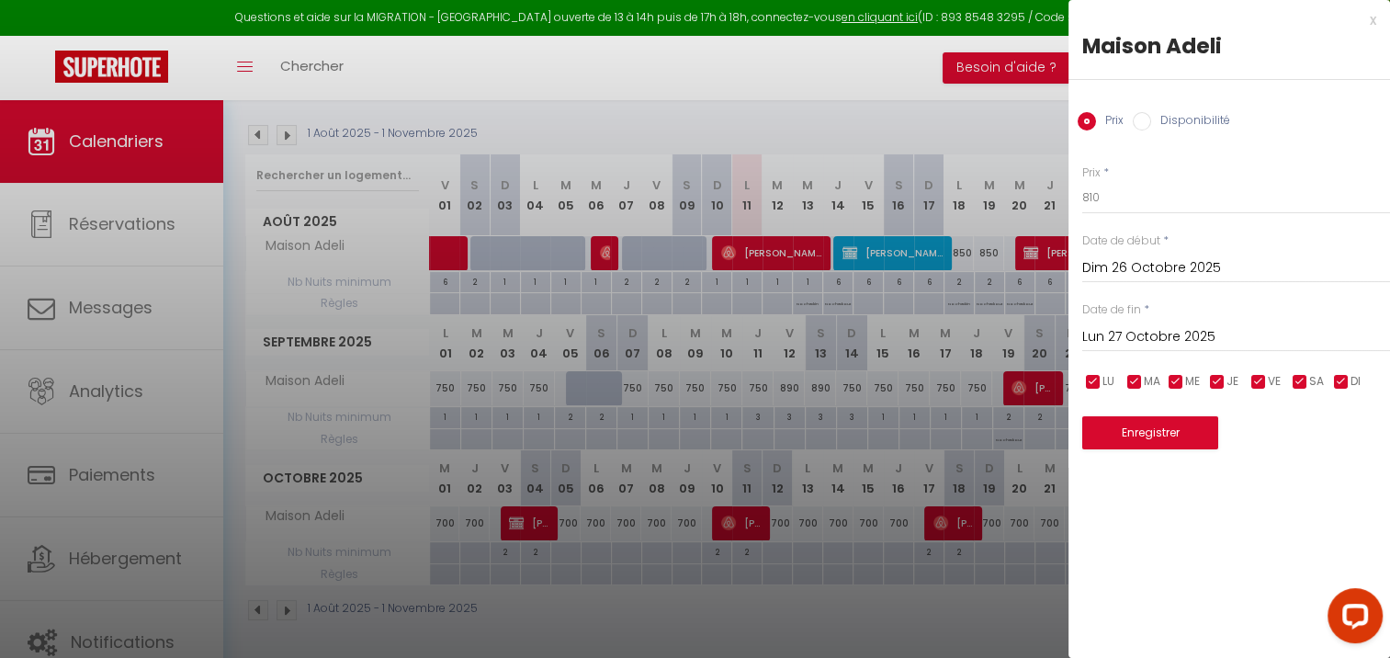
click at [1150, 346] on input "Lun 27 Octobre 2025" at bounding box center [1236, 337] width 308 height 24
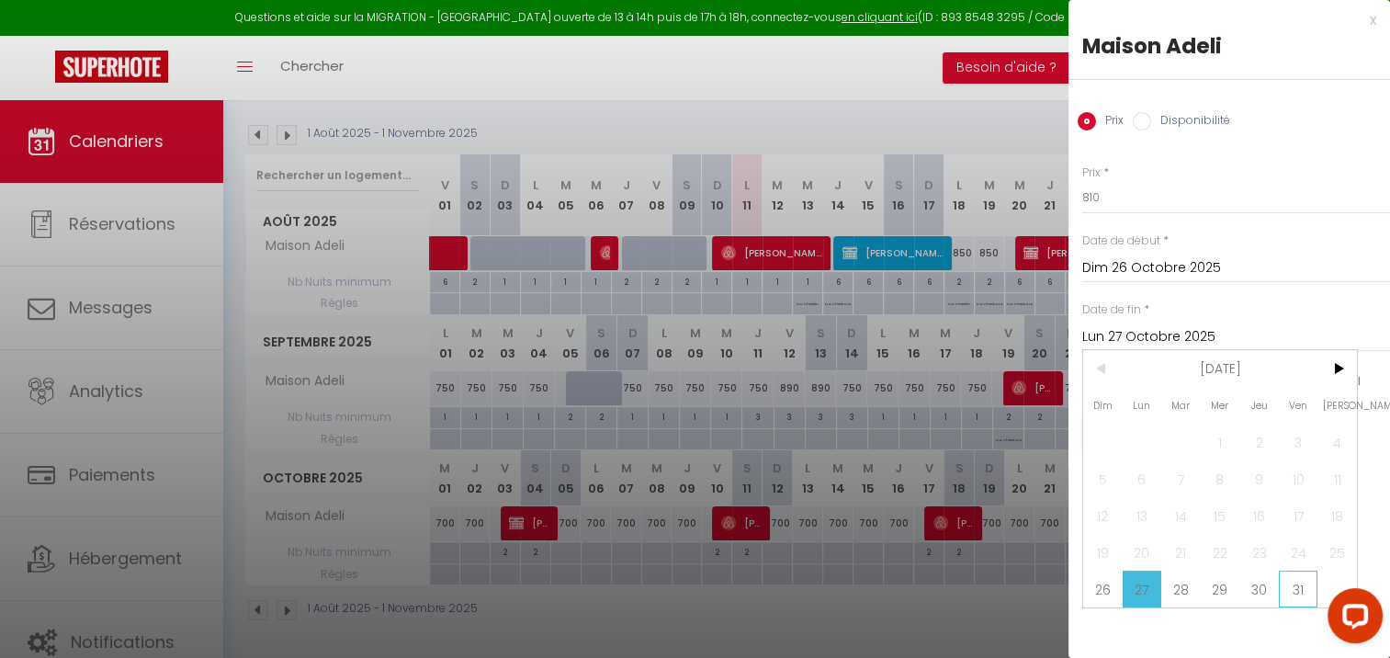
click at [1294, 586] on span "31" at bounding box center [1299, 589] width 40 height 37
type input "Ven 31 Octobre 2025"
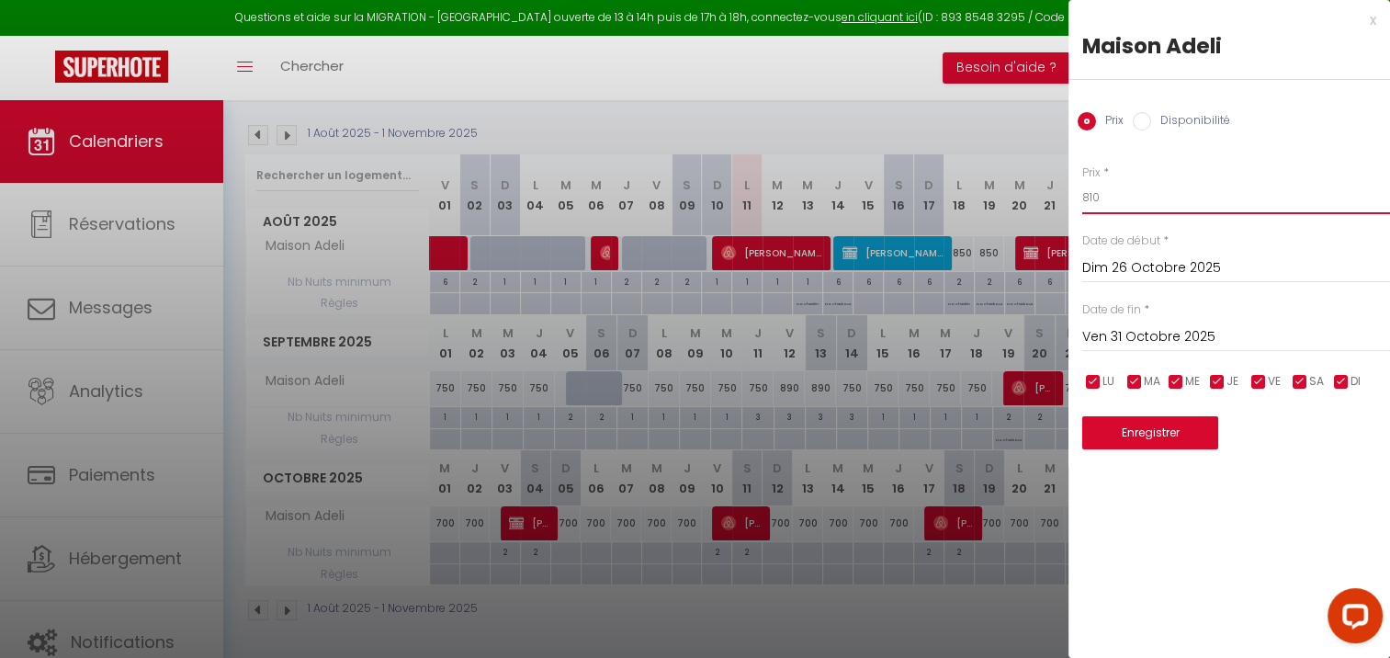
drag, startPoint x: 1104, startPoint y: 208, endPoint x: 1015, endPoint y: 202, distance: 89.3
click at [1016, 202] on body "Questions et aide sur la MIGRATION - [GEOGRAPHIC_DATA] ouverte de 13 à 14h puis…" at bounding box center [695, 289] width 1390 height 744
type input "700"
click at [1110, 424] on button "Enregistrer" at bounding box center [1150, 432] width 136 height 33
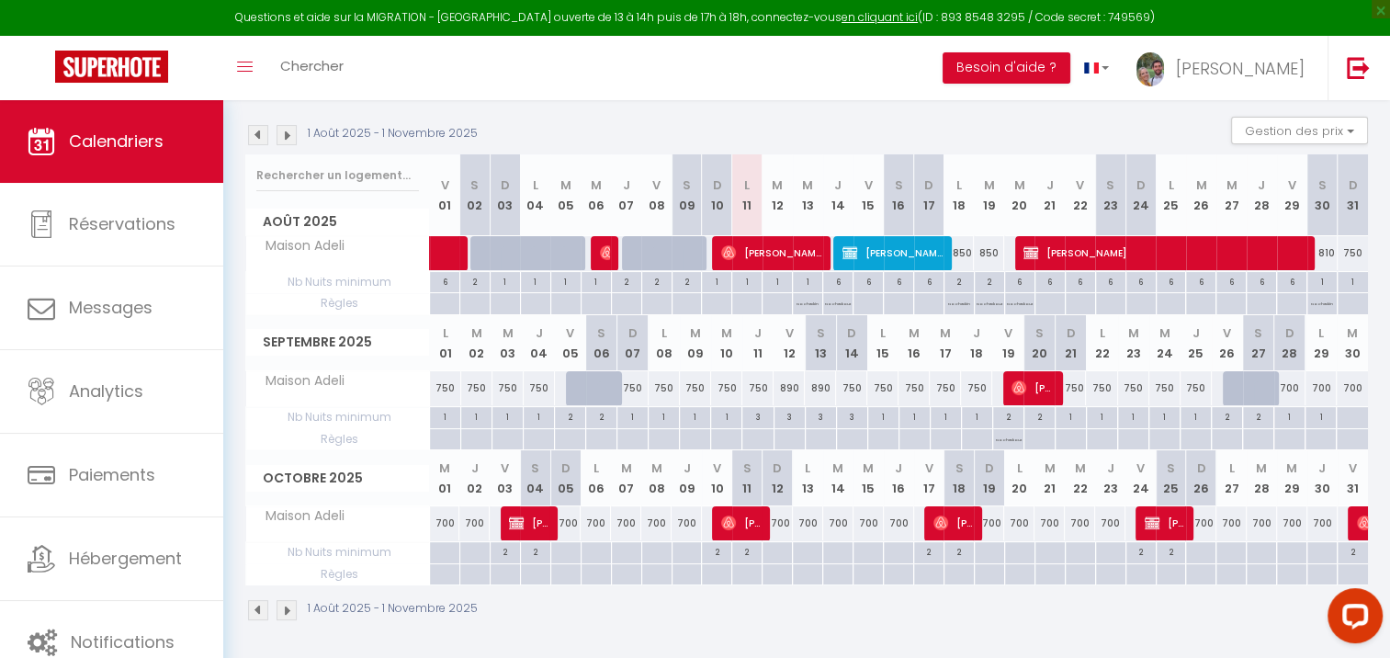
click at [798, 601] on div "1 Août 2025 - 1 Novembre 2025" at bounding box center [806, 612] width 1123 height 54
